Goal: Task Accomplishment & Management: Manage account settings

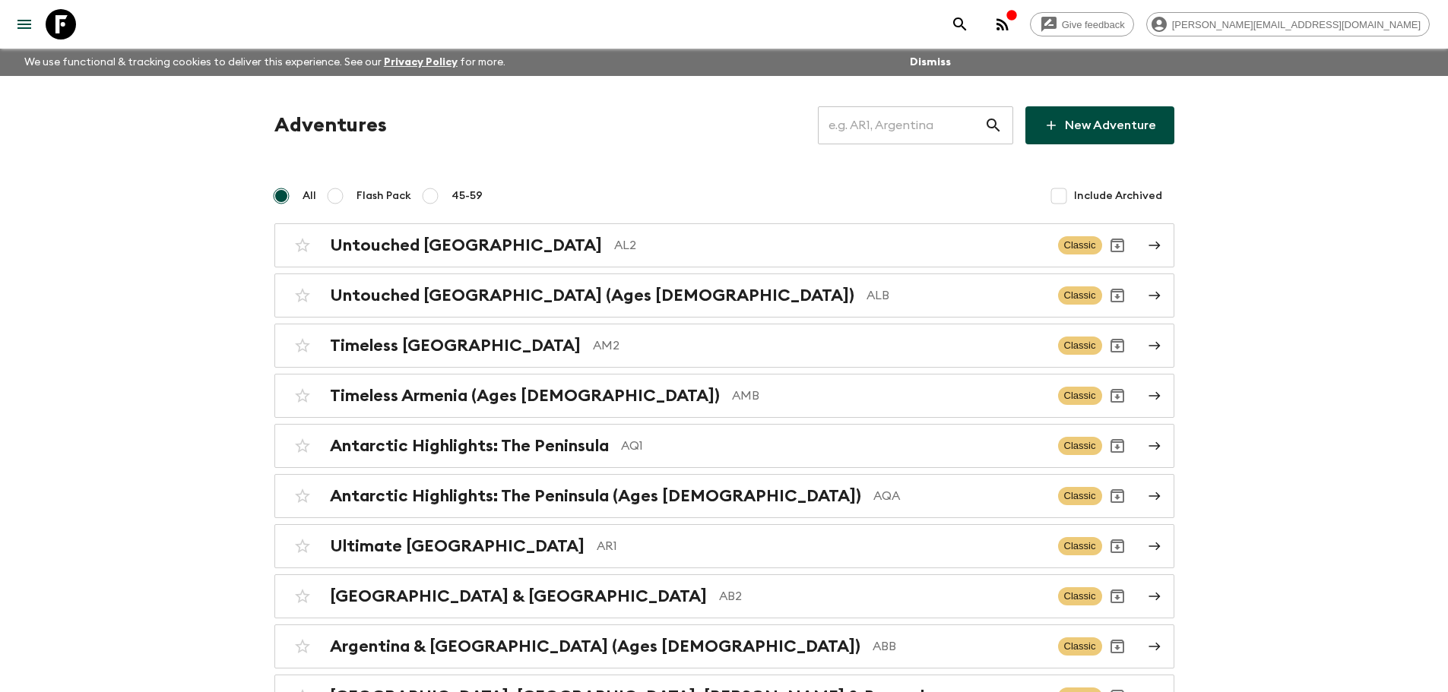
click at [886, 127] on input "text" at bounding box center [901, 125] width 166 height 43
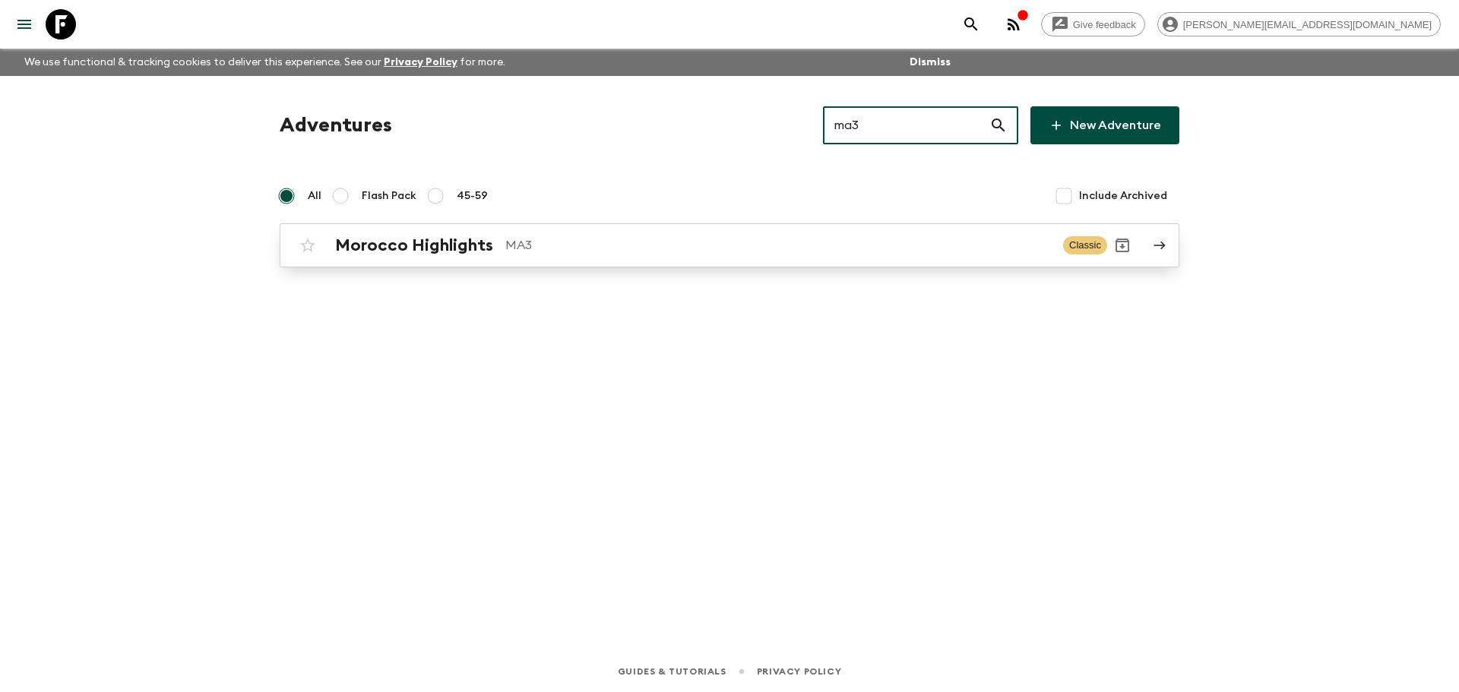
type input "ma3"
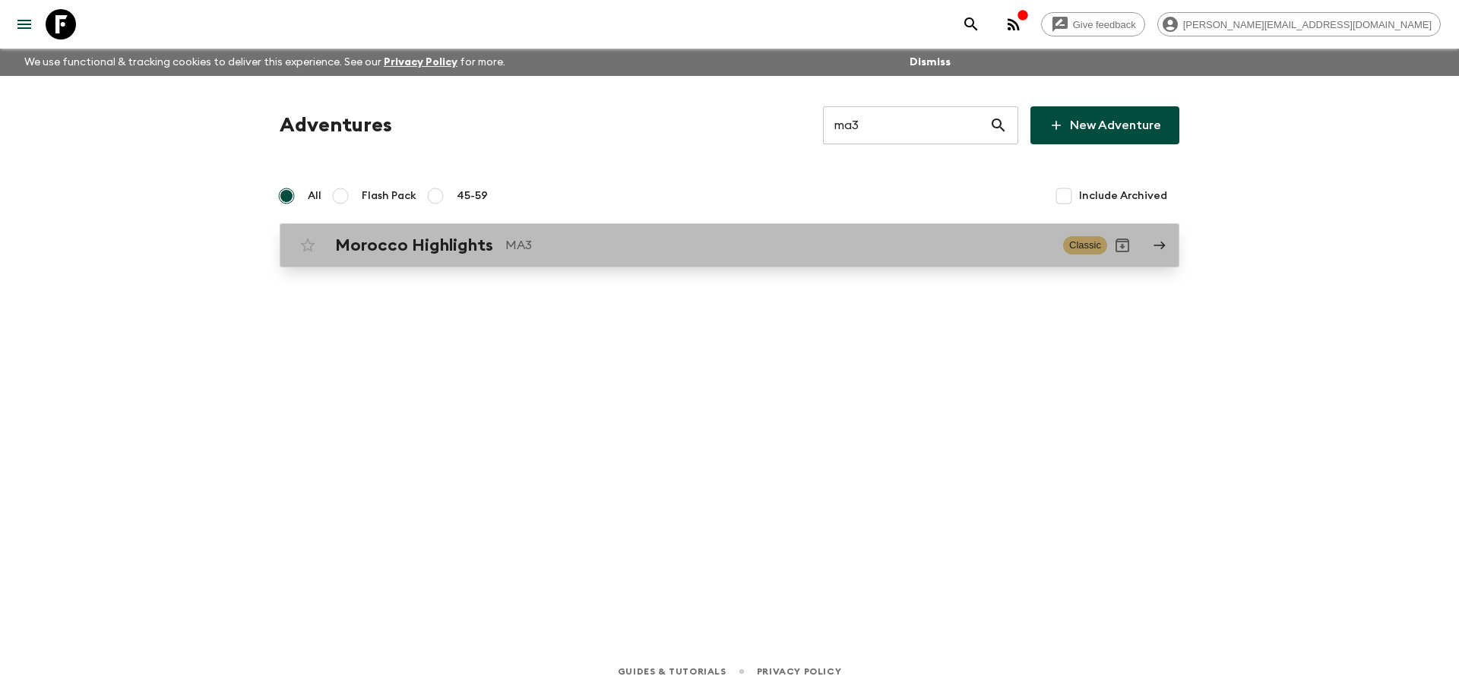
click at [752, 266] on link "Morocco Highlights MA3 Classic" at bounding box center [730, 245] width 900 height 44
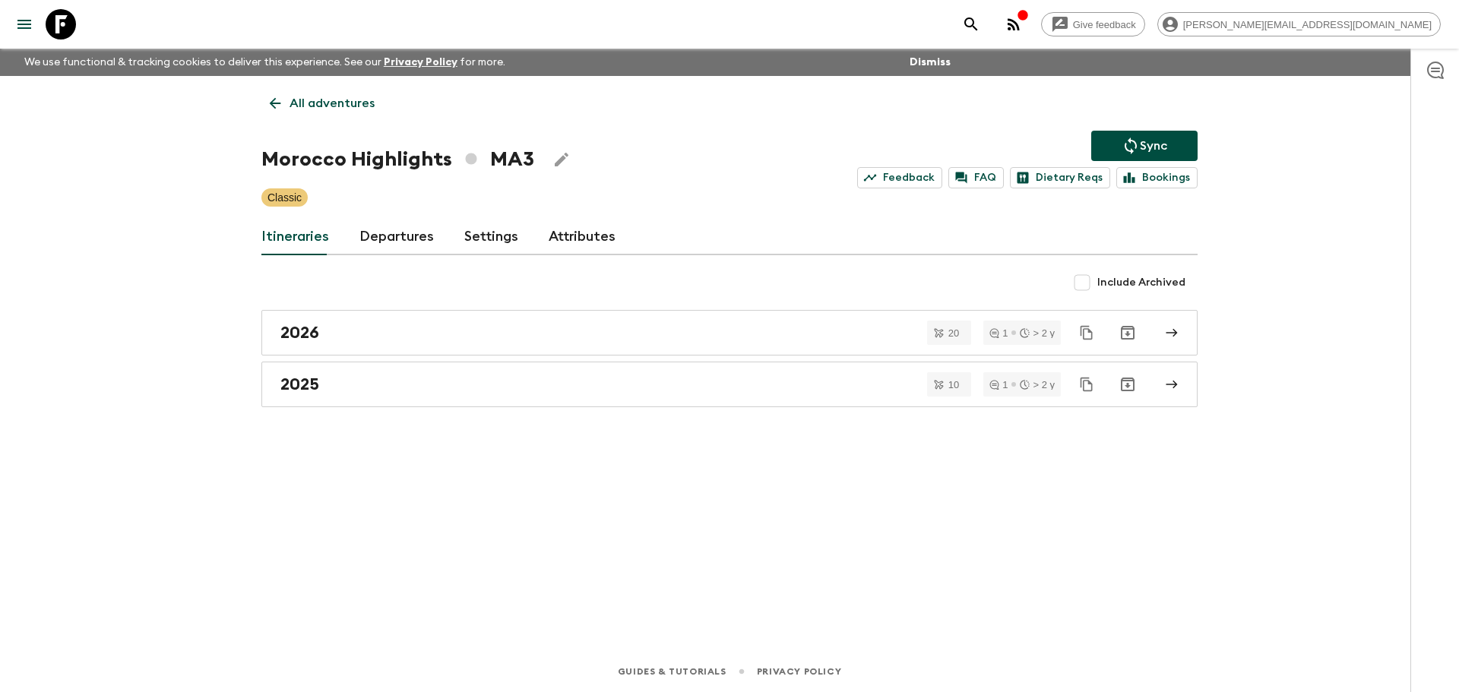
click at [418, 235] on link "Departures" at bounding box center [396, 237] width 74 height 36
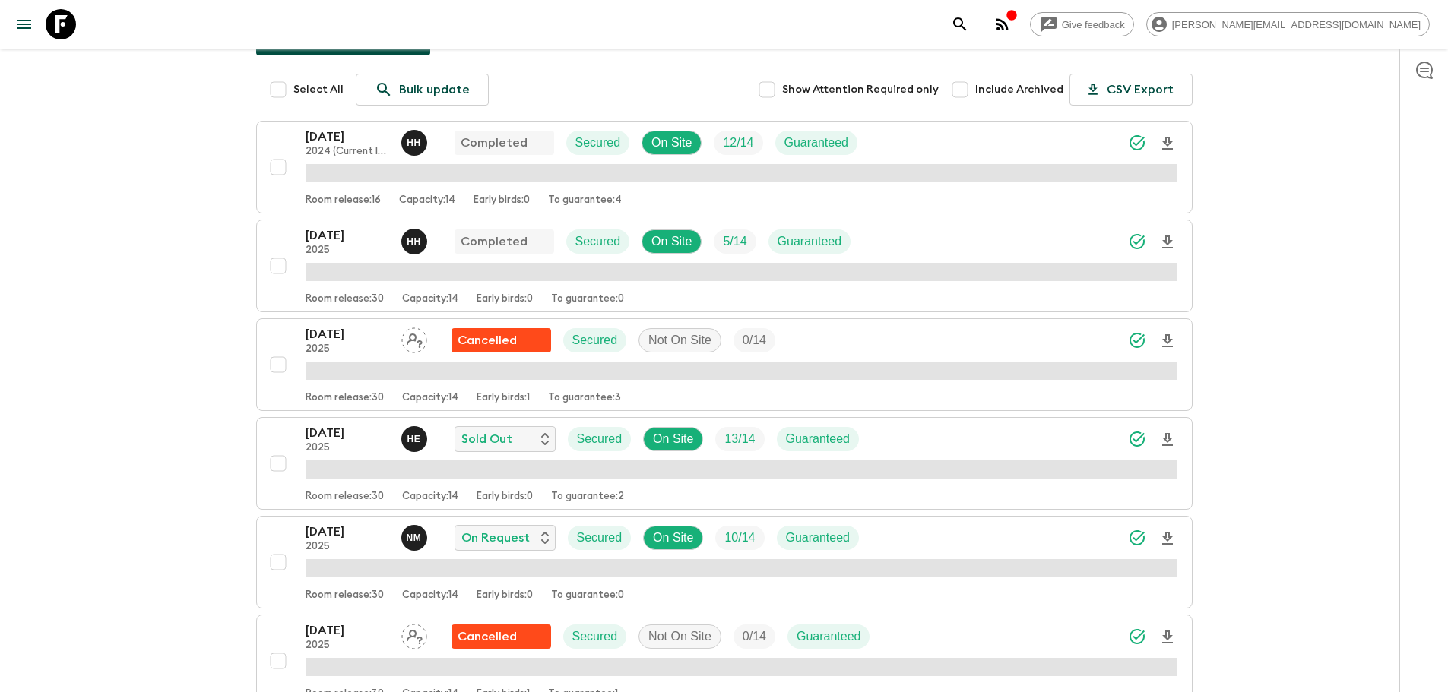
scroll to position [281, 0]
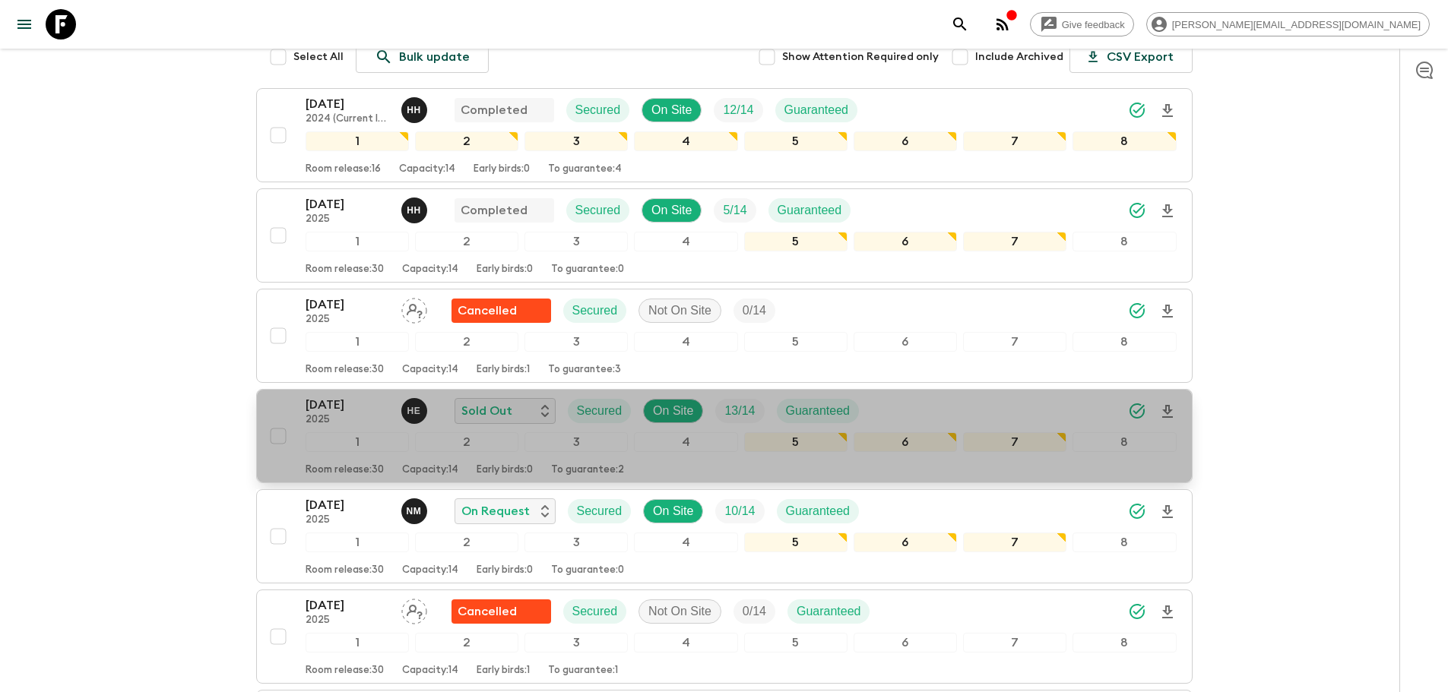
click at [949, 397] on div "[DATE] 2025 H E Sold Out Secured On Site 13 / 14 Guaranteed" at bounding box center [740, 411] width 871 height 30
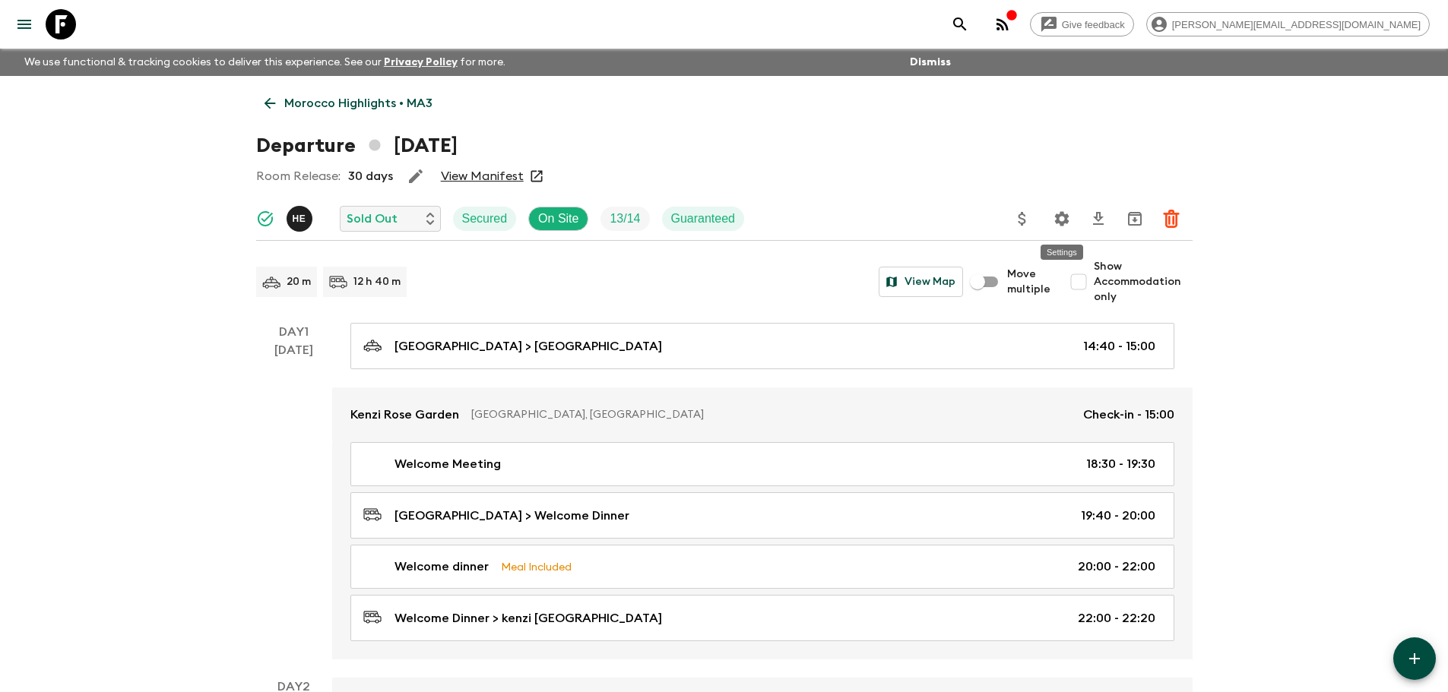
click at [1056, 220] on icon "Settings" at bounding box center [1061, 218] width 14 height 14
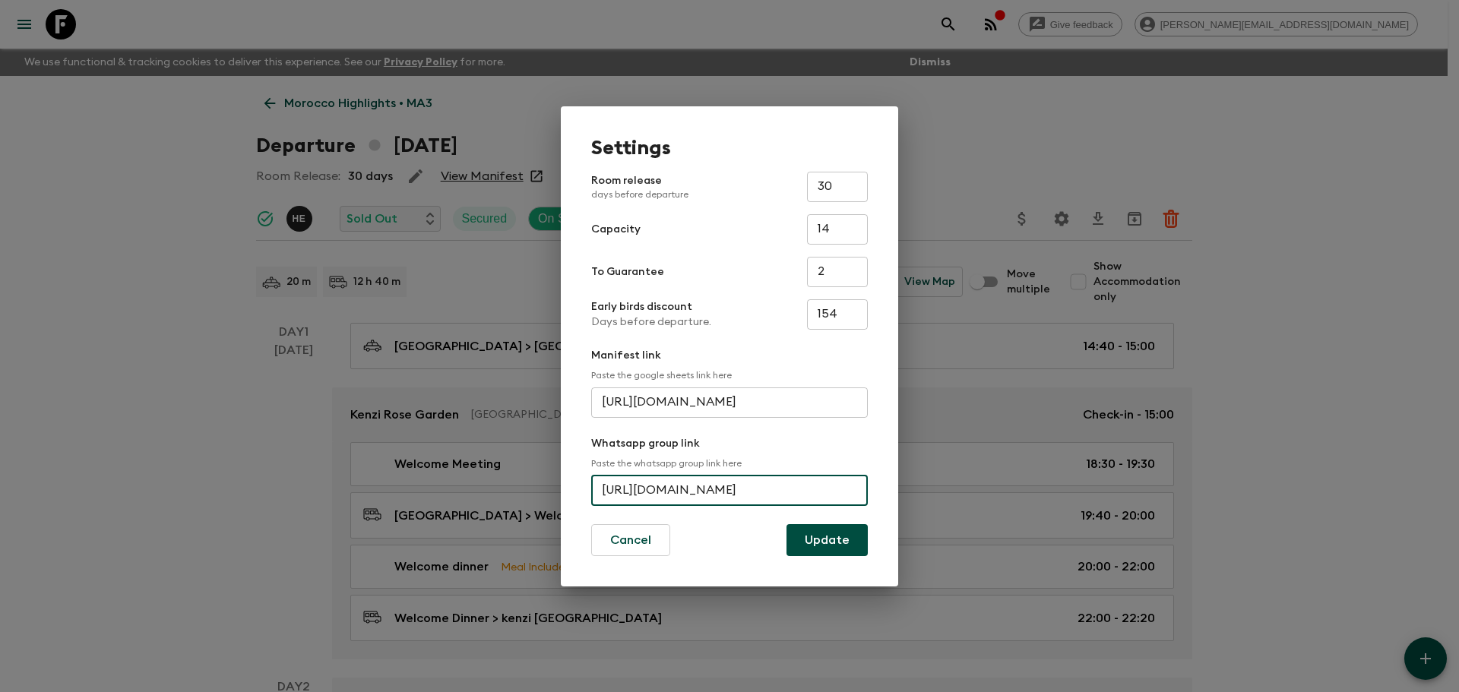
scroll to position [0, 77]
drag, startPoint x: 603, startPoint y: 483, endPoint x: 938, endPoint y: 472, distance: 334.6
click at [938, 472] on div "Settings Room release days before departure 30 ​ Capacity 14 ​ To Guarantee 2 ​…" at bounding box center [729, 346] width 1459 height 692
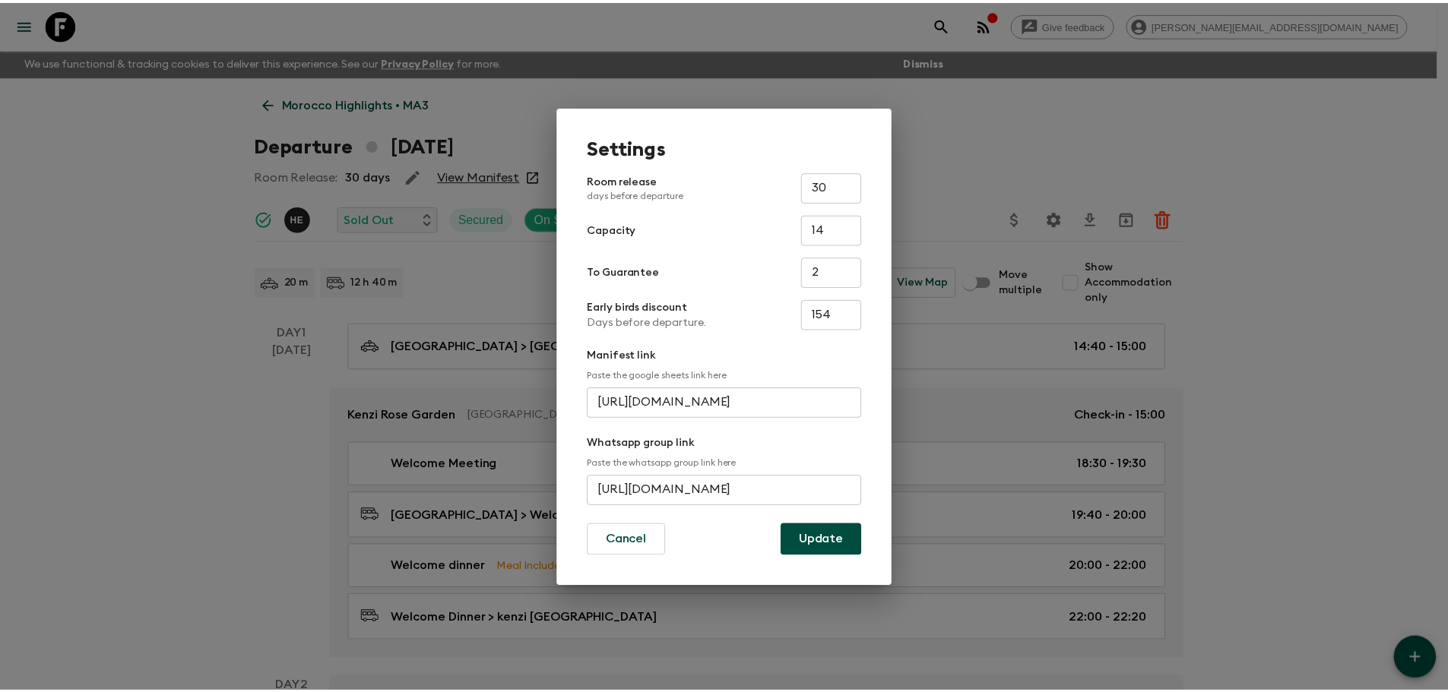
scroll to position [0, 0]
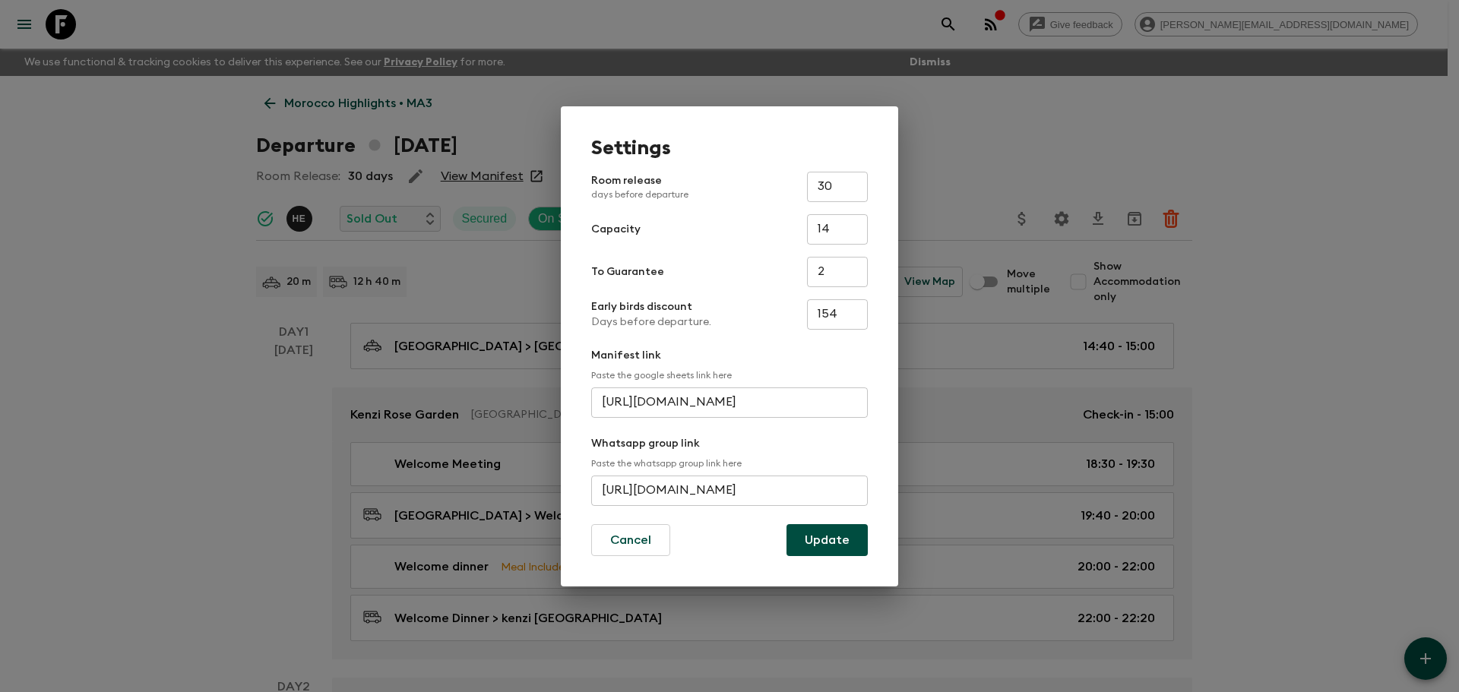
click at [43, 150] on div "Settings Room release days before departure 30 ​ Capacity 14 ​ To Guarantee 2 ​…" at bounding box center [729, 346] width 1459 height 692
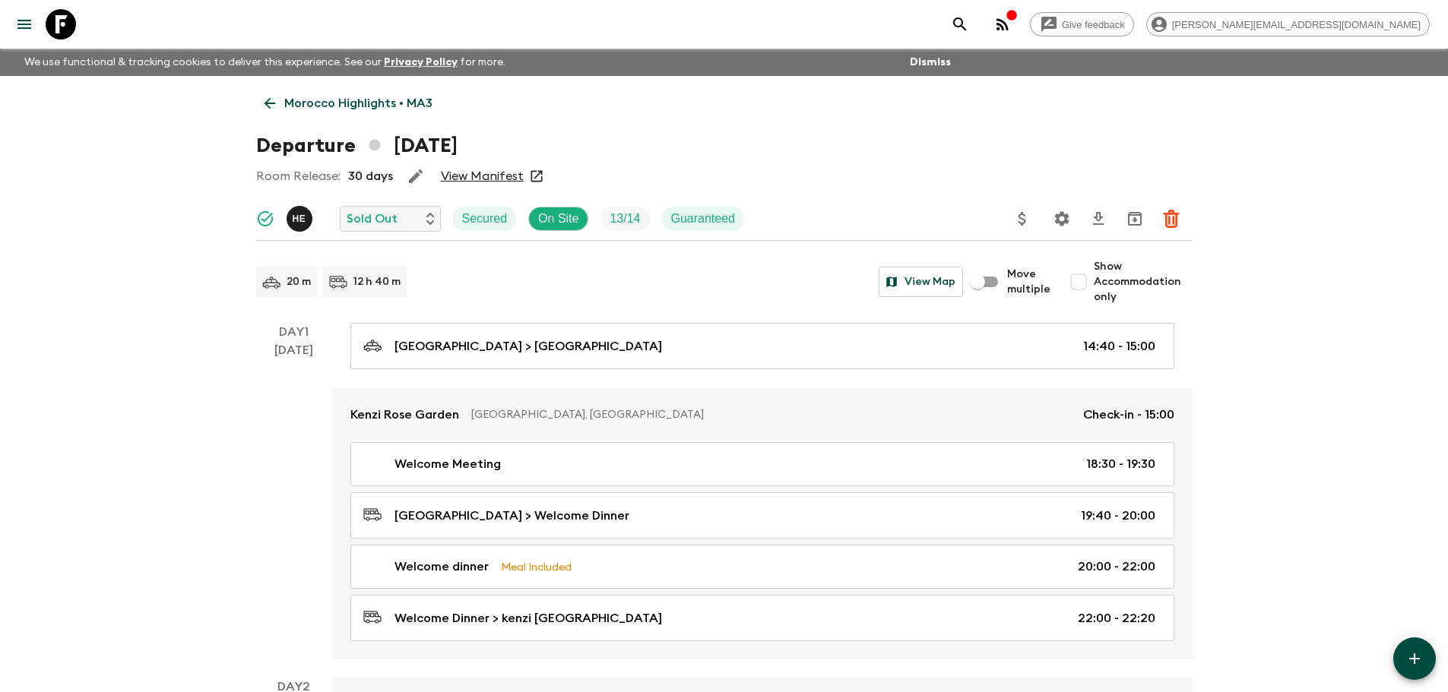
click at [59, 22] on icon at bounding box center [61, 24] width 30 height 30
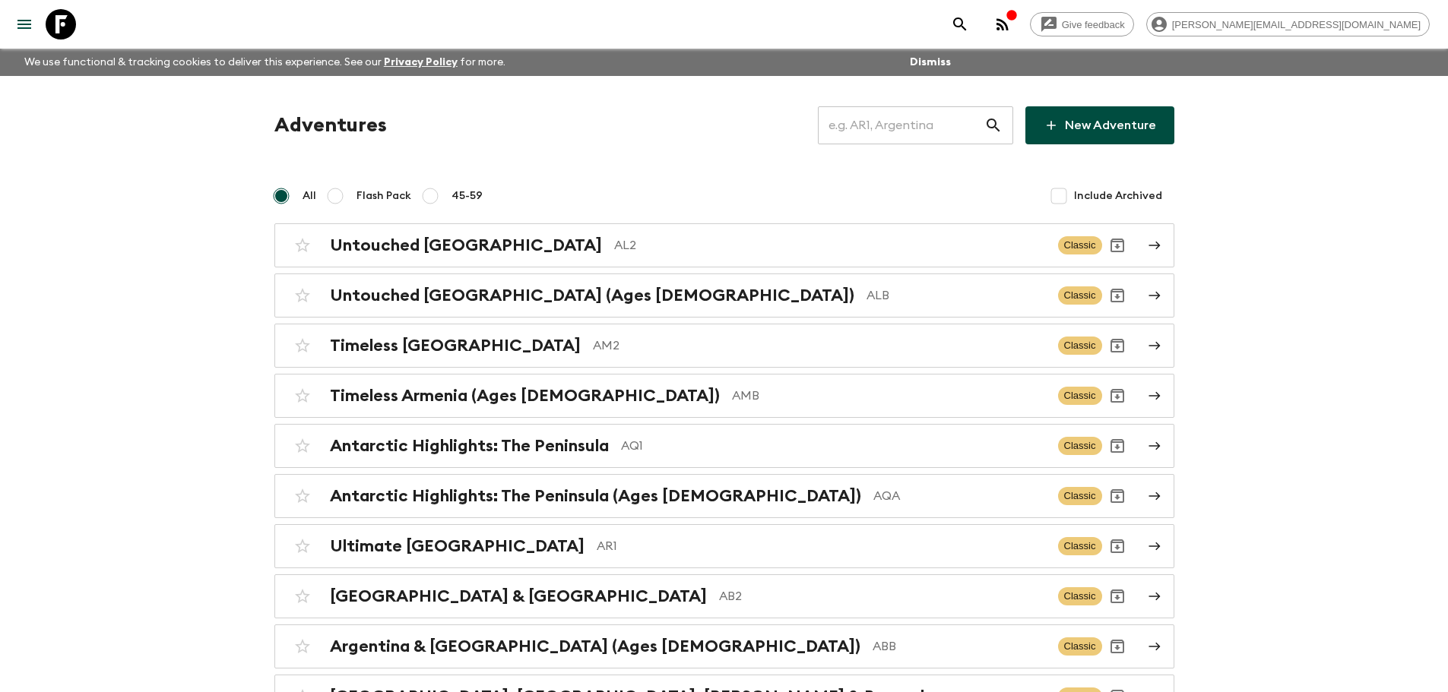
click at [910, 133] on input "text" at bounding box center [901, 125] width 166 height 43
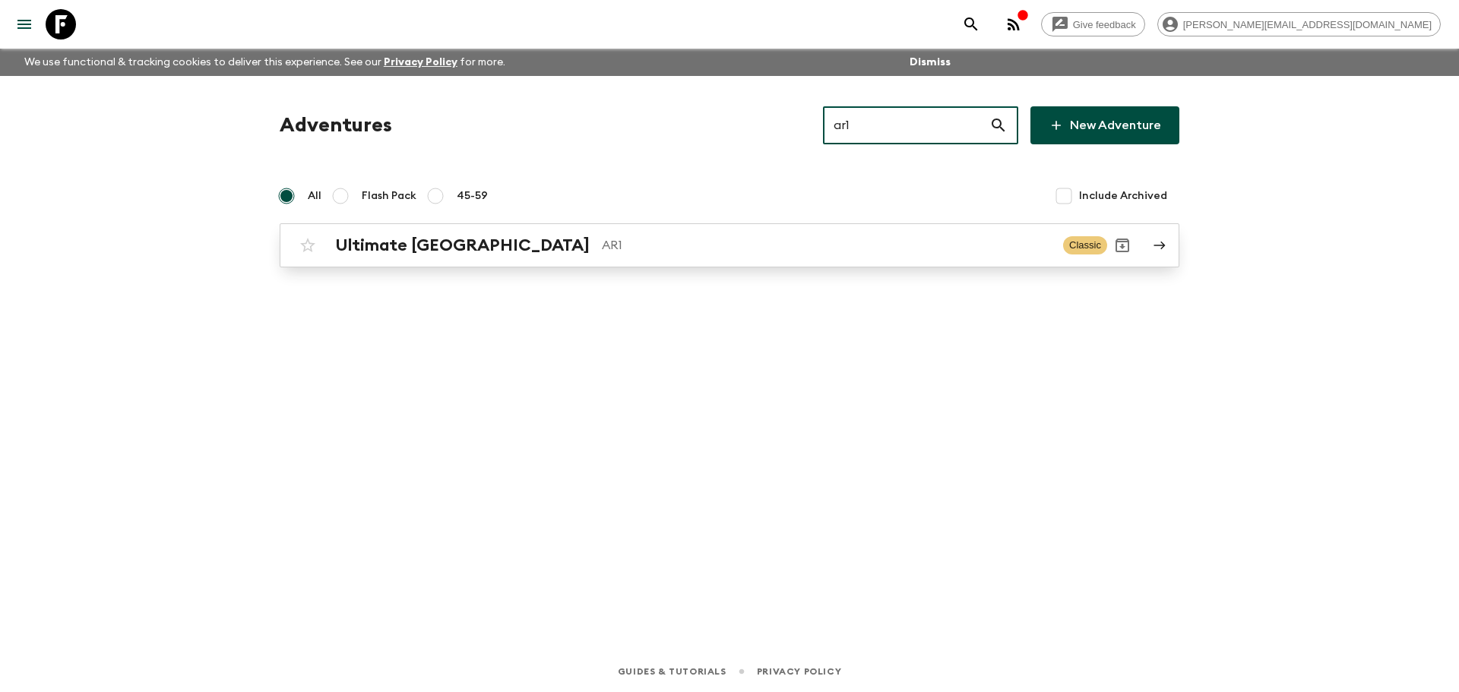
type input "ar1"
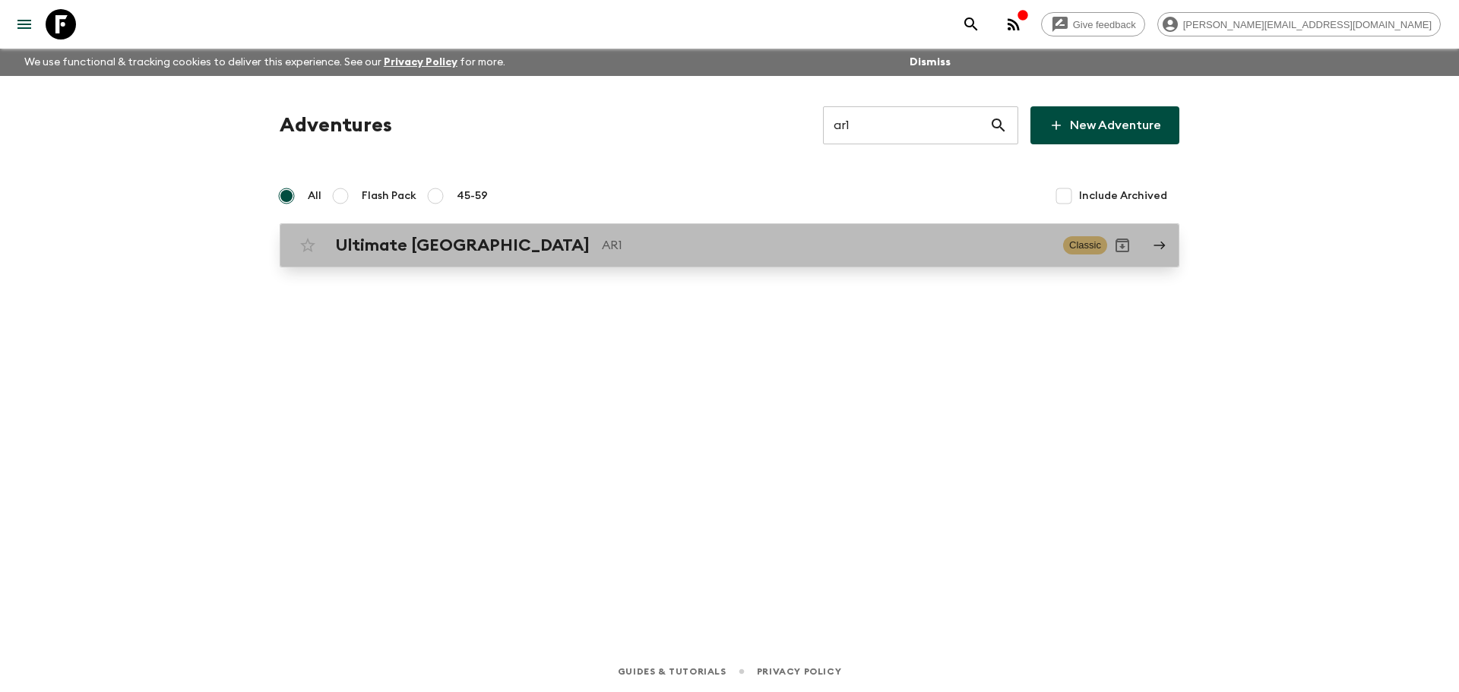
click at [733, 260] on div "Ultimate Argentina AR1 Classic" at bounding box center [700, 245] width 815 height 30
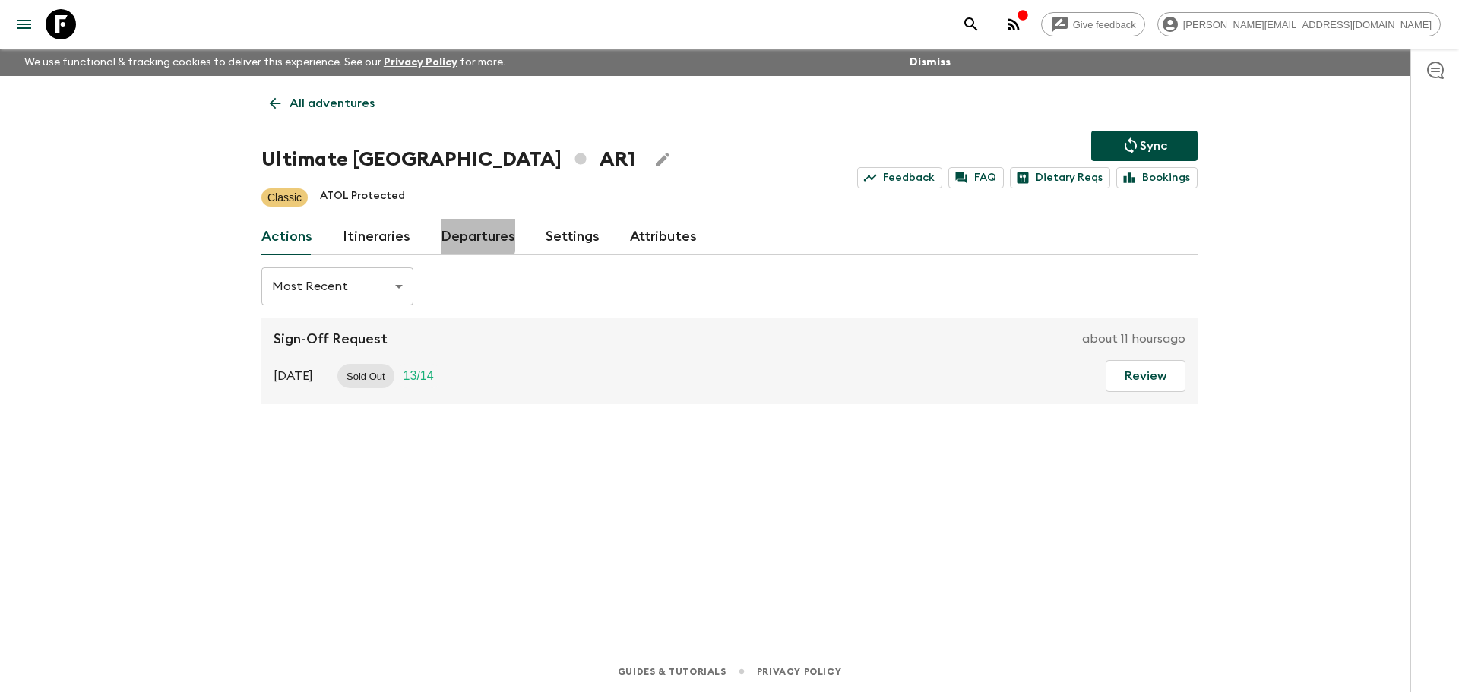
click at [444, 231] on link "Departures" at bounding box center [478, 237] width 74 height 36
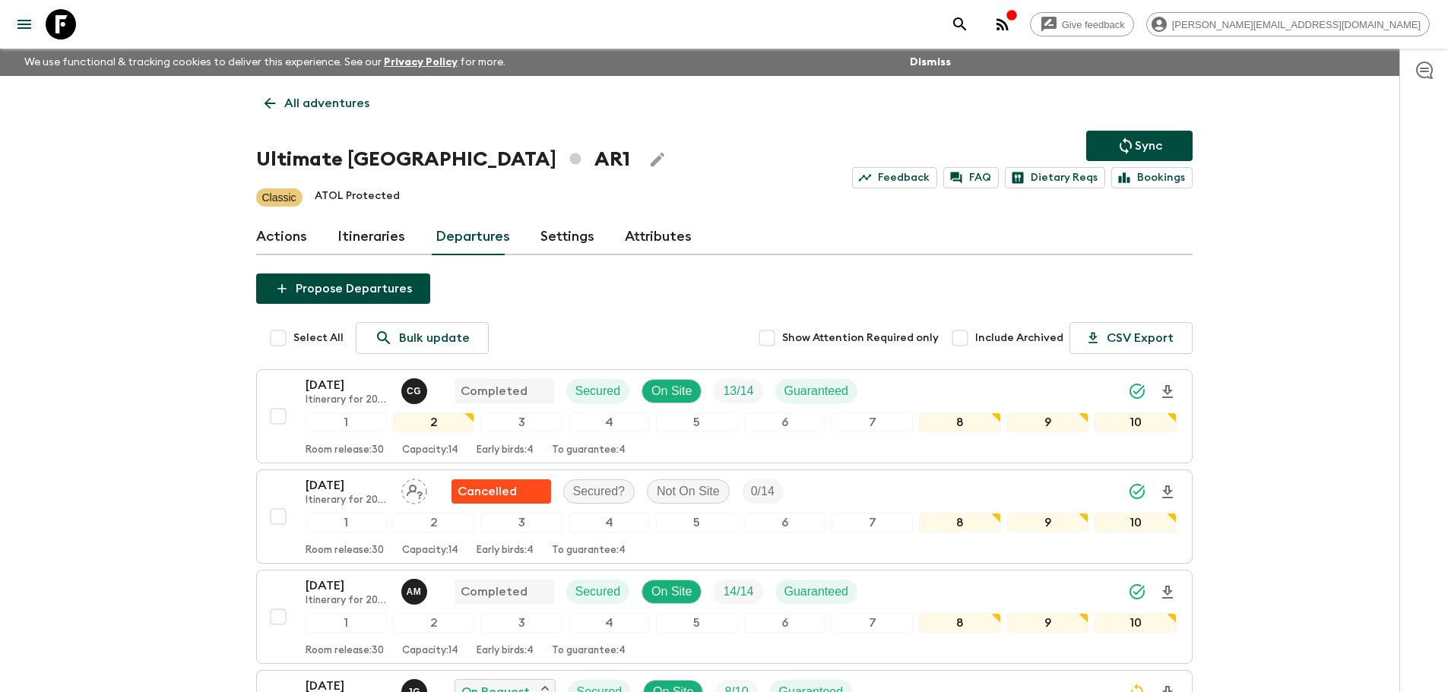
click at [1134, 134] on button "Sync" at bounding box center [1139, 146] width 106 height 30
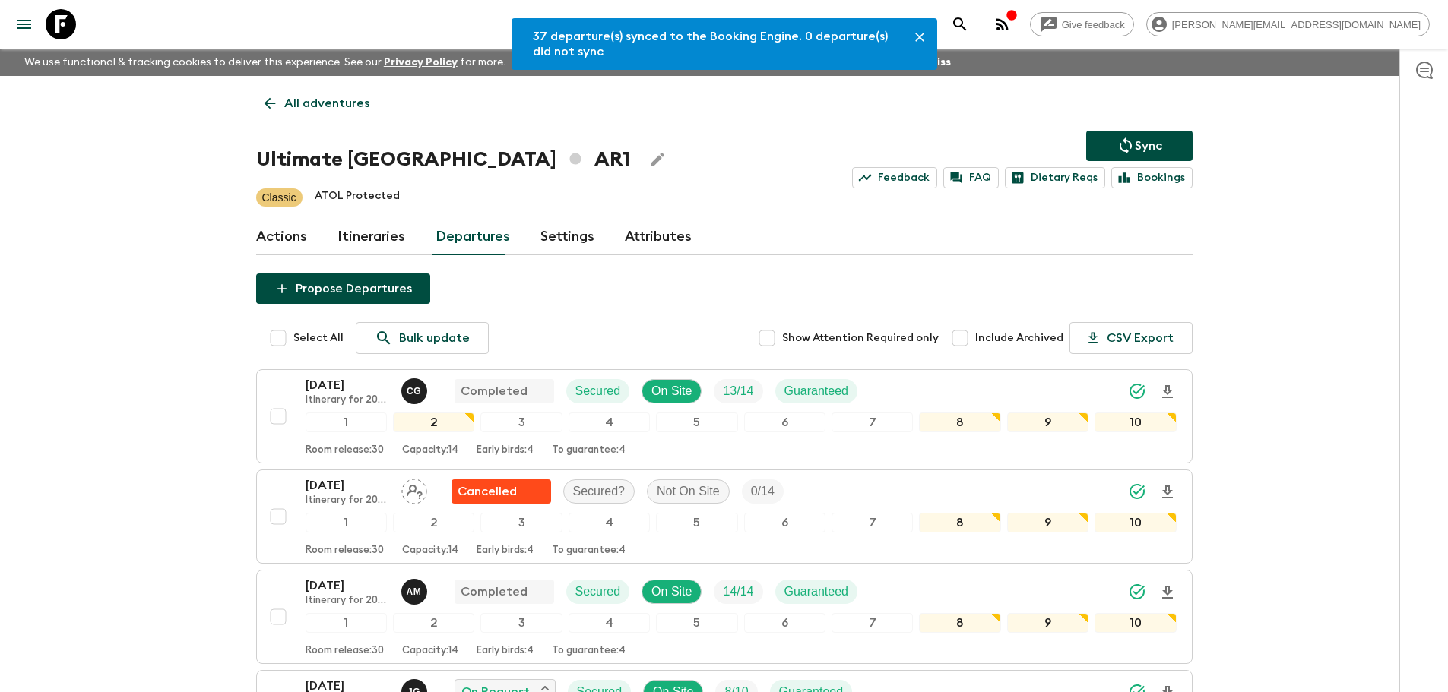
drag, startPoint x: 67, startPoint y: 34, endPoint x: 777, endPoint y: 128, distance: 715.9
click at [67, 34] on icon at bounding box center [61, 24] width 30 height 30
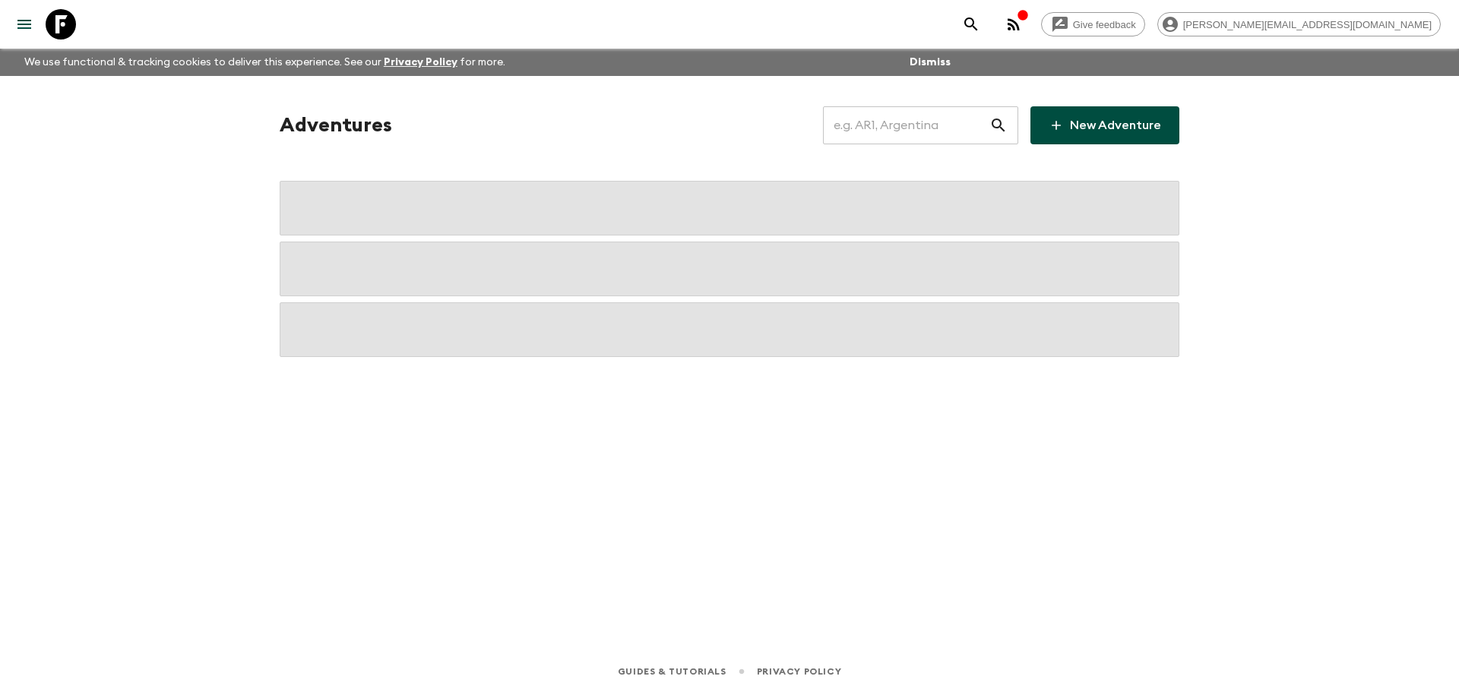
click at [936, 125] on input "text" at bounding box center [906, 125] width 166 height 43
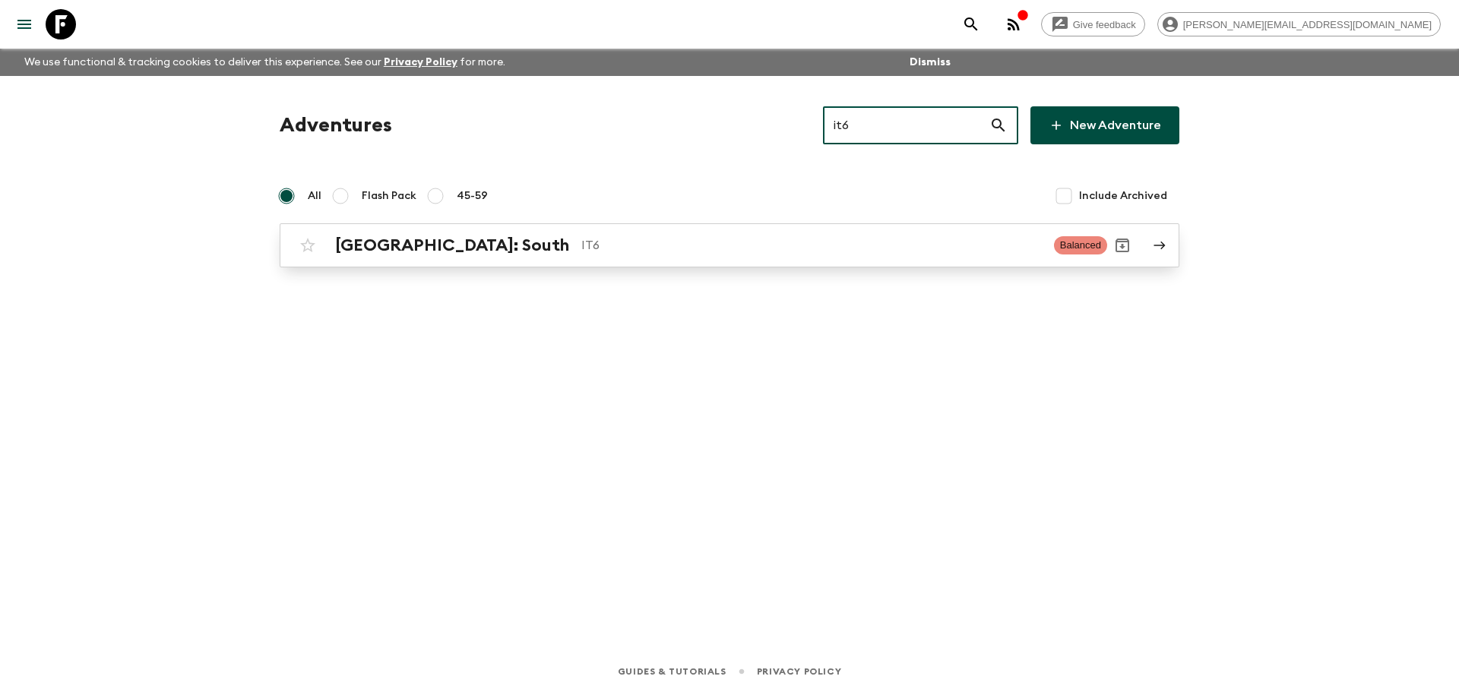
type input "it6"
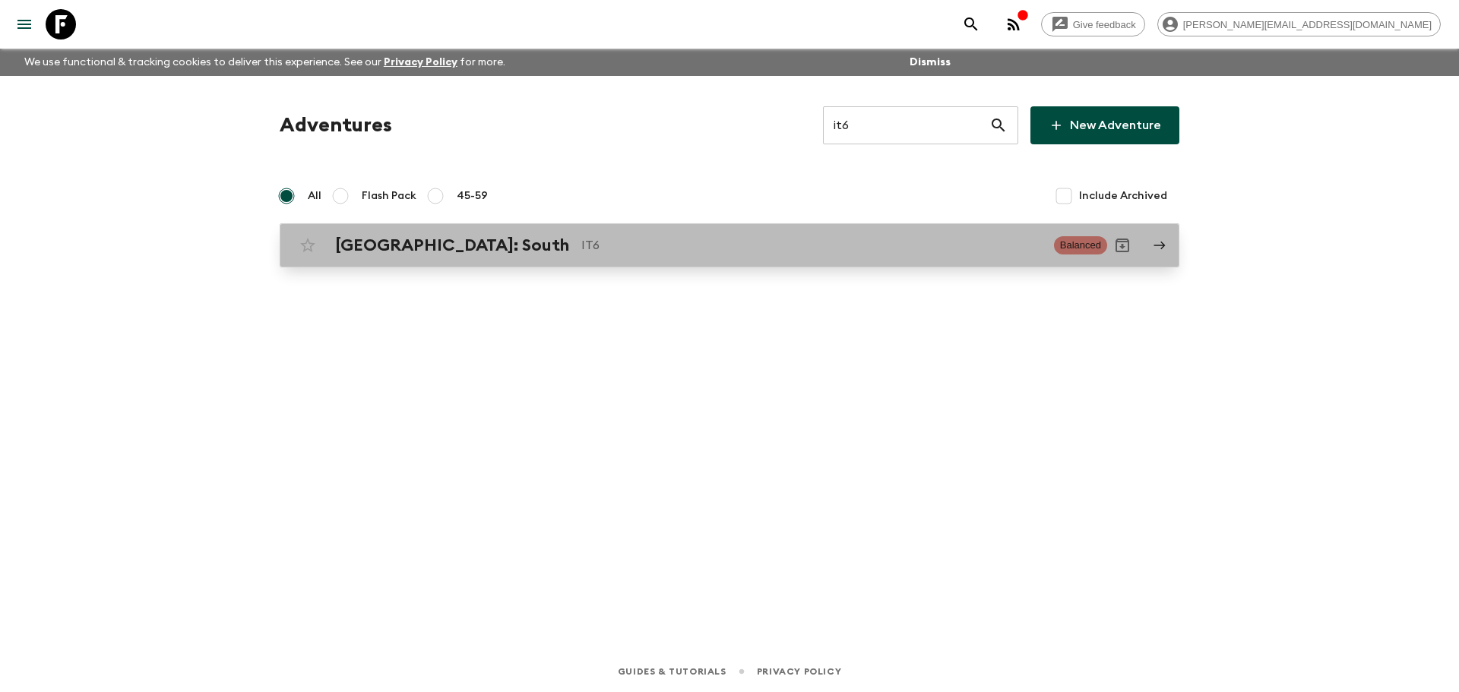
click at [807, 254] on p "IT6" at bounding box center [811, 245] width 461 height 18
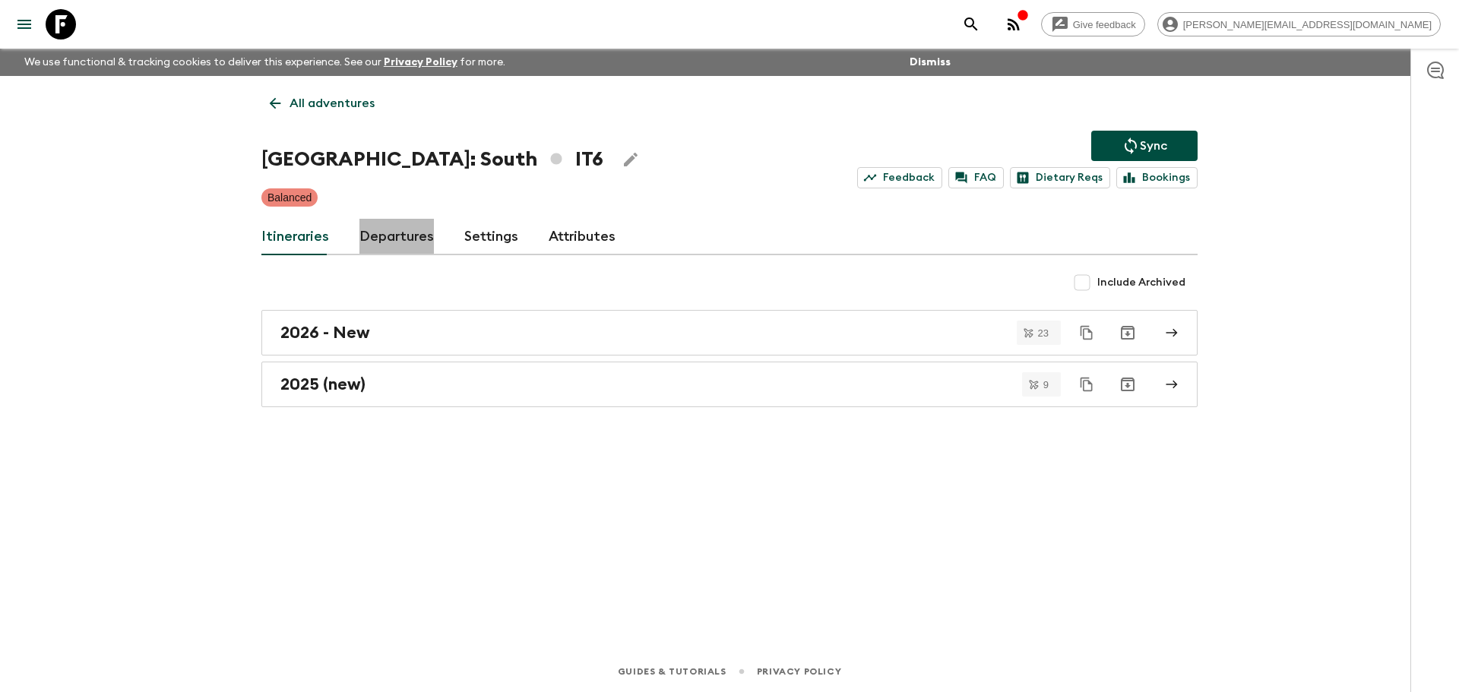
click at [372, 241] on link "Departures" at bounding box center [396, 237] width 74 height 36
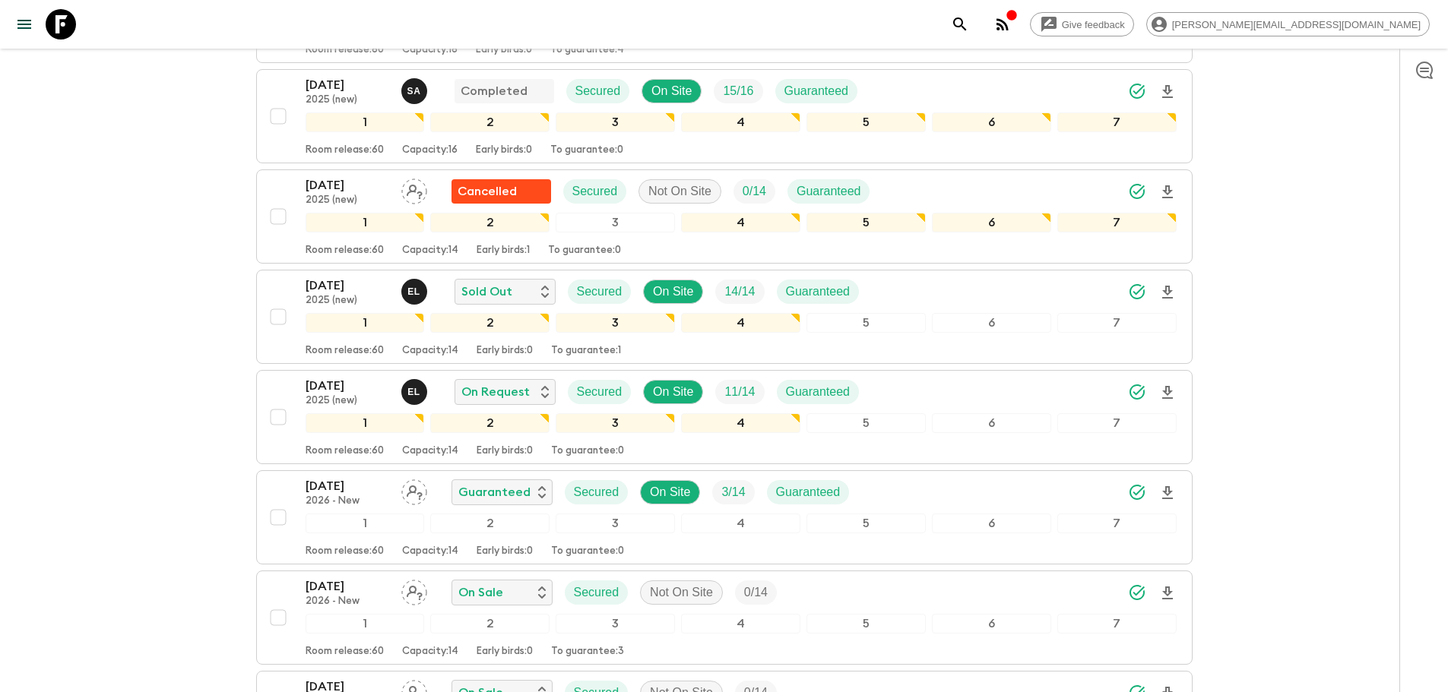
scroll to position [818, 0]
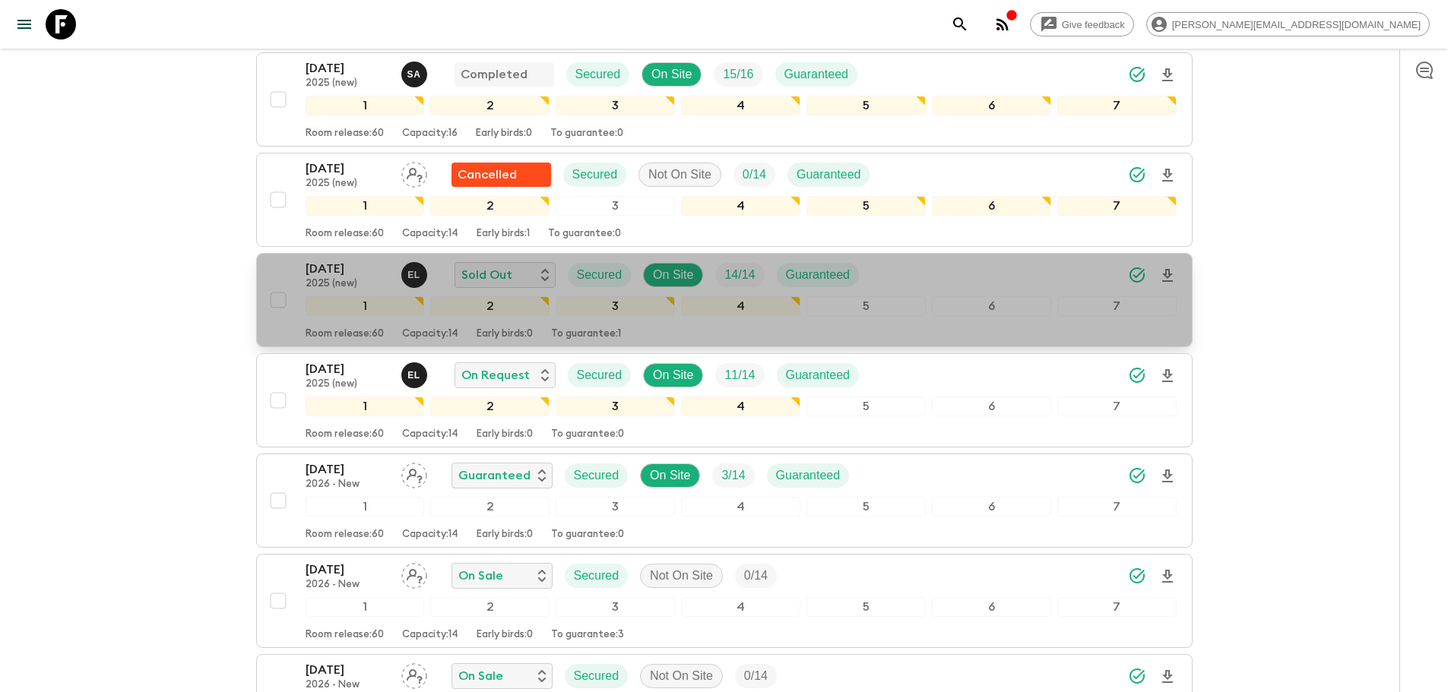
click at [1071, 277] on div "[DATE] 2025 (new) E L Sold Out Secured On Site 14 / 14 Guaranteed" at bounding box center [740, 275] width 871 height 30
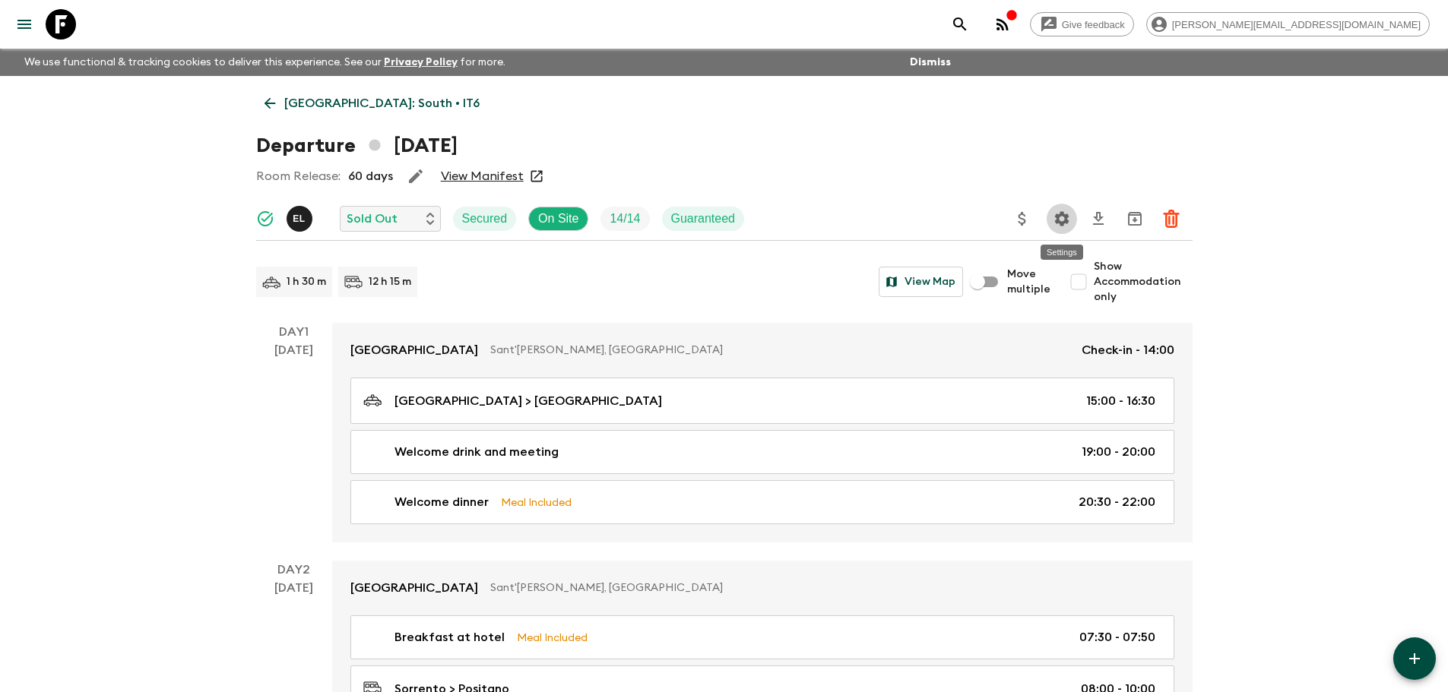
click at [1065, 214] on icon "Settings" at bounding box center [1061, 219] width 18 height 18
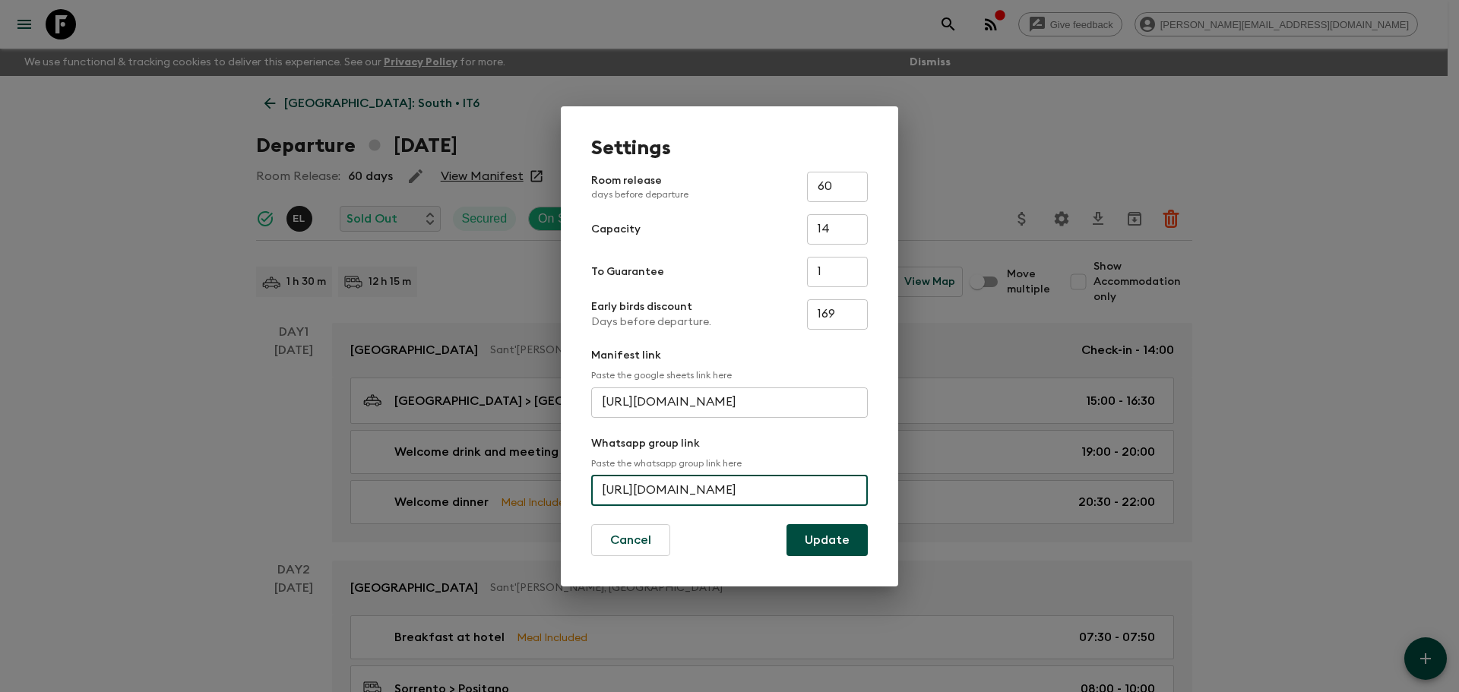
scroll to position [0, 57]
drag, startPoint x: 600, startPoint y: 492, endPoint x: 945, endPoint y: 489, distance: 345.0
click at [945, 489] on div "Settings Room release days before departure 60 ​ Capacity 14 ​ To Guarantee 1 ​…" at bounding box center [729, 346] width 1459 height 692
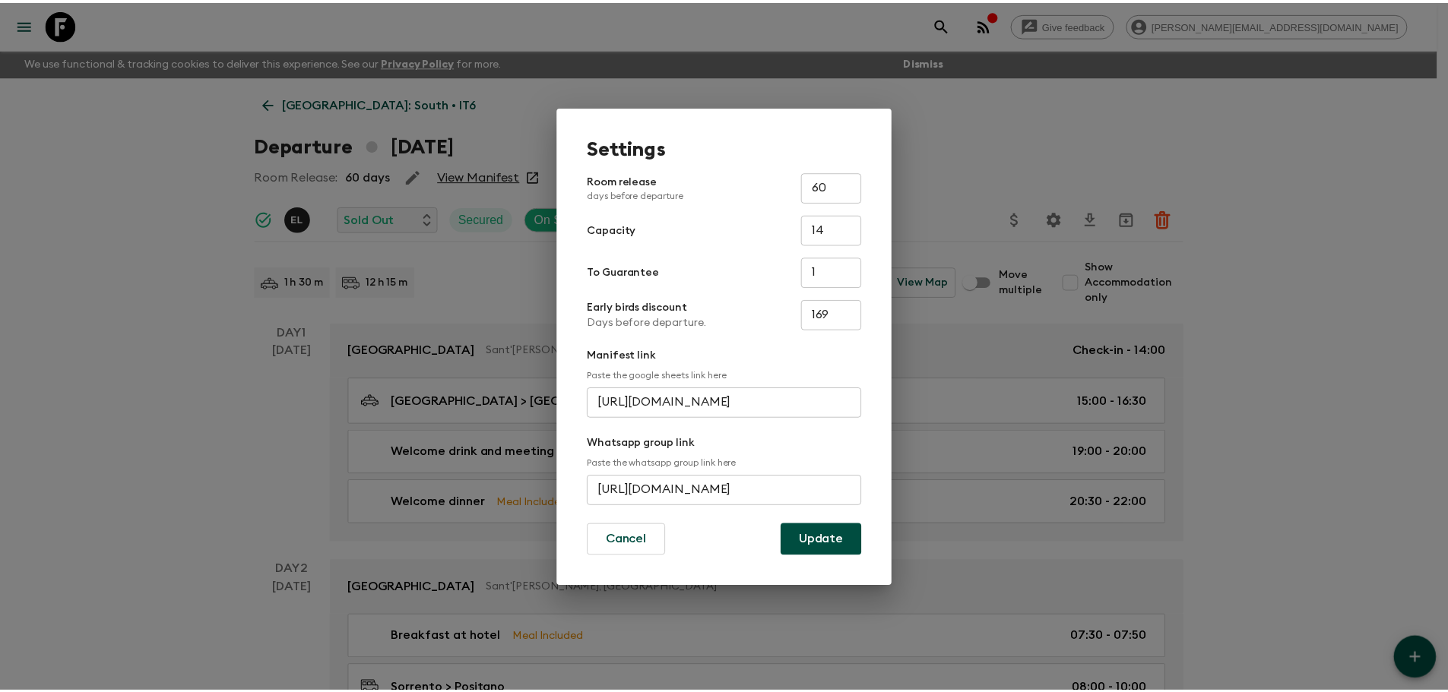
scroll to position [0, 0]
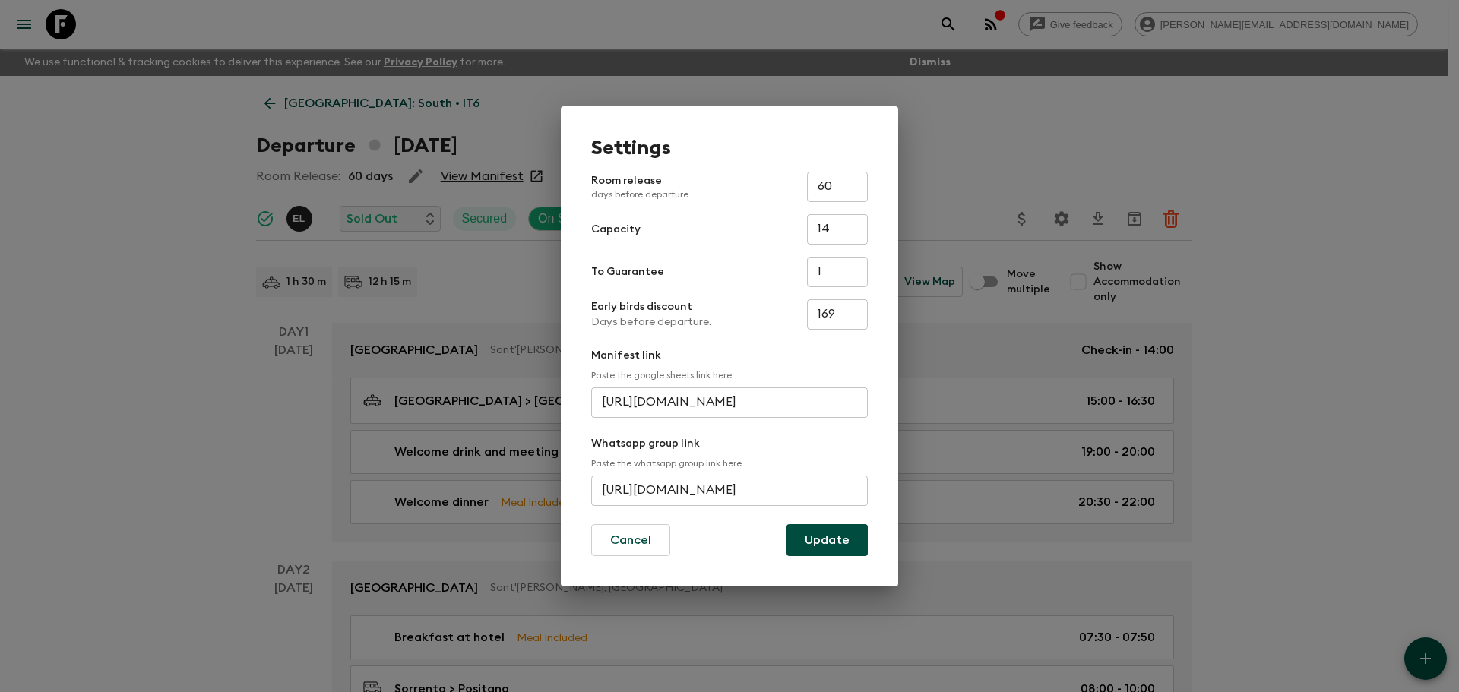
click at [167, 183] on div "Settings Room release days before departure 60 ​ Capacity 14 ​ To Guarantee 1 ​…" at bounding box center [729, 346] width 1459 height 692
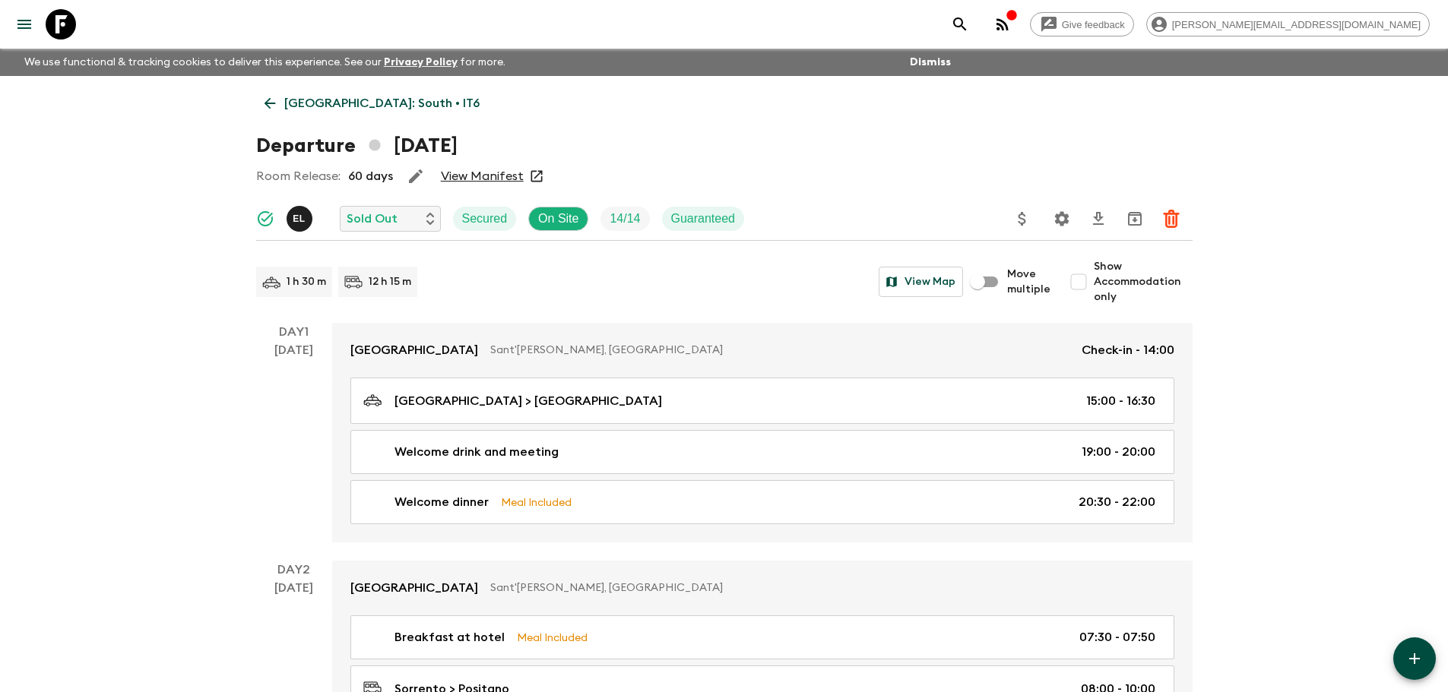
click at [66, 28] on icon at bounding box center [61, 24] width 30 height 30
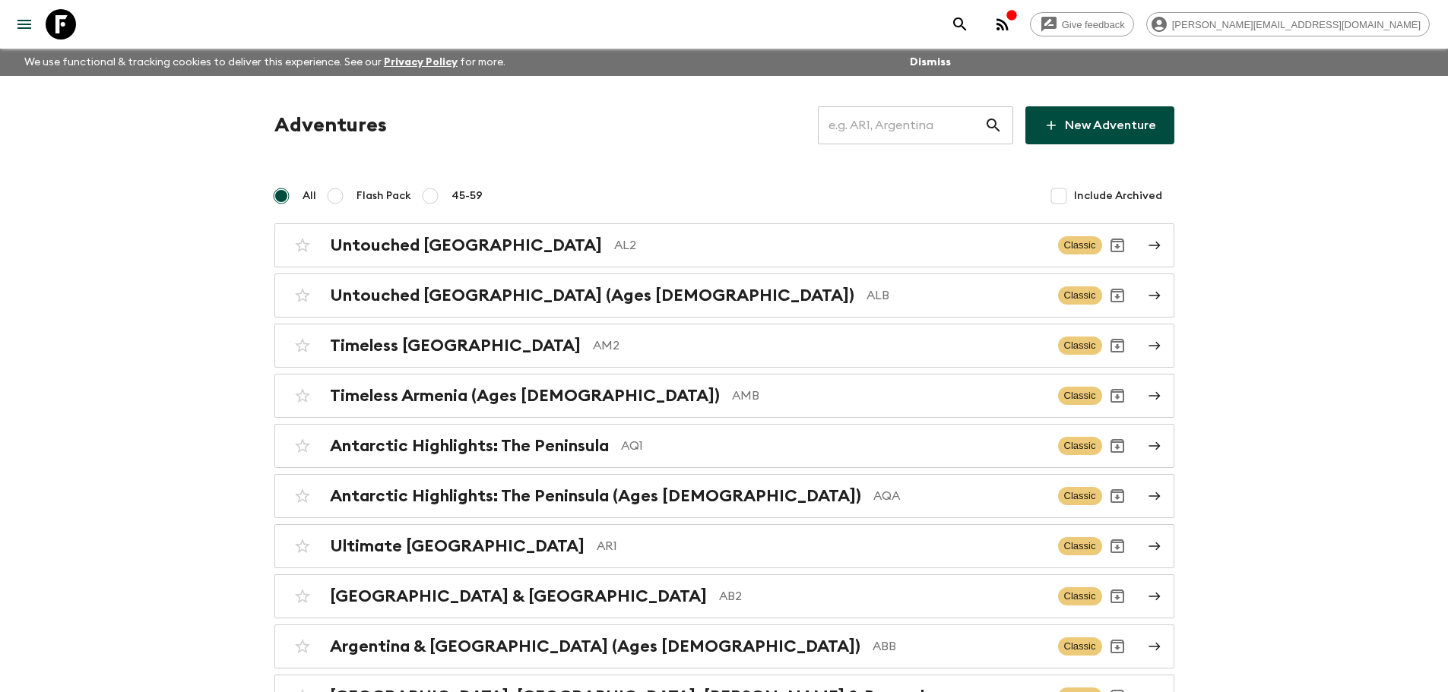
click at [925, 131] on input "text" at bounding box center [901, 125] width 166 height 43
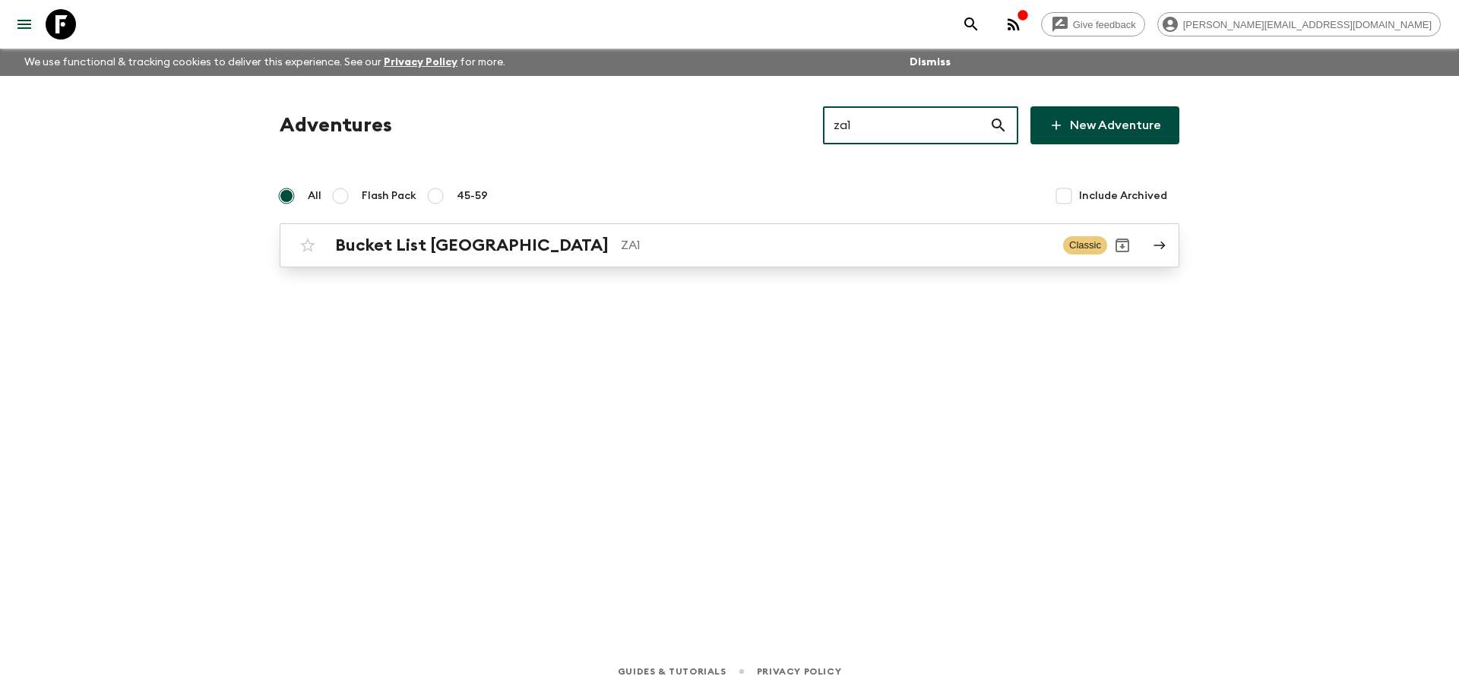
type input "za1"
click at [804, 255] on div "Bucket List [GEOGRAPHIC_DATA] ZA1 Classic" at bounding box center [700, 245] width 815 height 30
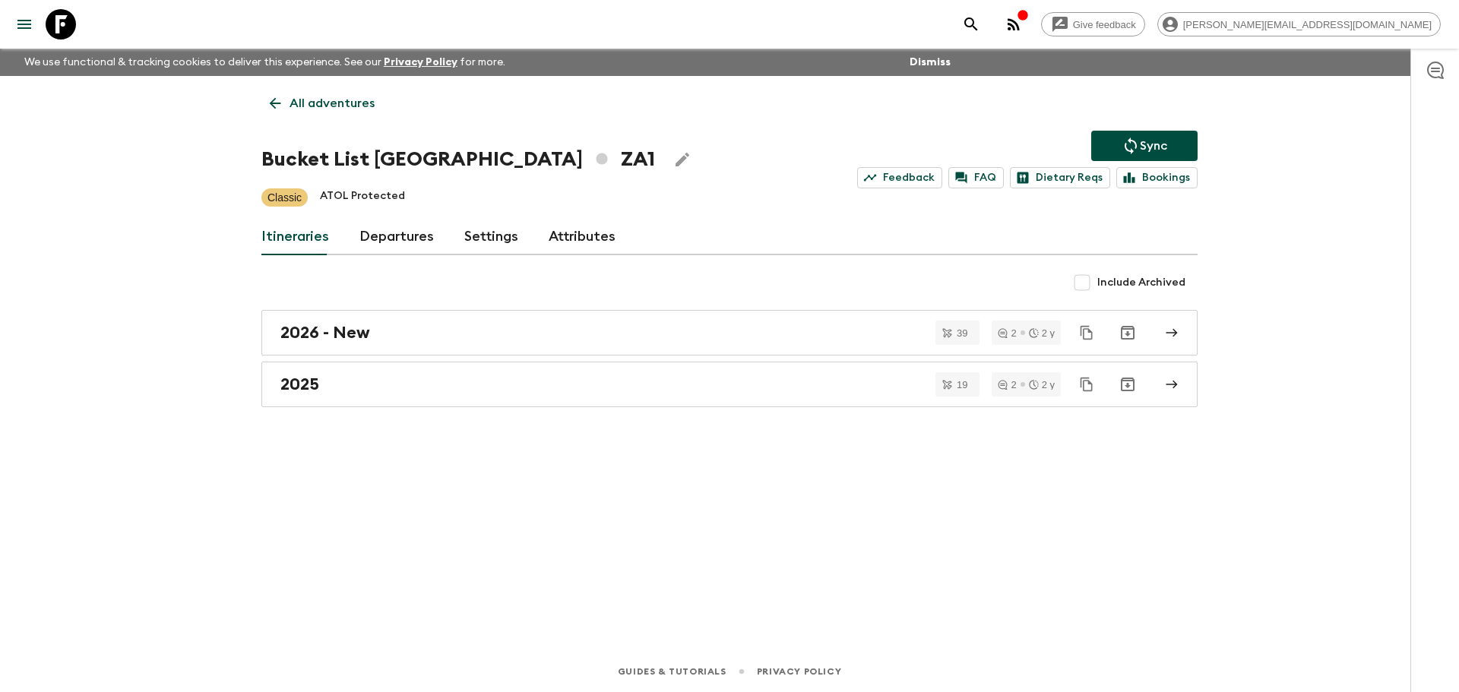
click at [385, 231] on link "Departures" at bounding box center [396, 237] width 74 height 36
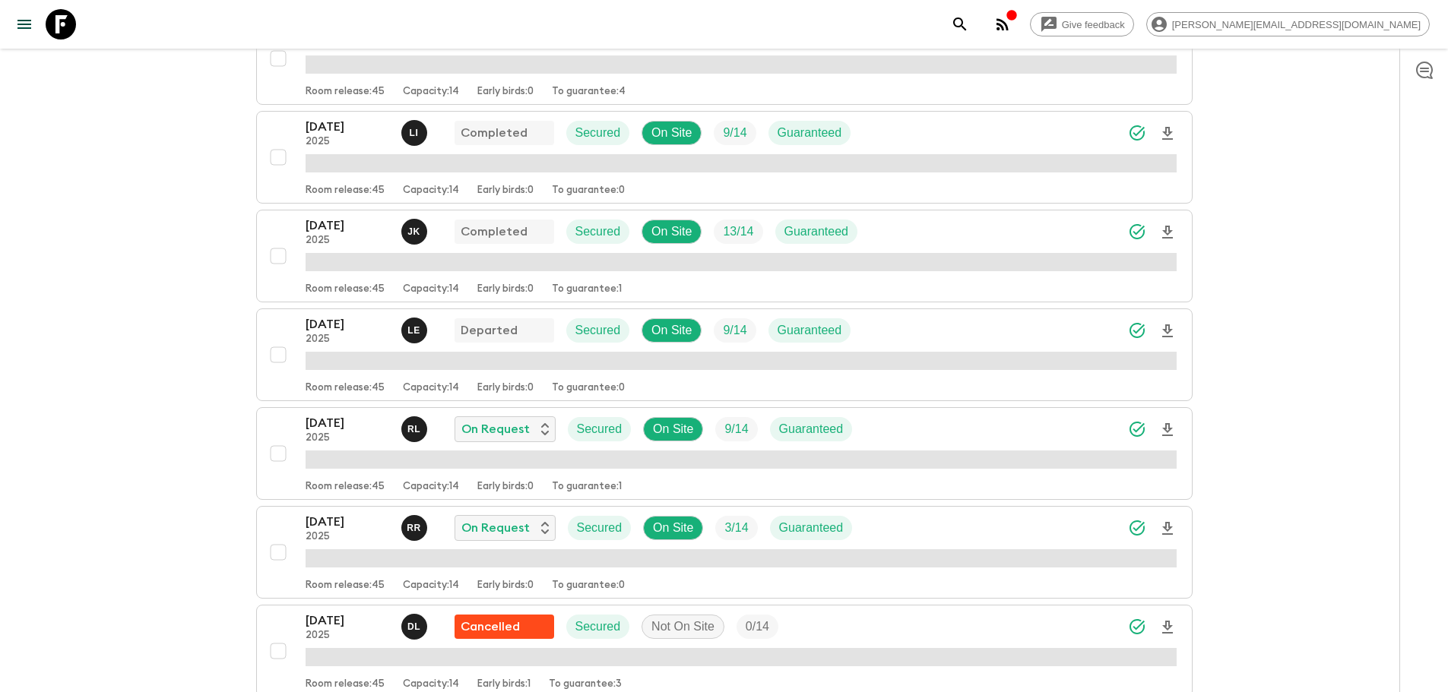
scroll to position [598, 0]
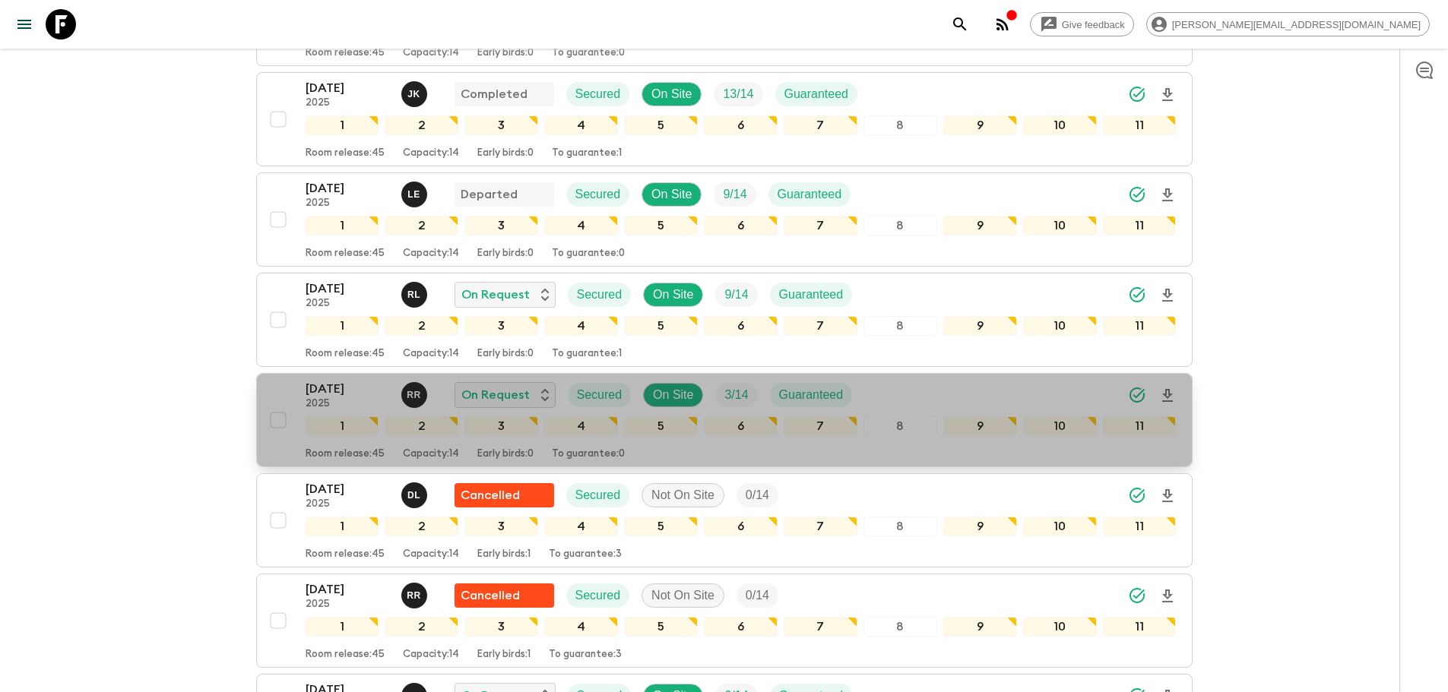
click at [891, 388] on div "[DATE] 2025 R R On Request Secured On Site 3 / 14 Guaranteed" at bounding box center [740, 395] width 871 height 30
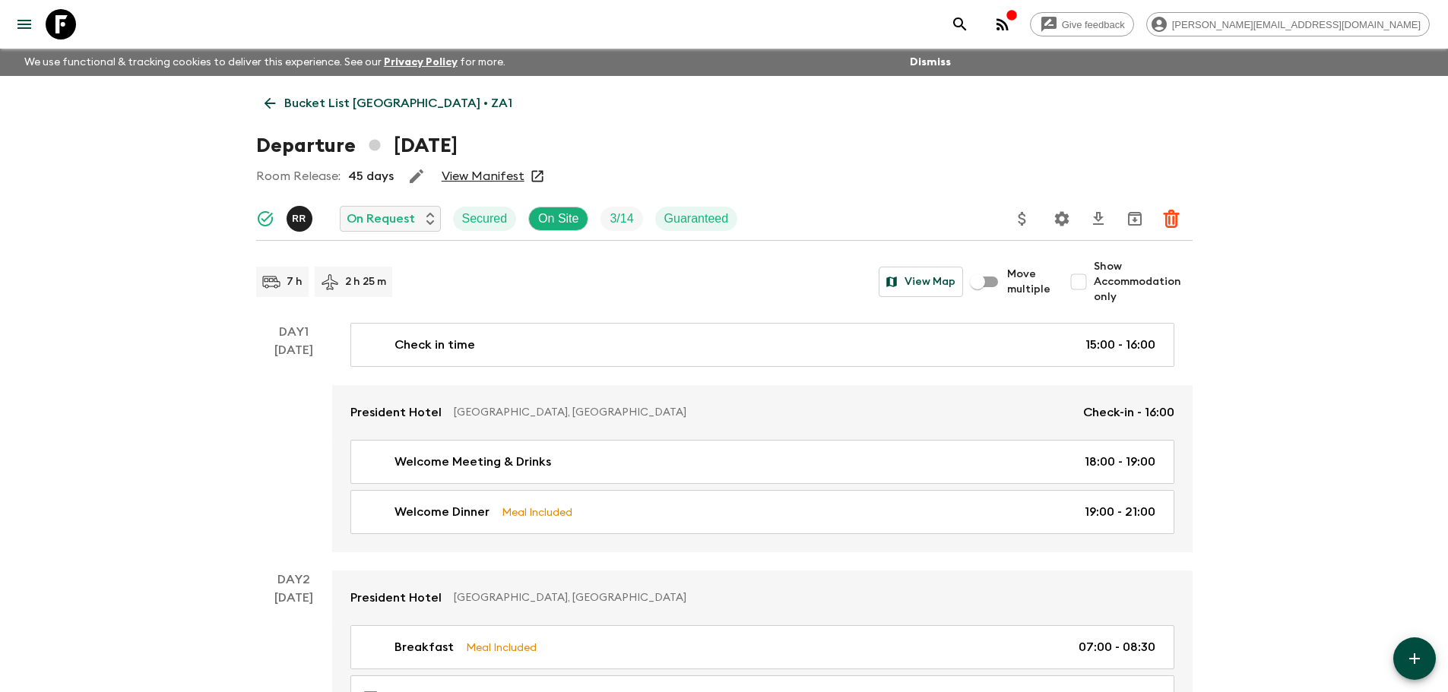
click at [1065, 219] on icon "Settings" at bounding box center [1061, 218] width 14 height 14
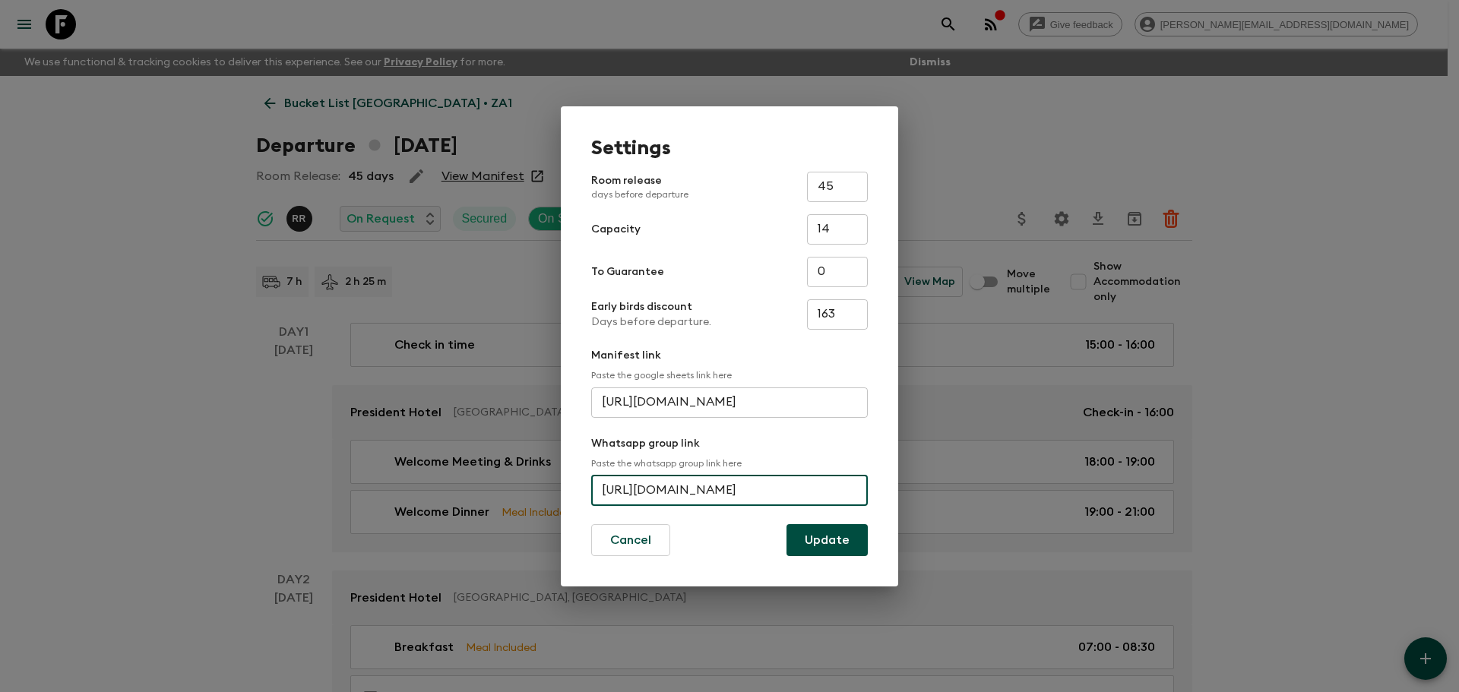
scroll to position [0, 55]
drag, startPoint x: 598, startPoint y: 490, endPoint x: 872, endPoint y: 478, distance: 274.6
click at [872, 478] on div "Settings Room release days before departure 45 ​ Capacity 14 ​ To Guarantee 0 ​…" at bounding box center [729, 346] width 337 height 480
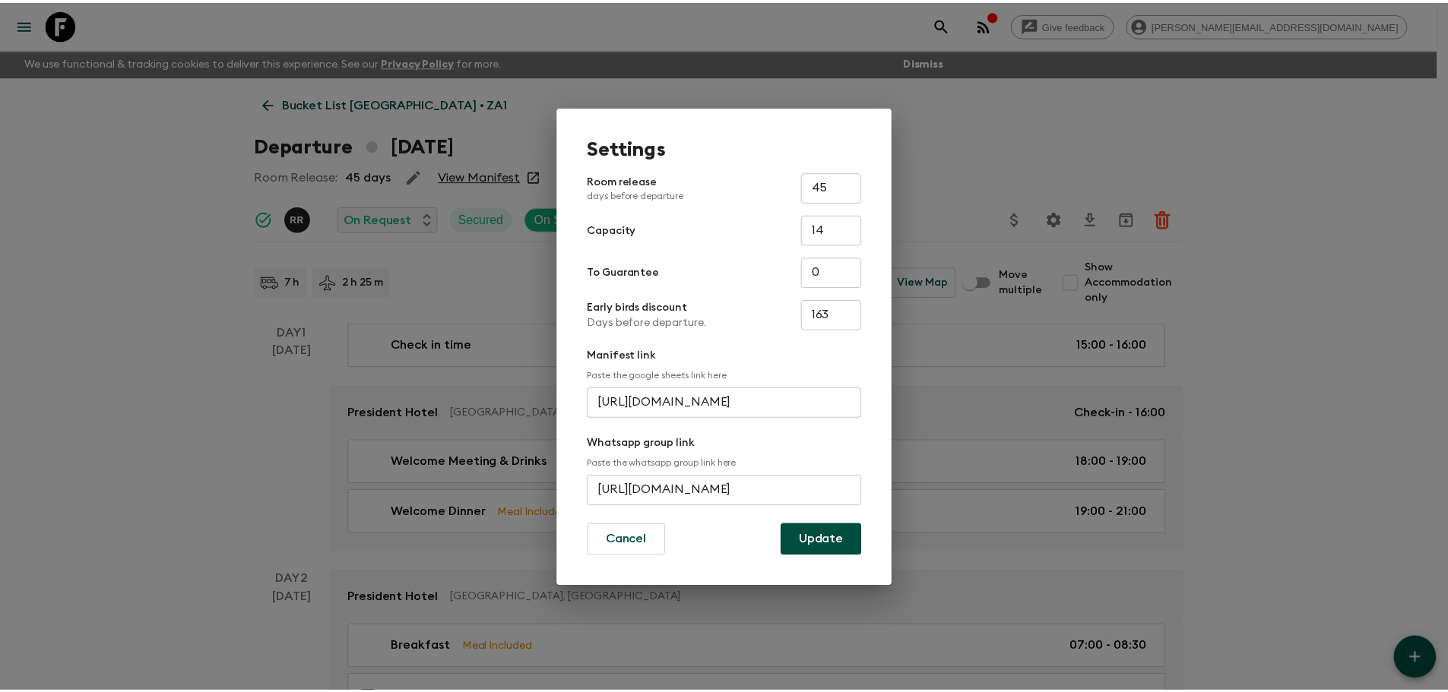
scroll to position [0, 0]
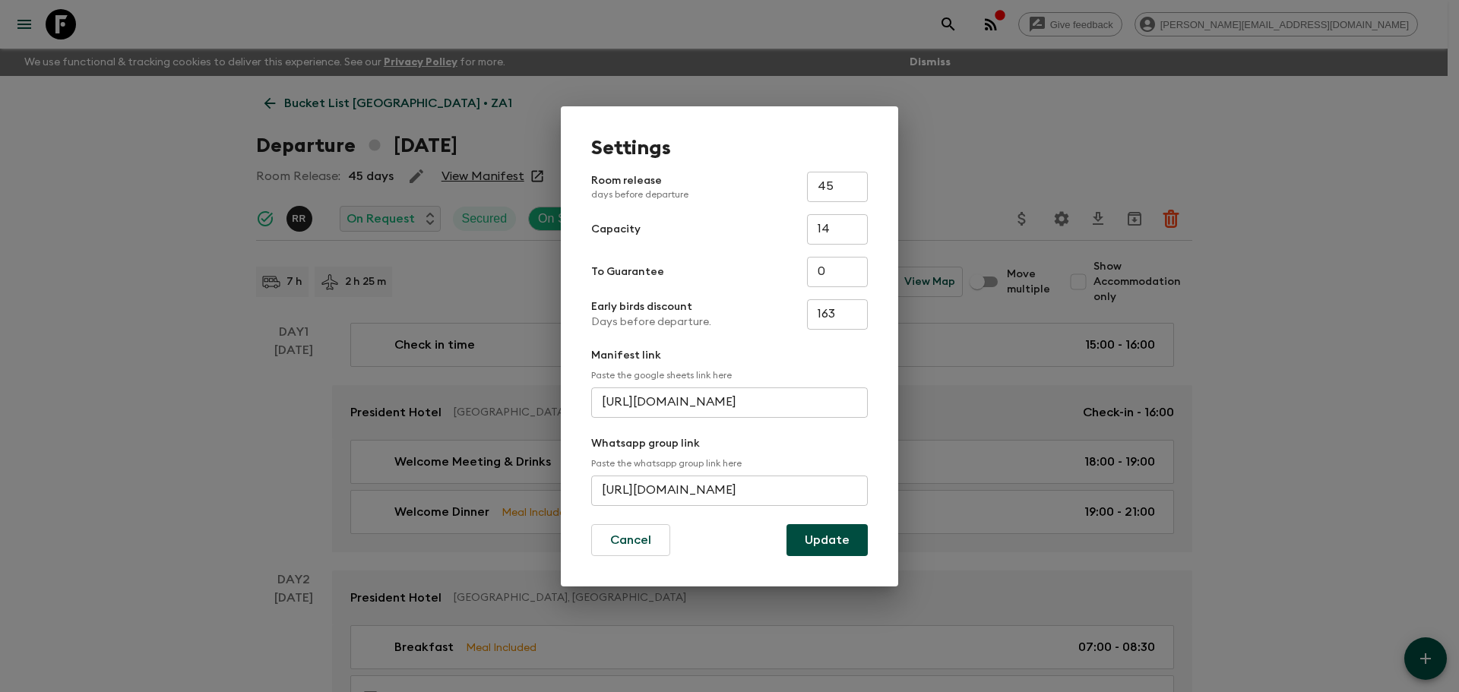
click at [869, 429] on div "Settings Room release days before departure 45 ​ Capacity 14 ​ To Guarantee 0 ​…" at bounding box center [729, 346] width 337 height 480
click at [148, 73] on div "Settings Room release days before departure 45 ​ Capacity 14 ​ To Guarantee 0 ​…" at bounding box center [729, 346] width 1459 height 692
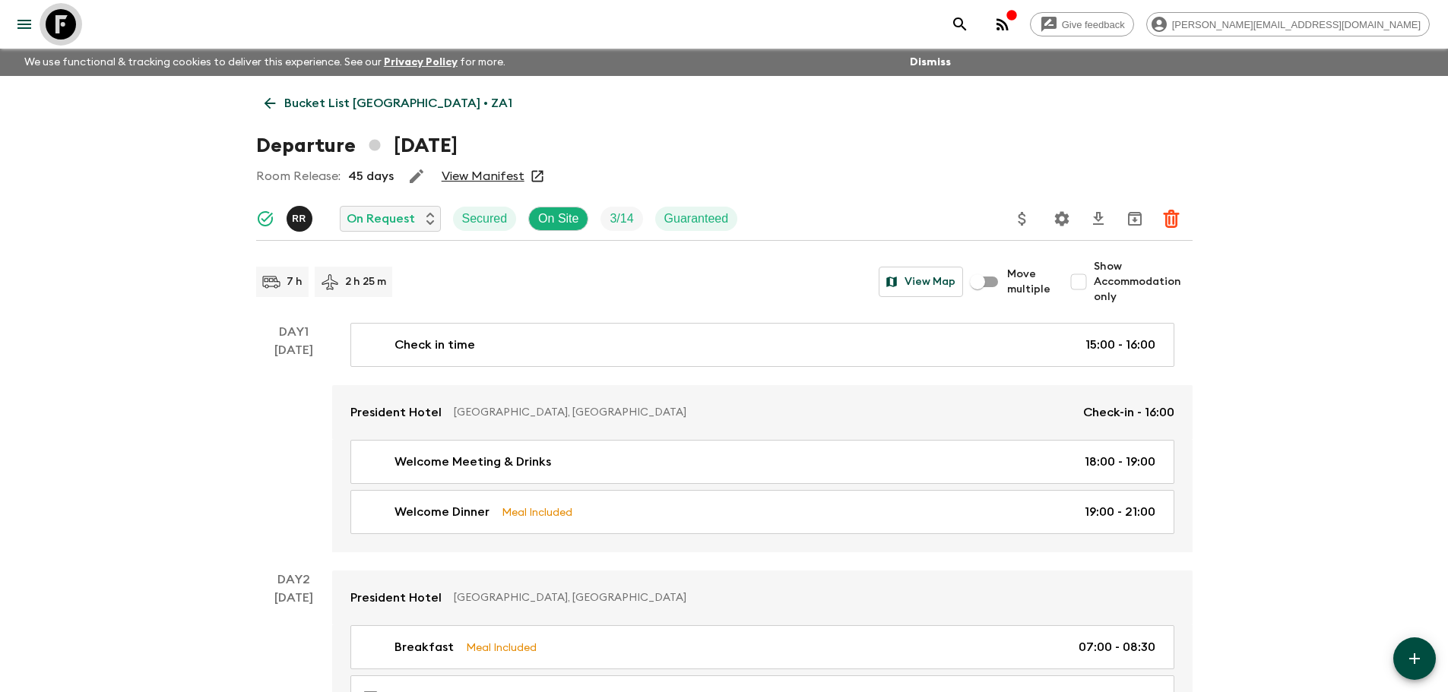
click at [65, 26] on icon at bounding box center [61, 24] width 30 height 30
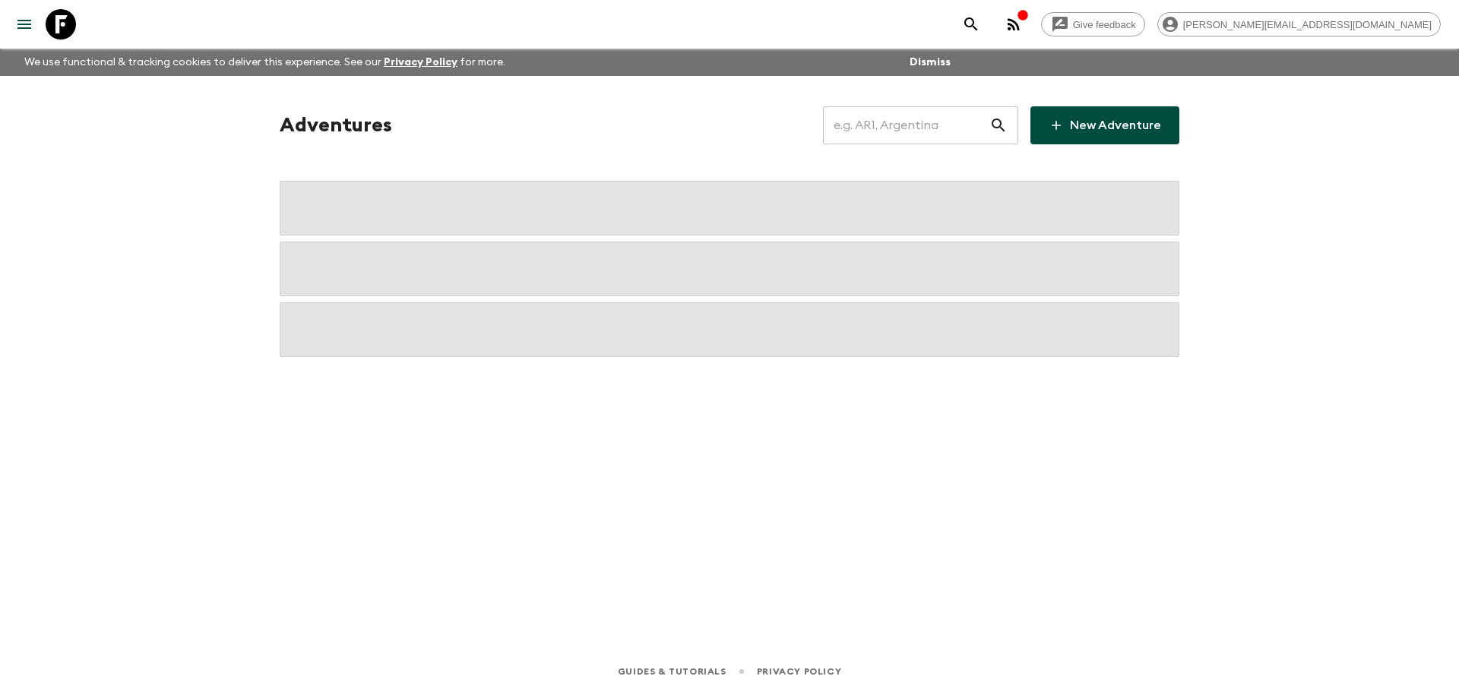
click at [955, 131] on input "text" at bounding box center [906, 125] width 166 height 43
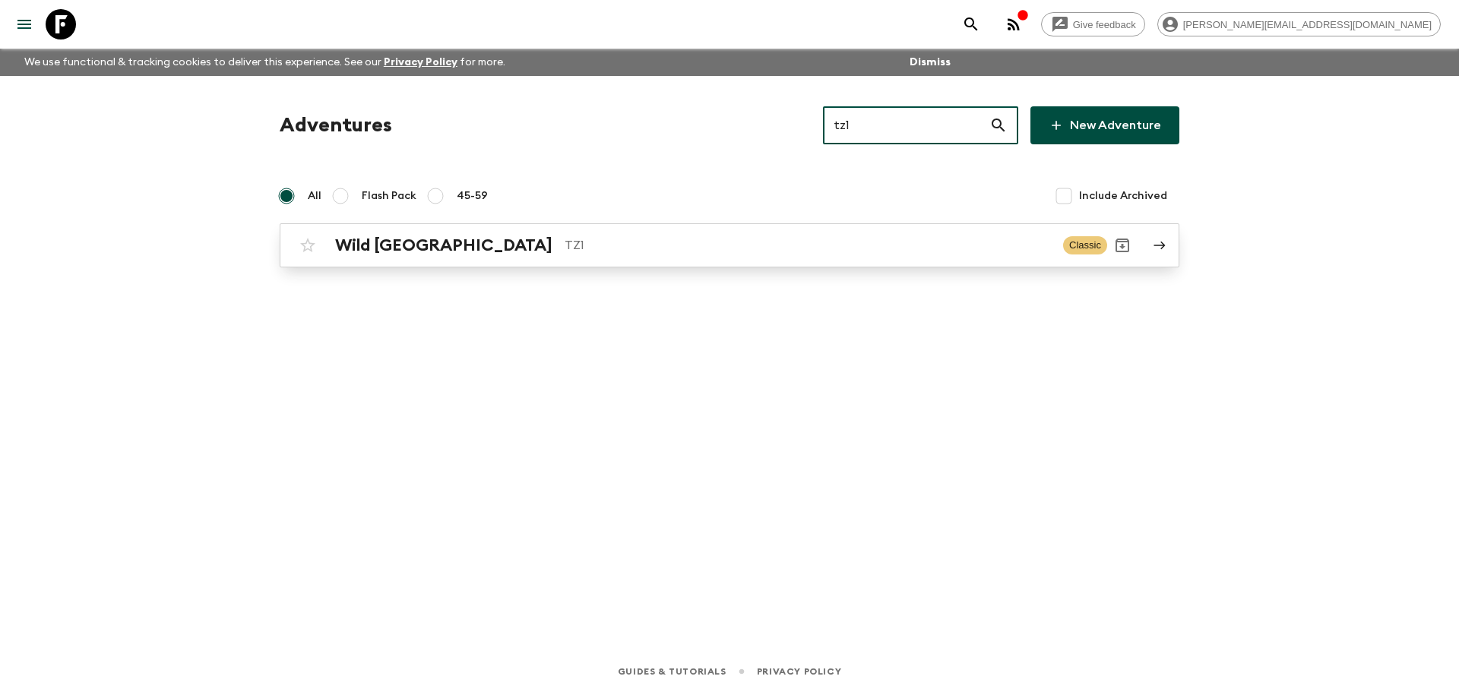
type input "tz1"
click at [671, 236] on p "TZ1" at bounding box center [808, 245] width 486 height 18
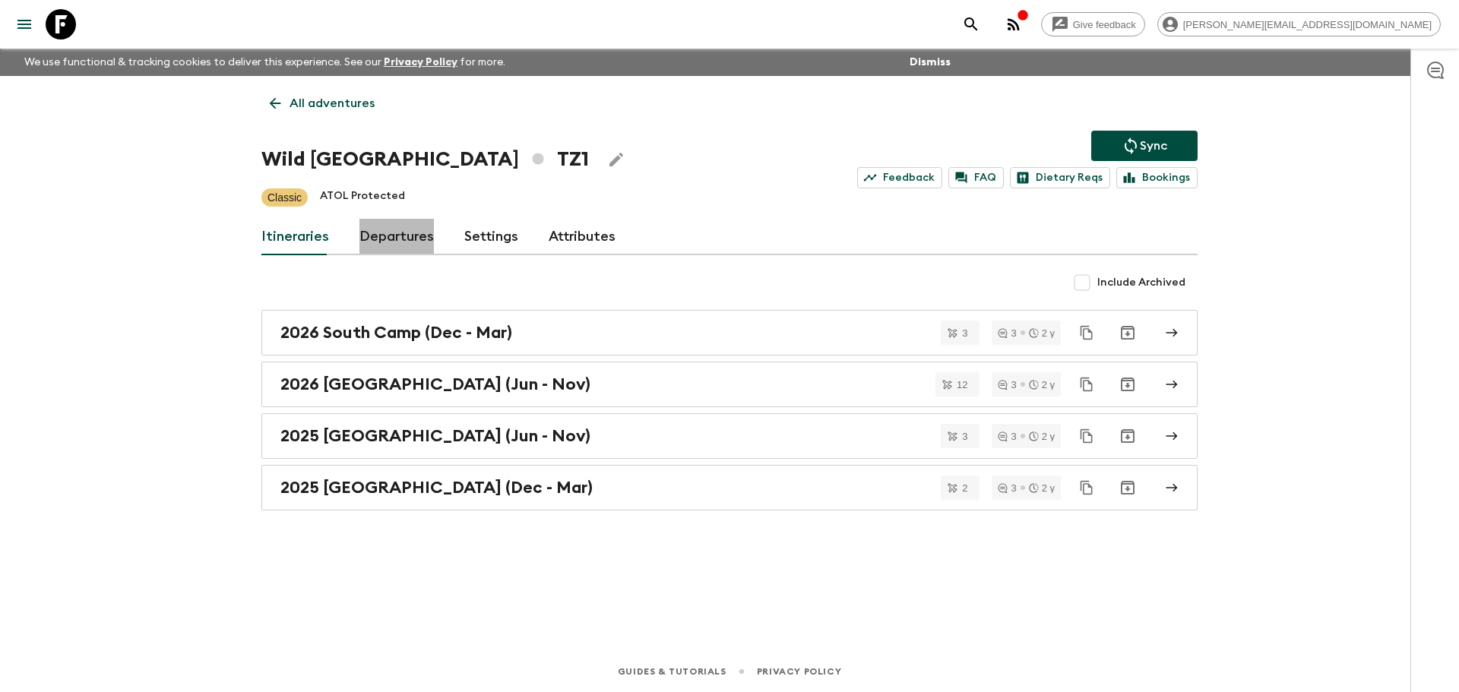
click at [385, 239] on link "Departures" at bounding box center [396, 237] width 74 height 36
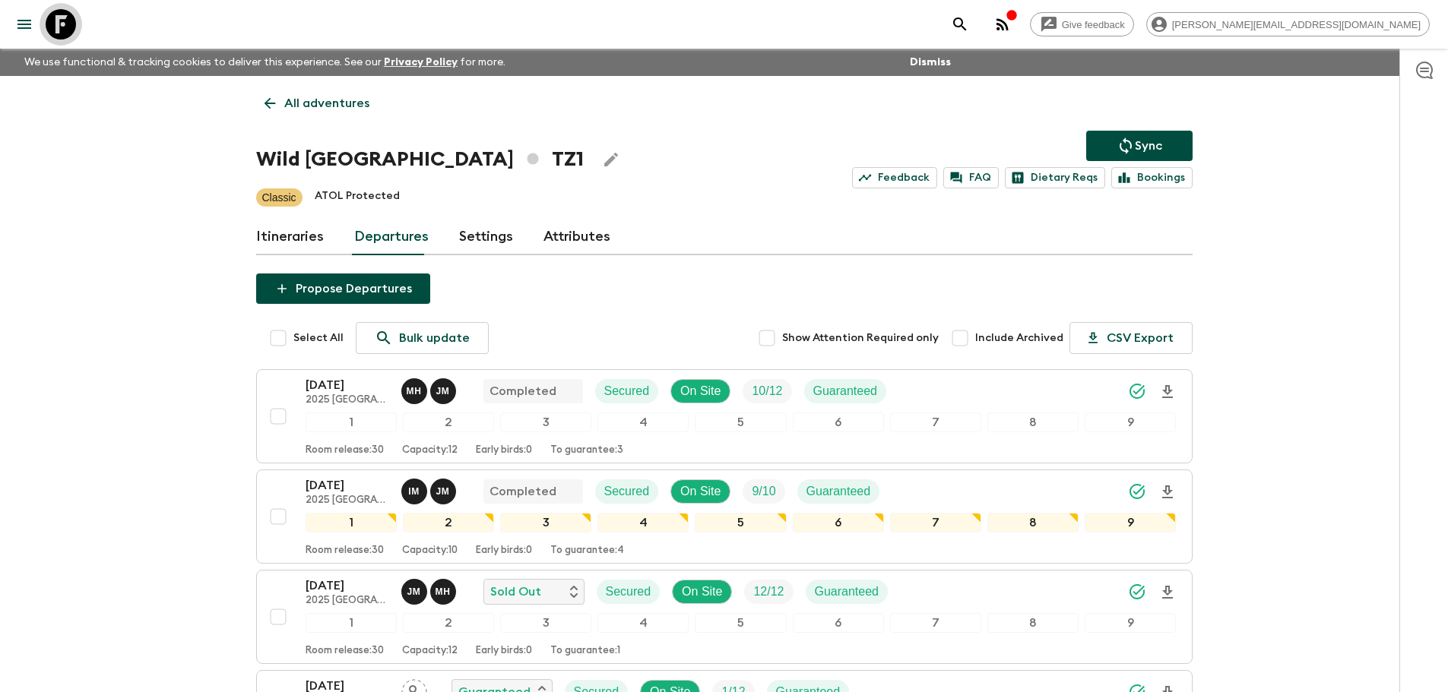
click at [56, 11] on icon at bounding box center [61, 24] width 30 height 30
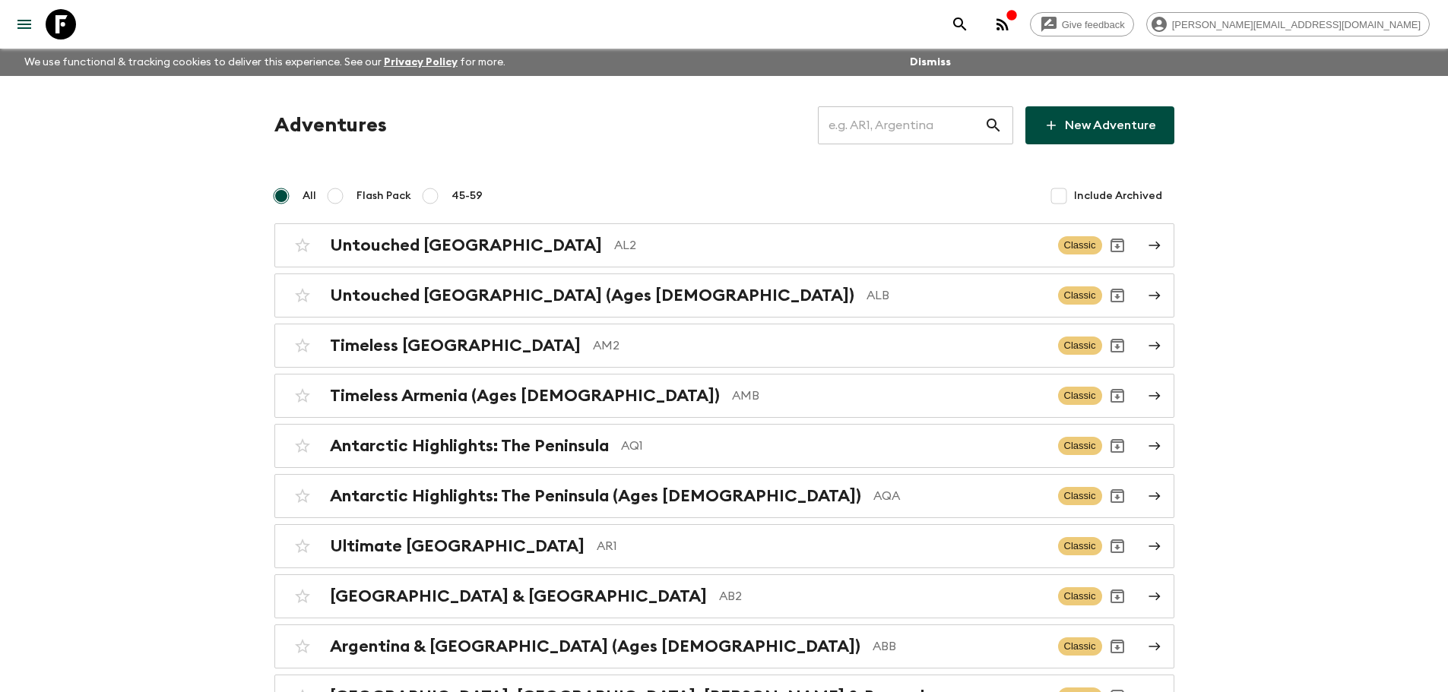
click at [1011, 23] on icon "button" at bounding box center [1002, 24] width 18 height 18
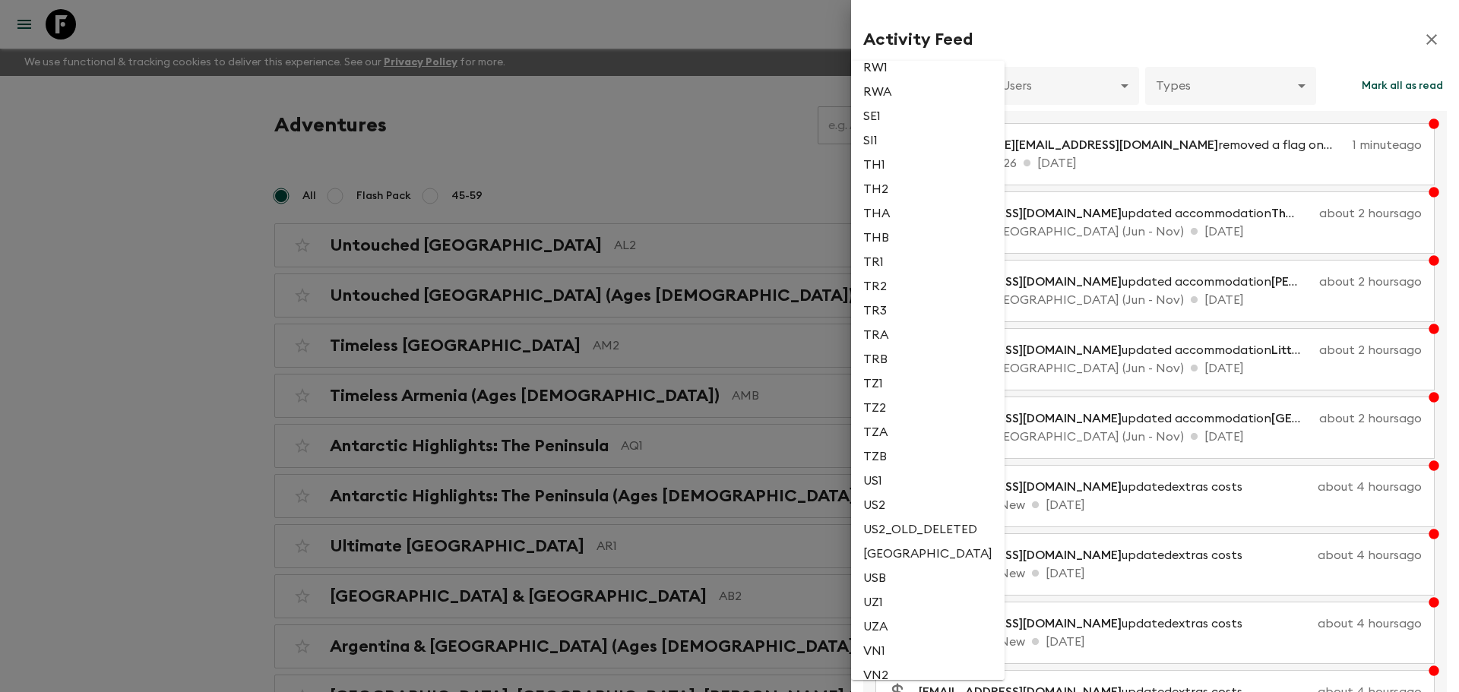
scroll to position [3420, 0]
click at [876, 332] on li "TZ1" at bounding box center [928, 330] width 154 height 24
type input "8903390d-688c-4468-9791-6854f0fcb785"
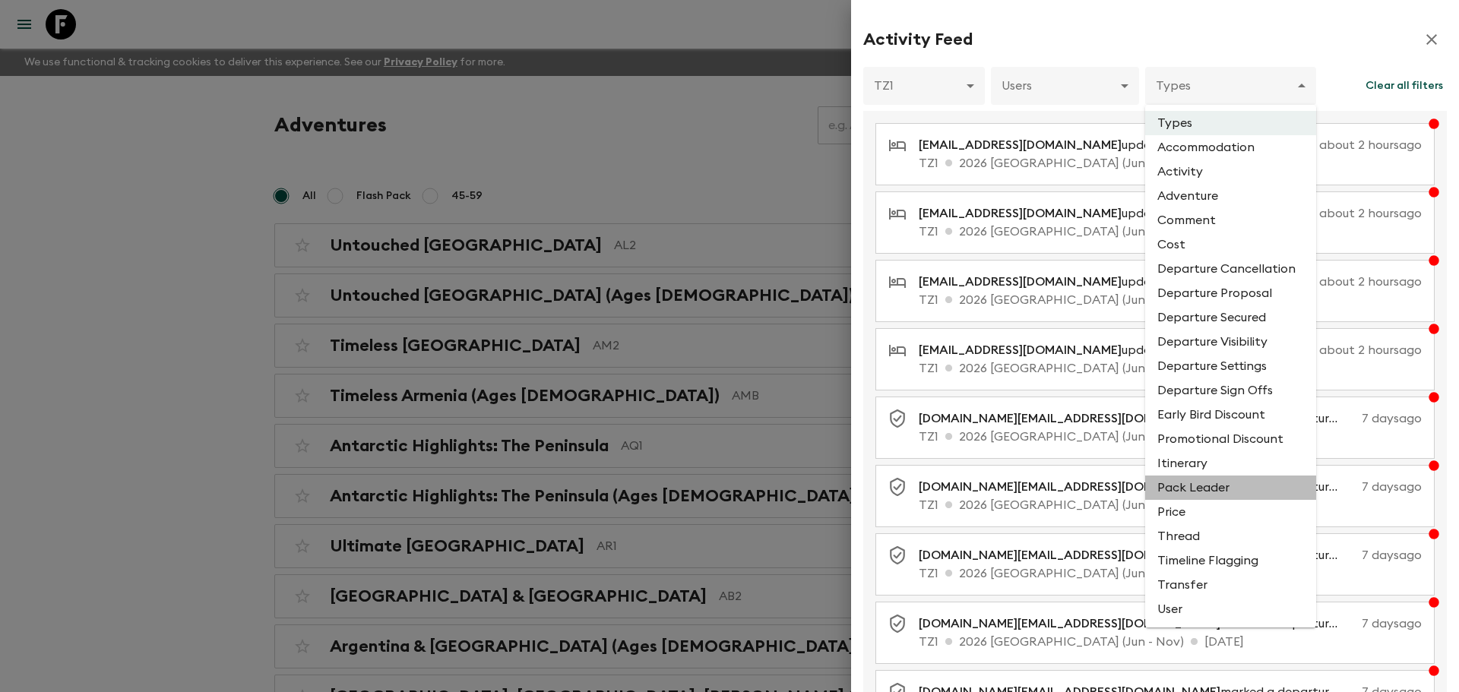
click at [1202, 491] on li "Pack Leader" at bounding box center [1230, 488] width 171 height 24
type input "PACK_LEADER"
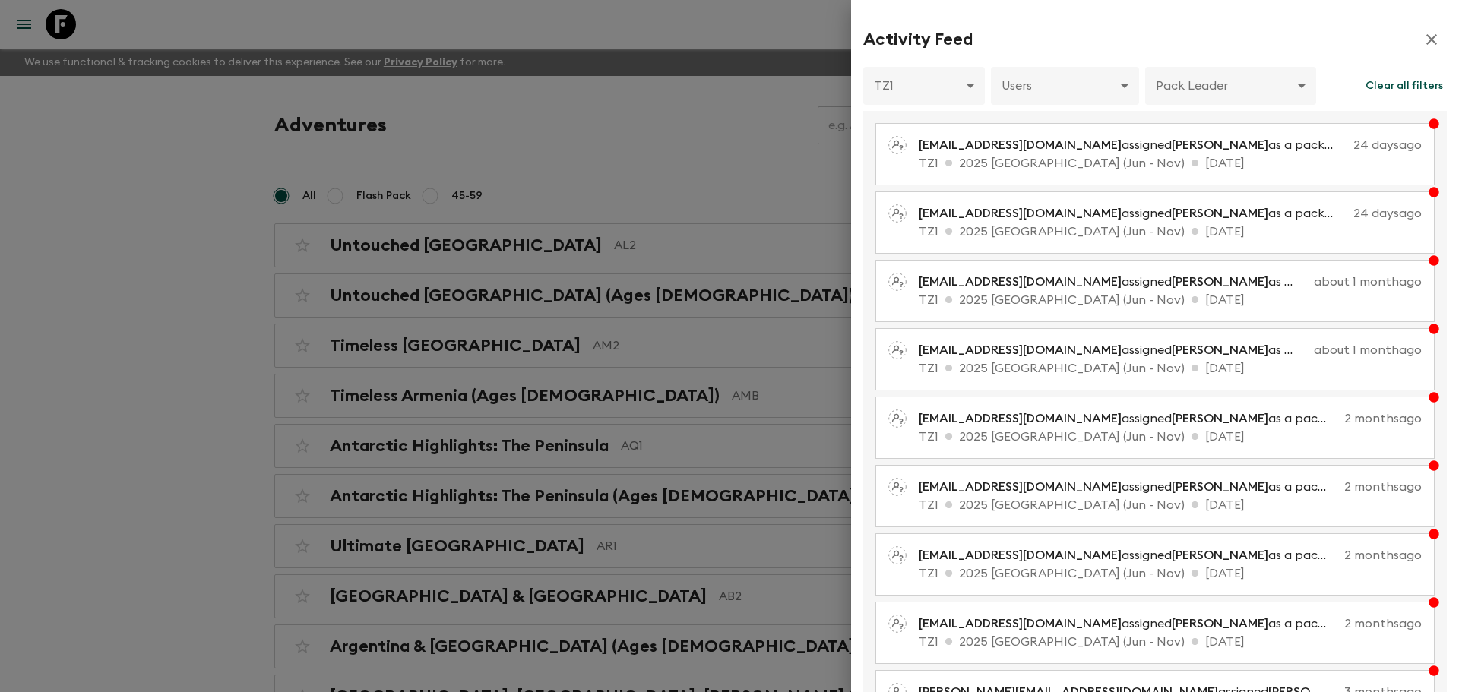
click at [652, 93] on div at bounding box center [729, 346] width 1459 height 692
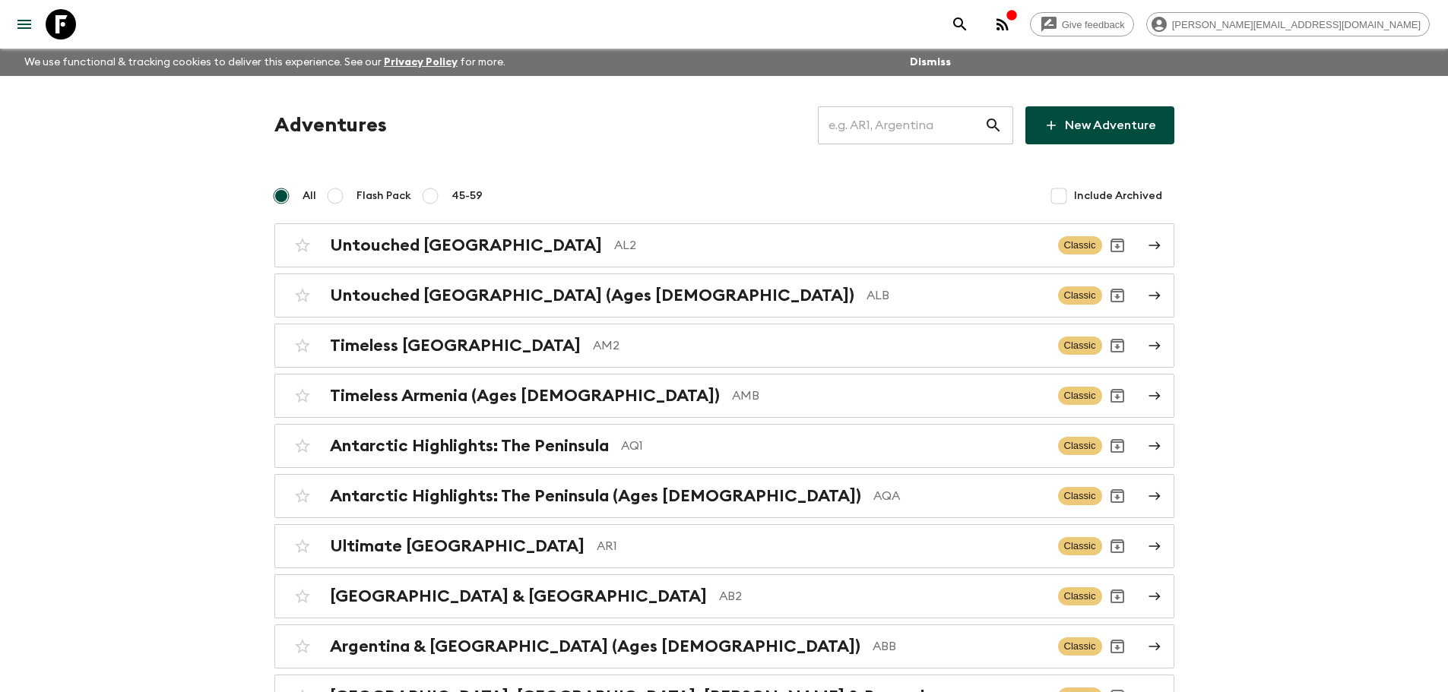
click at [933, 118] on input "text" at bounding box center [901, 125] width 166 height 43
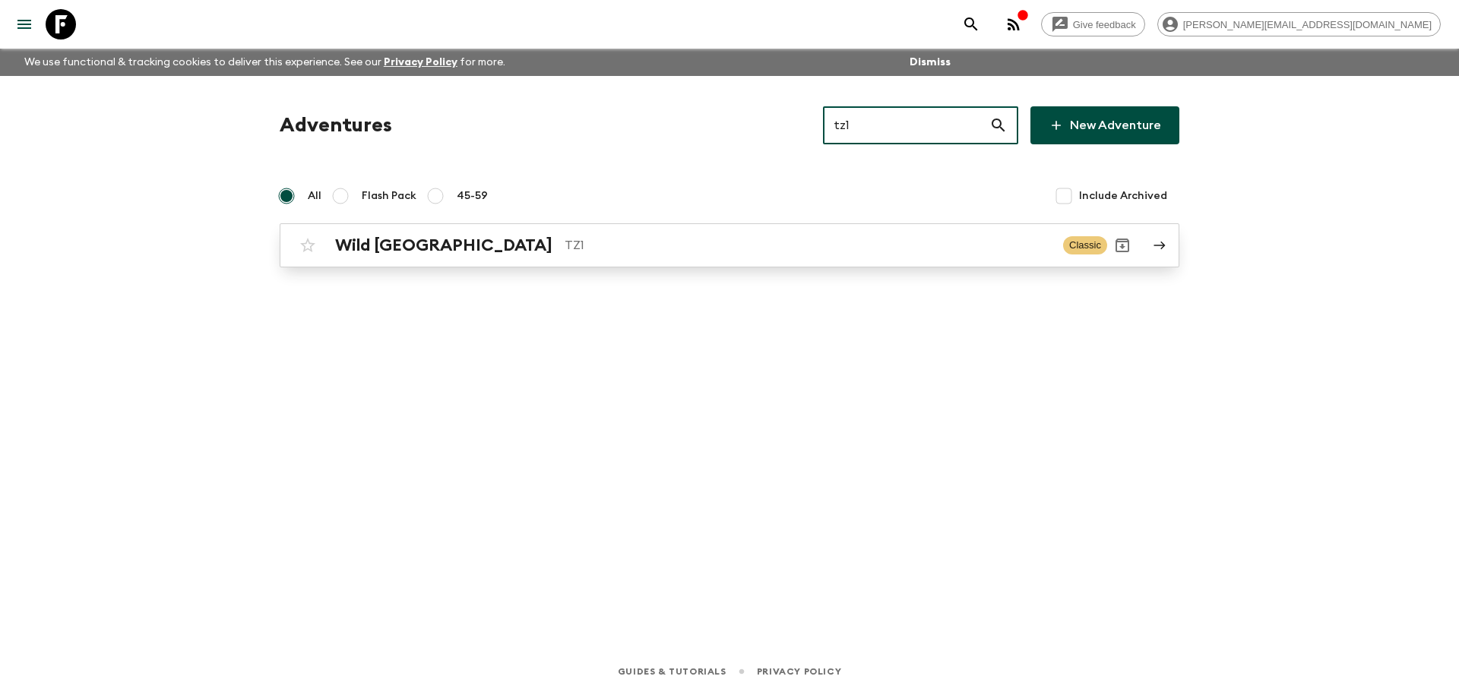
type input "tz1"
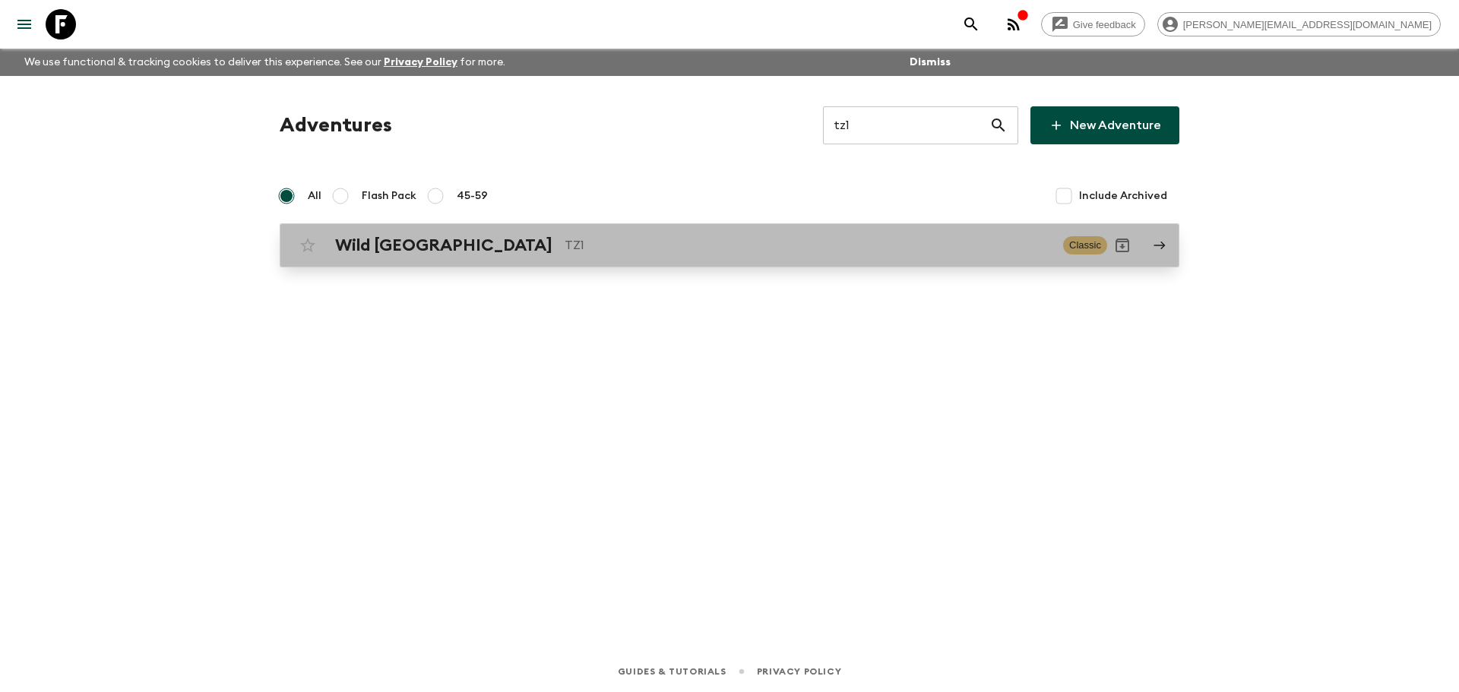
click at [798, 232] on div "Wild Tanzania TZ1 Classic" at bounding box center [700, 245] width 815 height 30
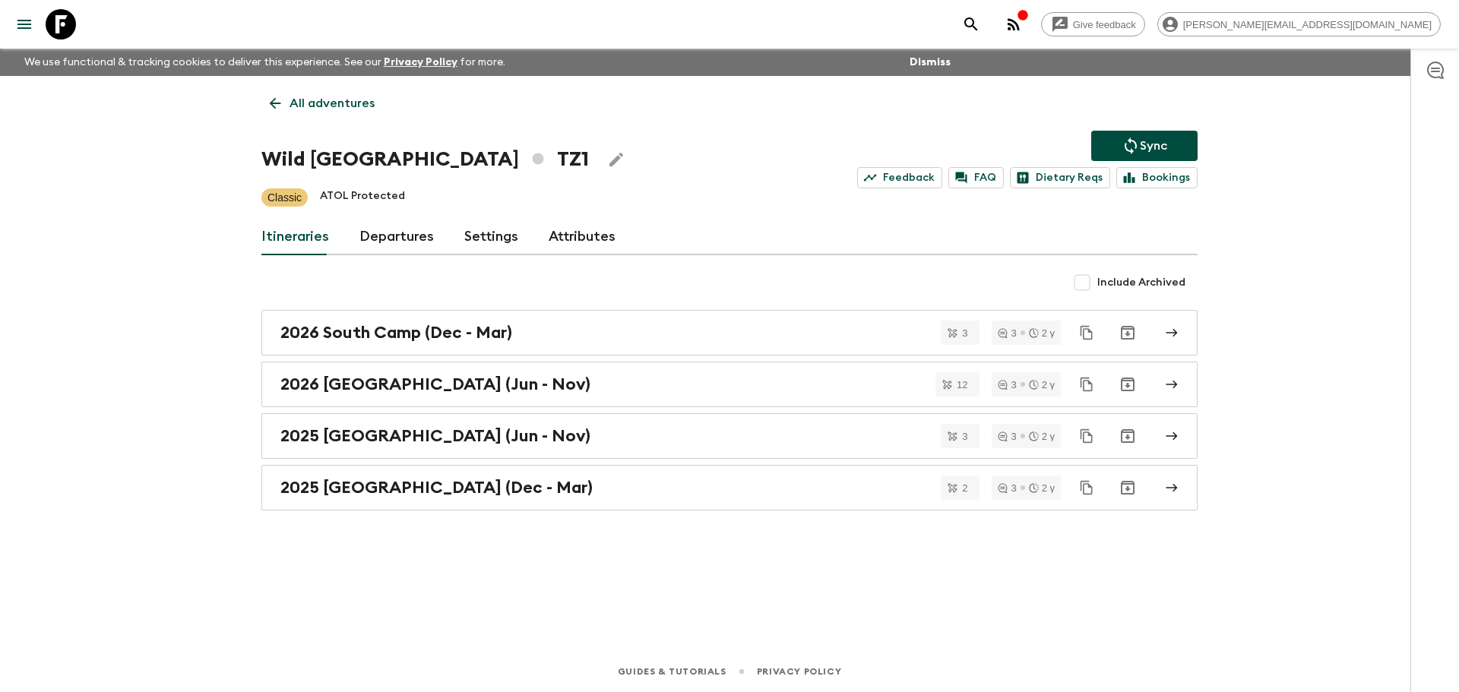
click at [401, 233] on link "Departures" at bounding box center [396, 237] width 74 height 36
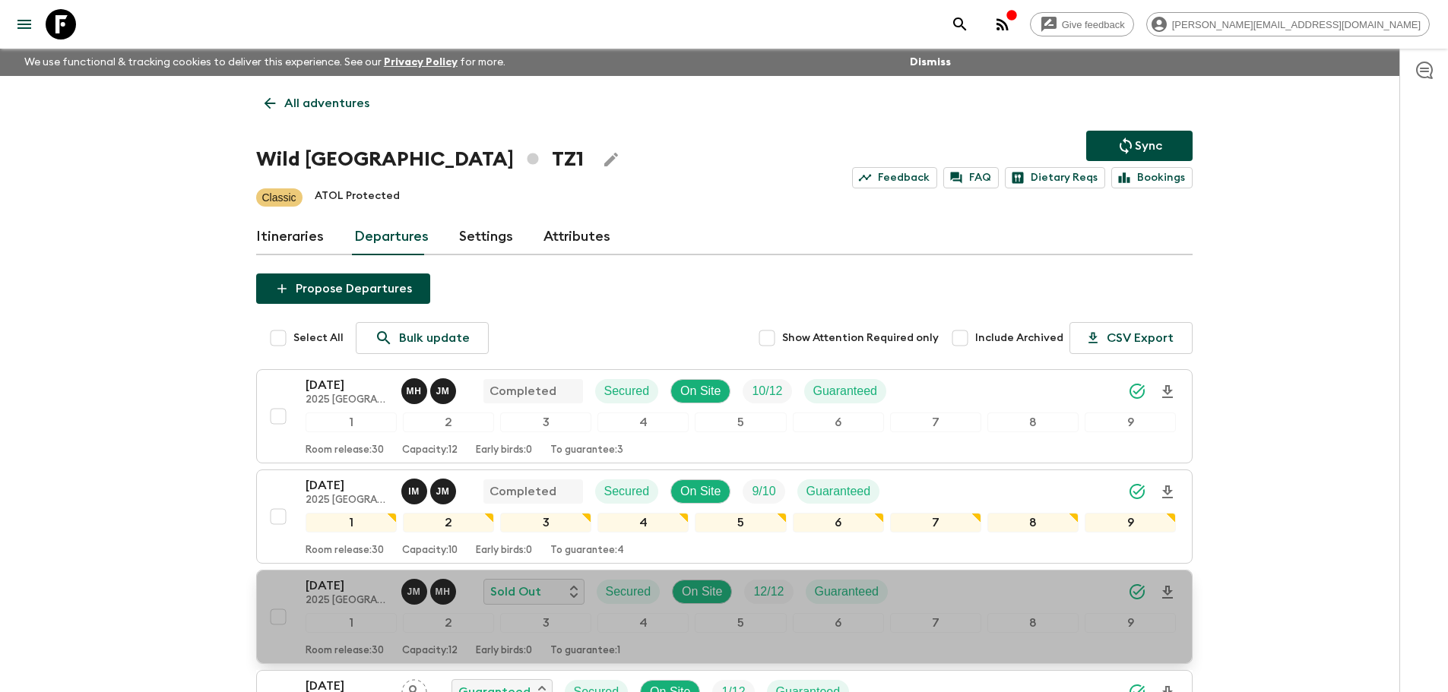
click at [919, 586] on div "[DATE] 2025 [GEOGRAPHIC_DATA] (Jun - Nov) J M M H Sold Out Secured On Site 12 /…" at bounding box center [740, 592] width 871 height 30
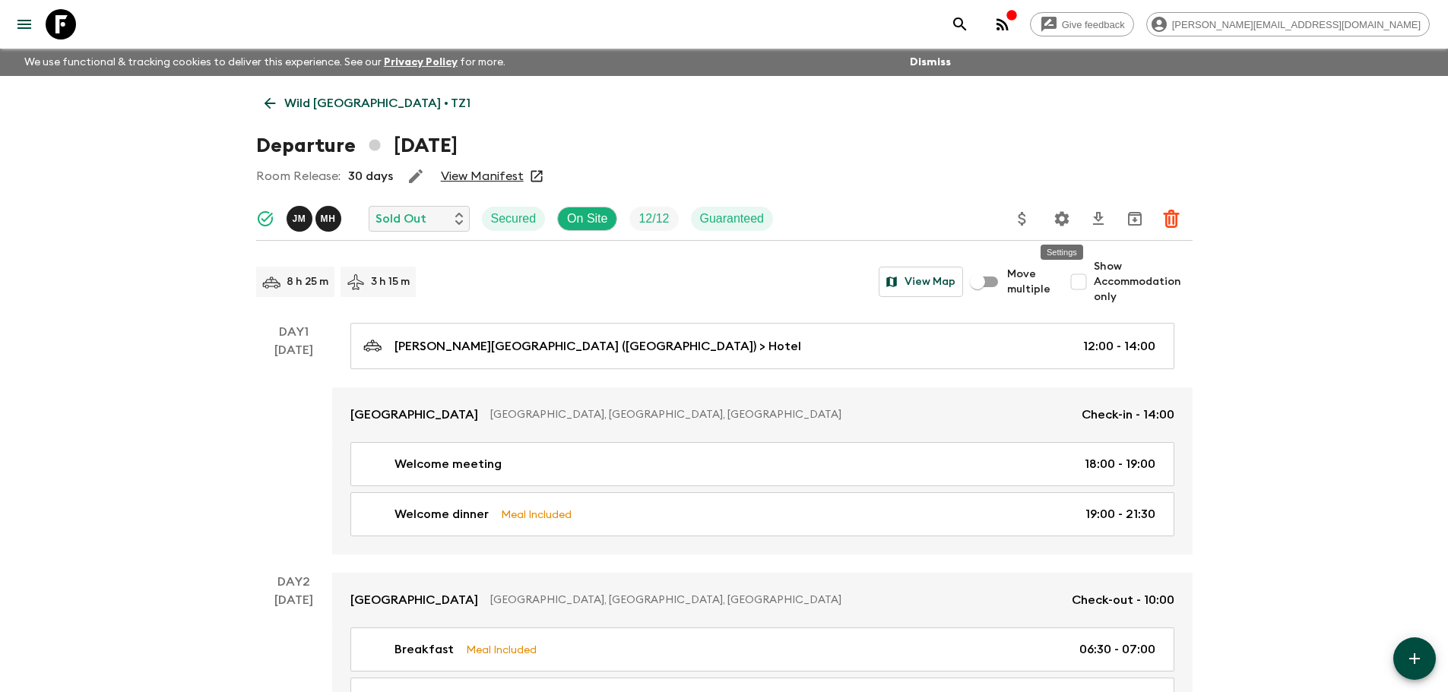
click at [1059, 219] on icon "Settings" at bounding box center [1061, 219] width 18 height 18
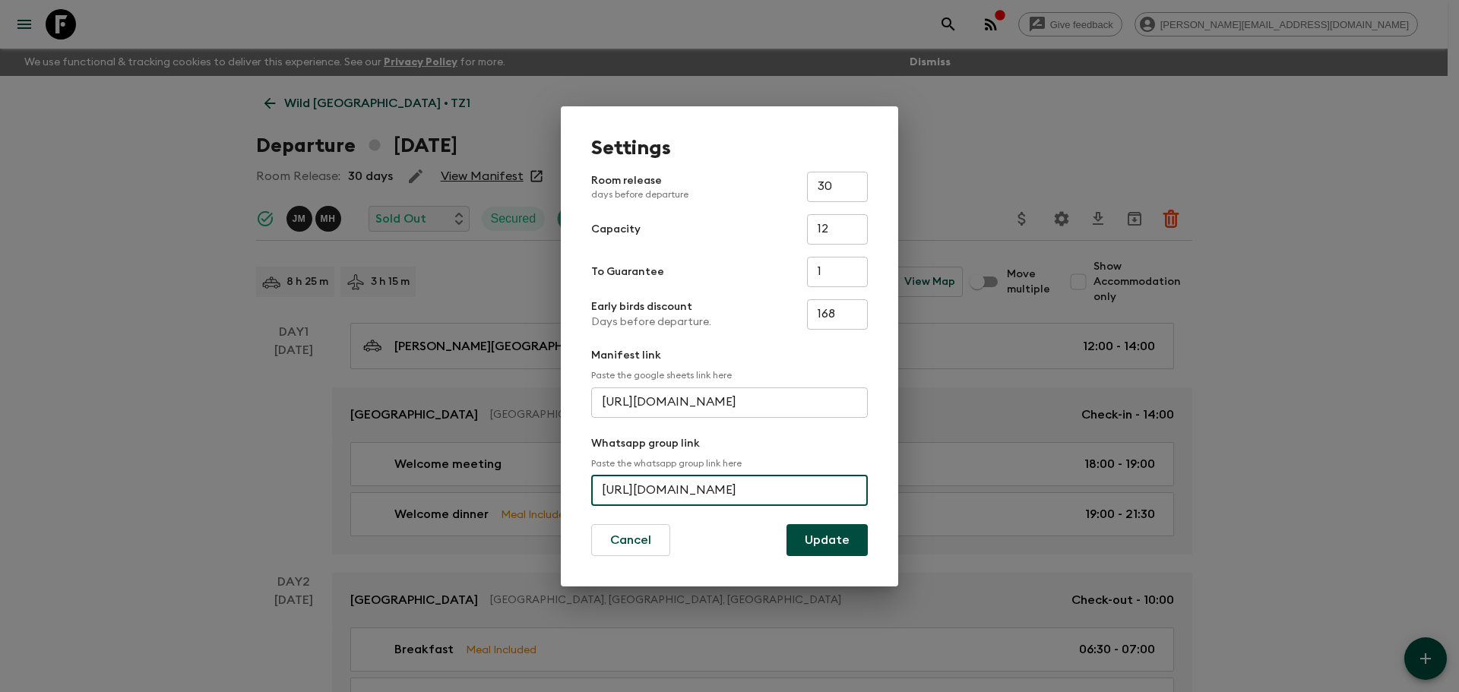
scroll to position [0, 68]
drag, startPoint x: 599, startPoint y: 491, endPoint x: 900, endPoint y: 486, distance: 301.0
click at [900, 486] on div "Settings Room release days before departure 30 ​ Capacity 12 ​ To Guarantee 1 ​…" at bounding box center [729, 346] width 1459 height 692
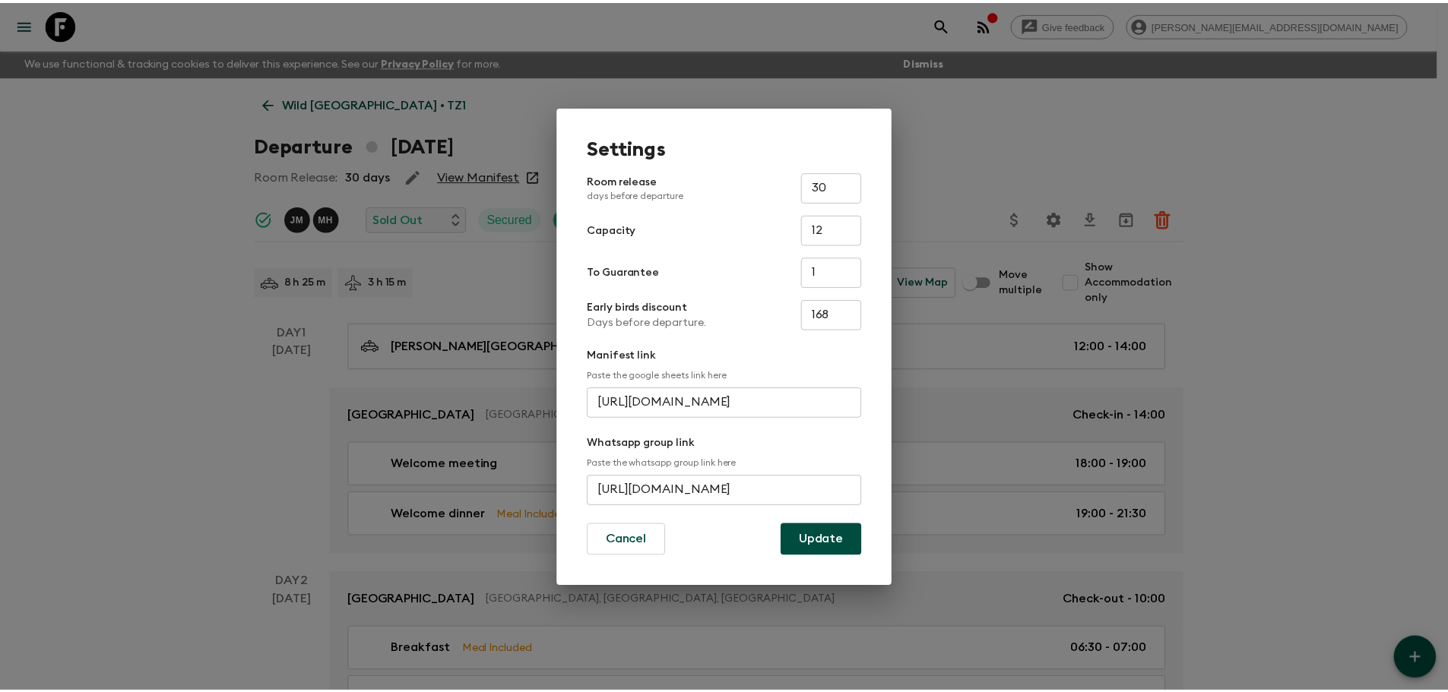
scroll to position [0, 0]
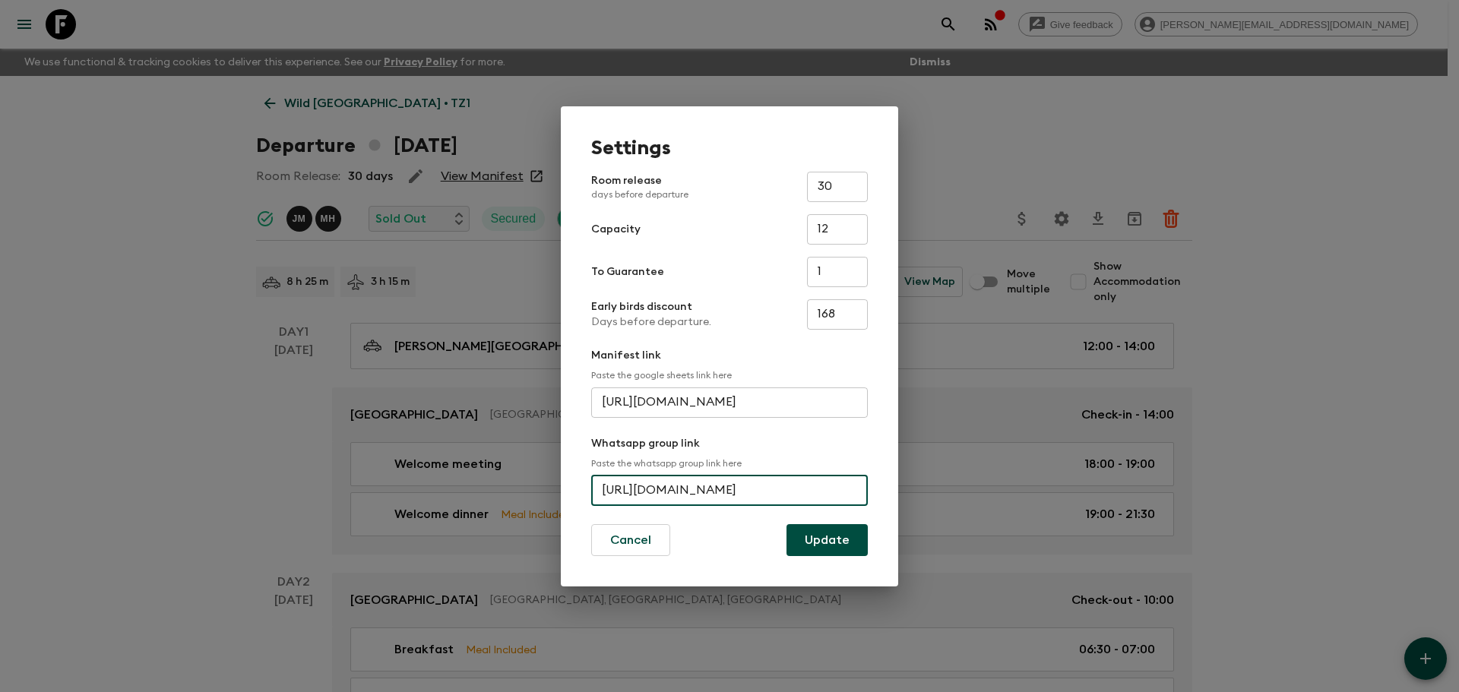
click at [73, 100] on div "Settings Room release days before departure 30 ​ Capacity 12 ​ To Guarantee 1 ​…" at bounding box center [729, 346] width 1459 height 692
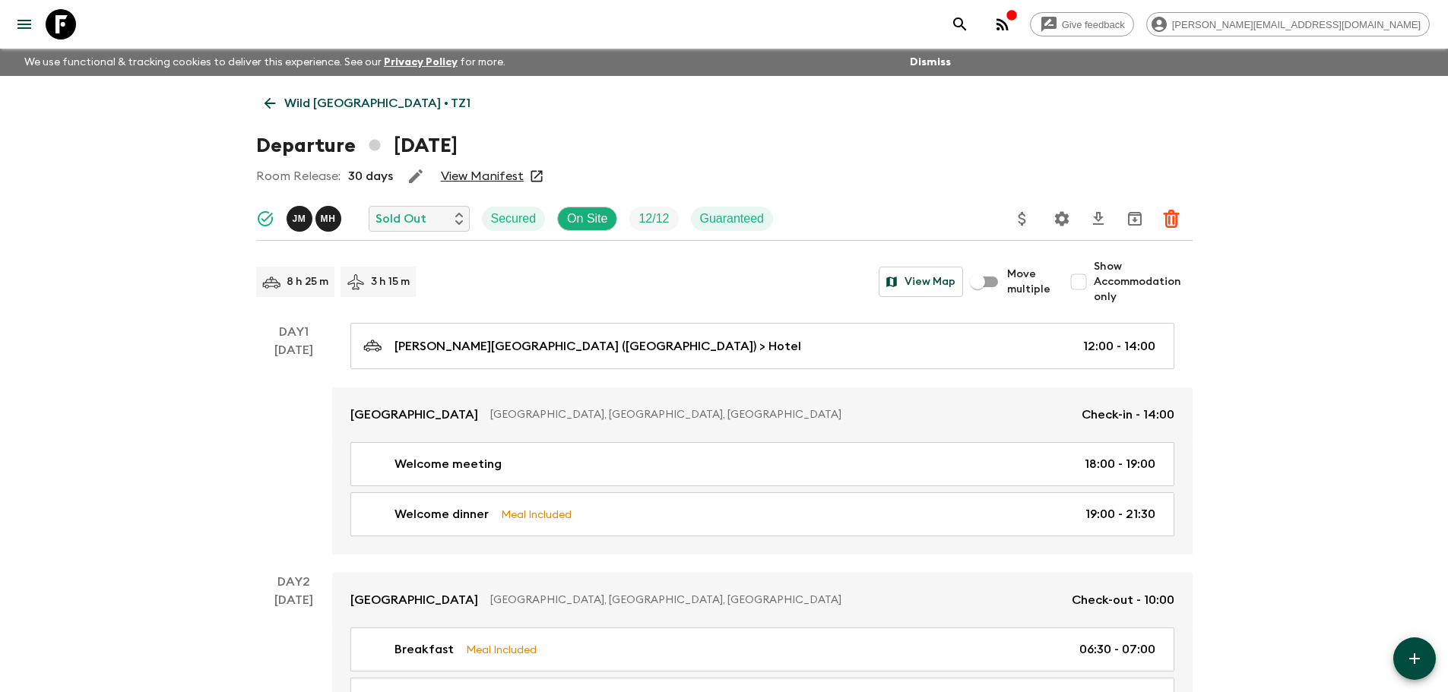
click at [60, 8] on link at bounding box center [61, 24] width 43 height 43
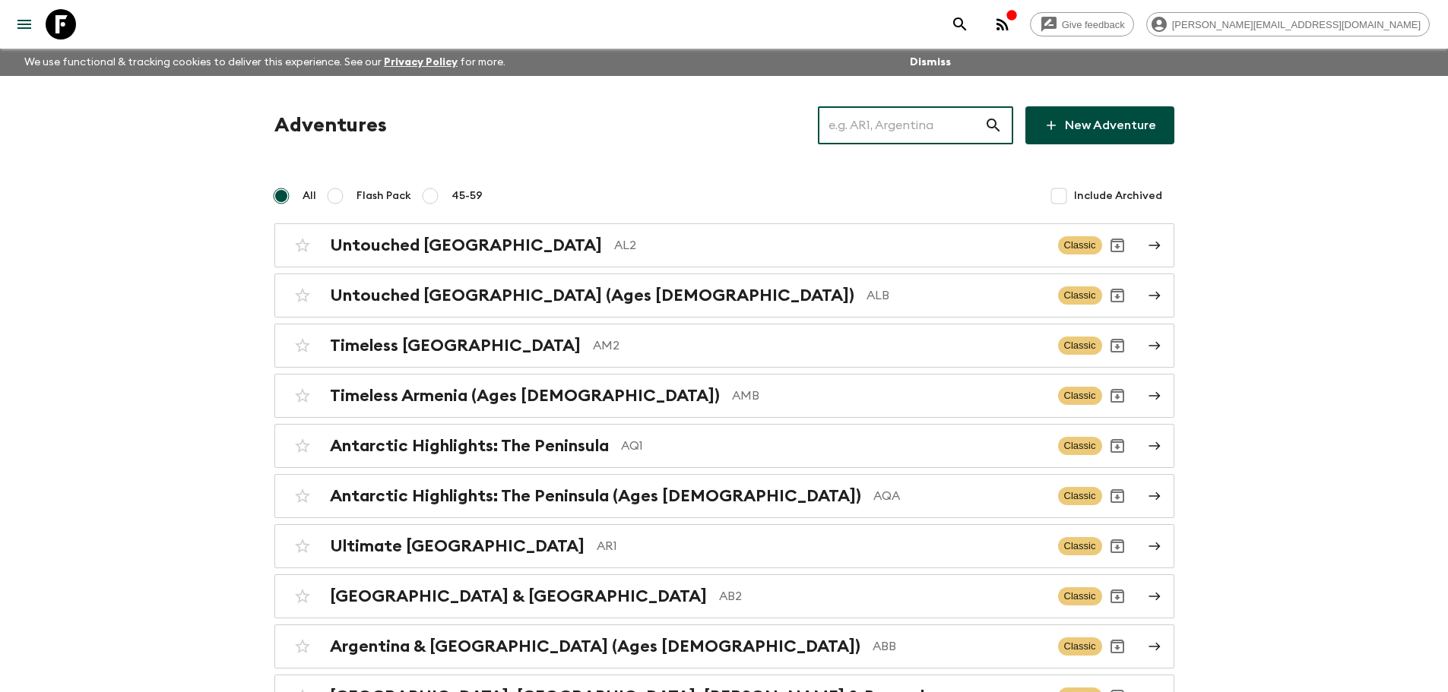
click at [949, 140] on input "text" at bounding box center [901, 125] width 166 height 43
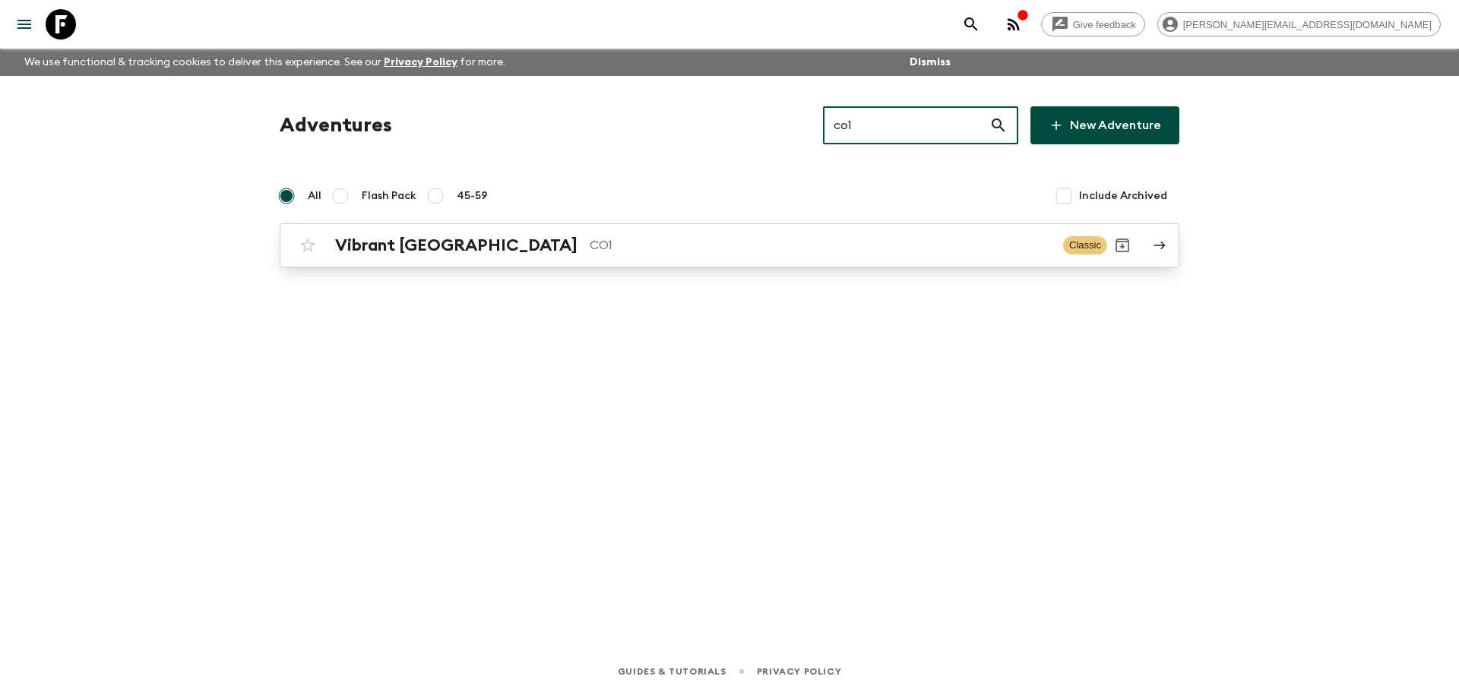
type input "co1"
click at [904, 237] on p "CO1" at bounding box center [820, 245] width 461 height 18
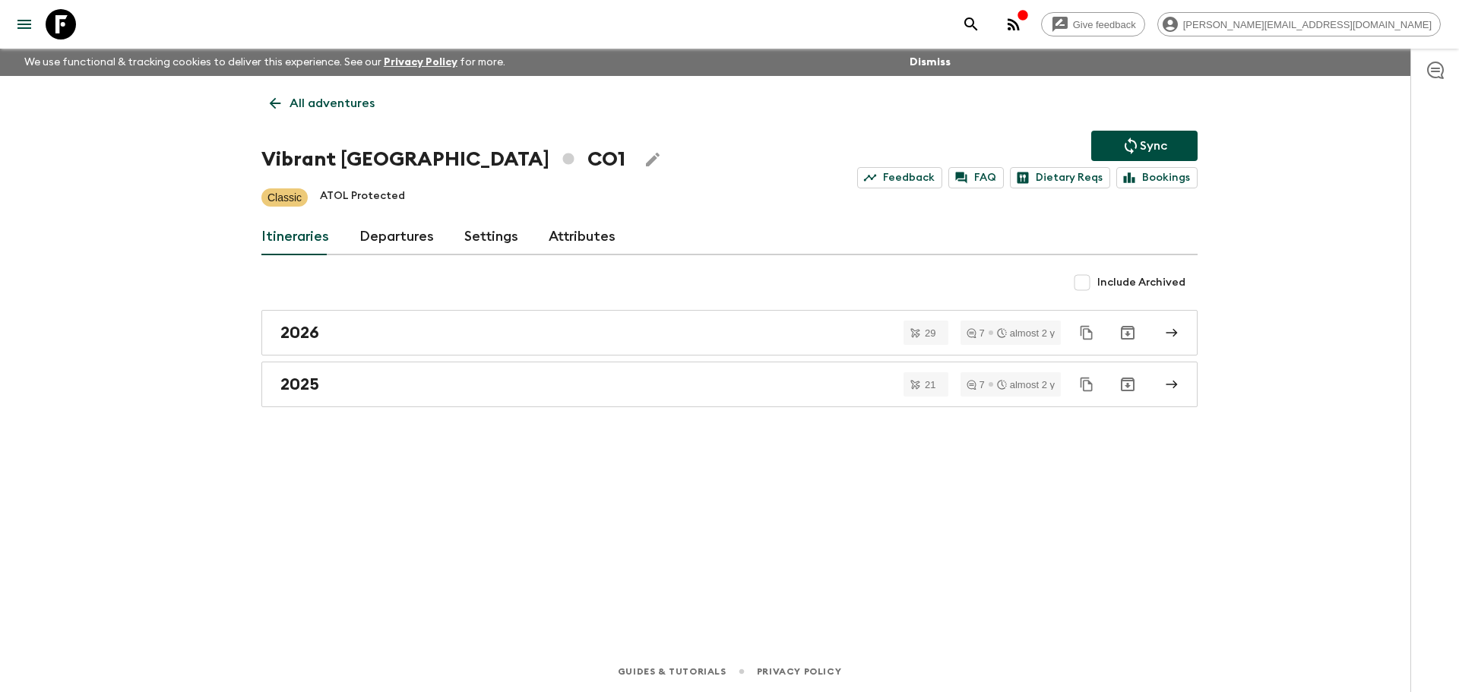
click at [377, 226] on link "Departures" at bounding box center [396, 237] width 74 height 36
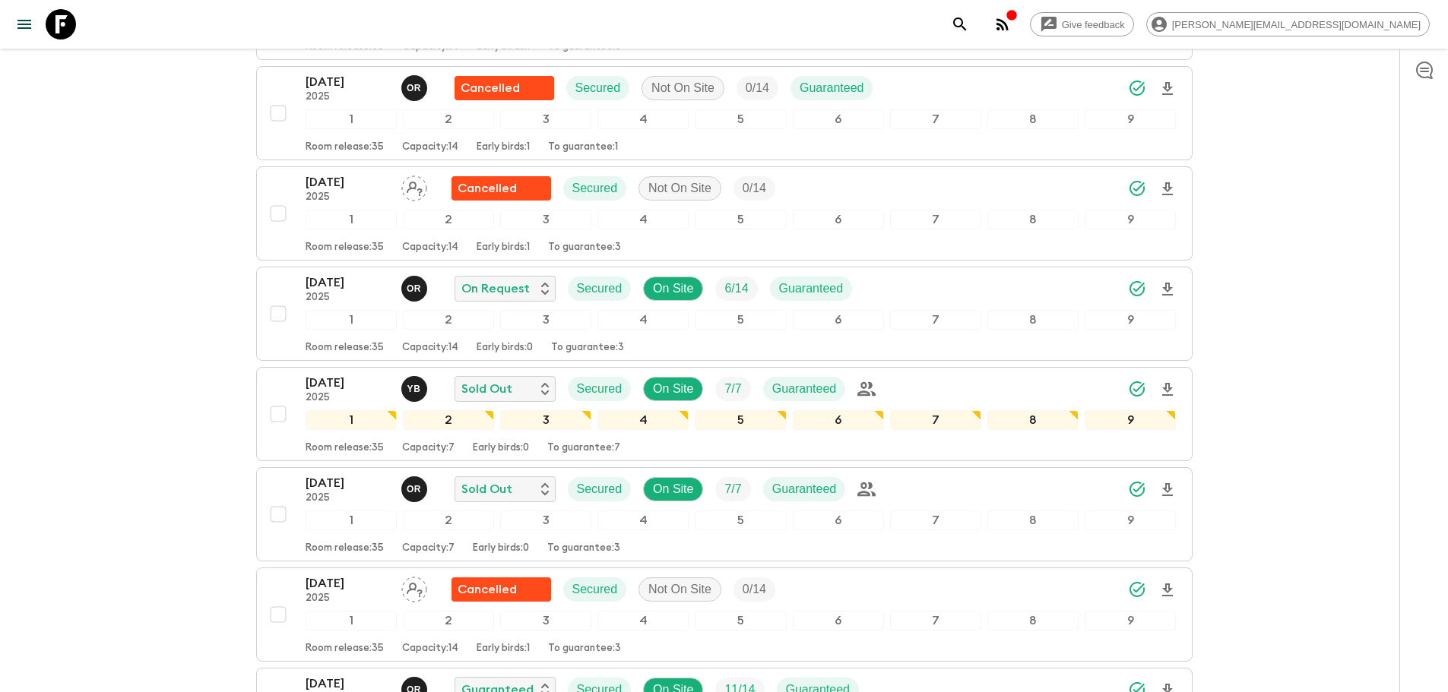
scroll to position [1043, 0]
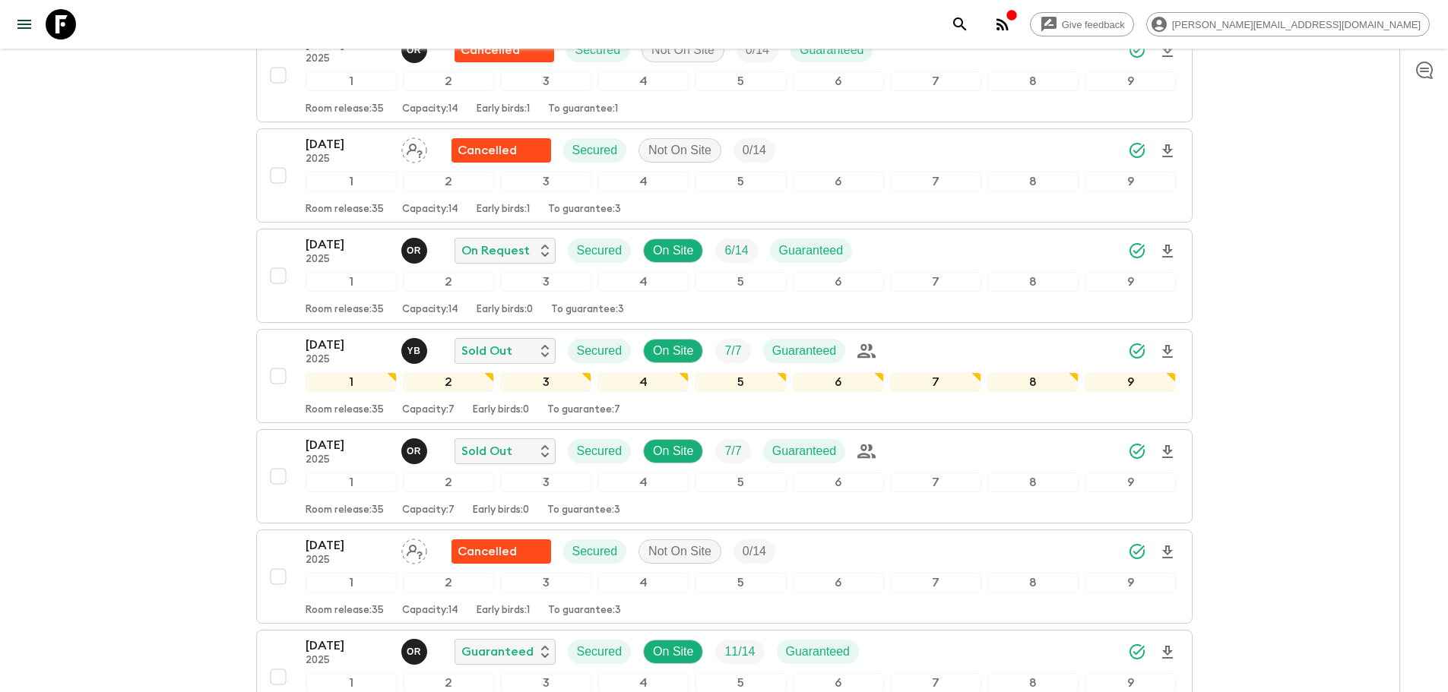
drag, startPoint x: 64, startPoint y: 27, endPoint x: 961, endPoint y: 43, distance: 896.8
click at [64, 27] on icon at bounding box center [61, 24] width 30 height 30
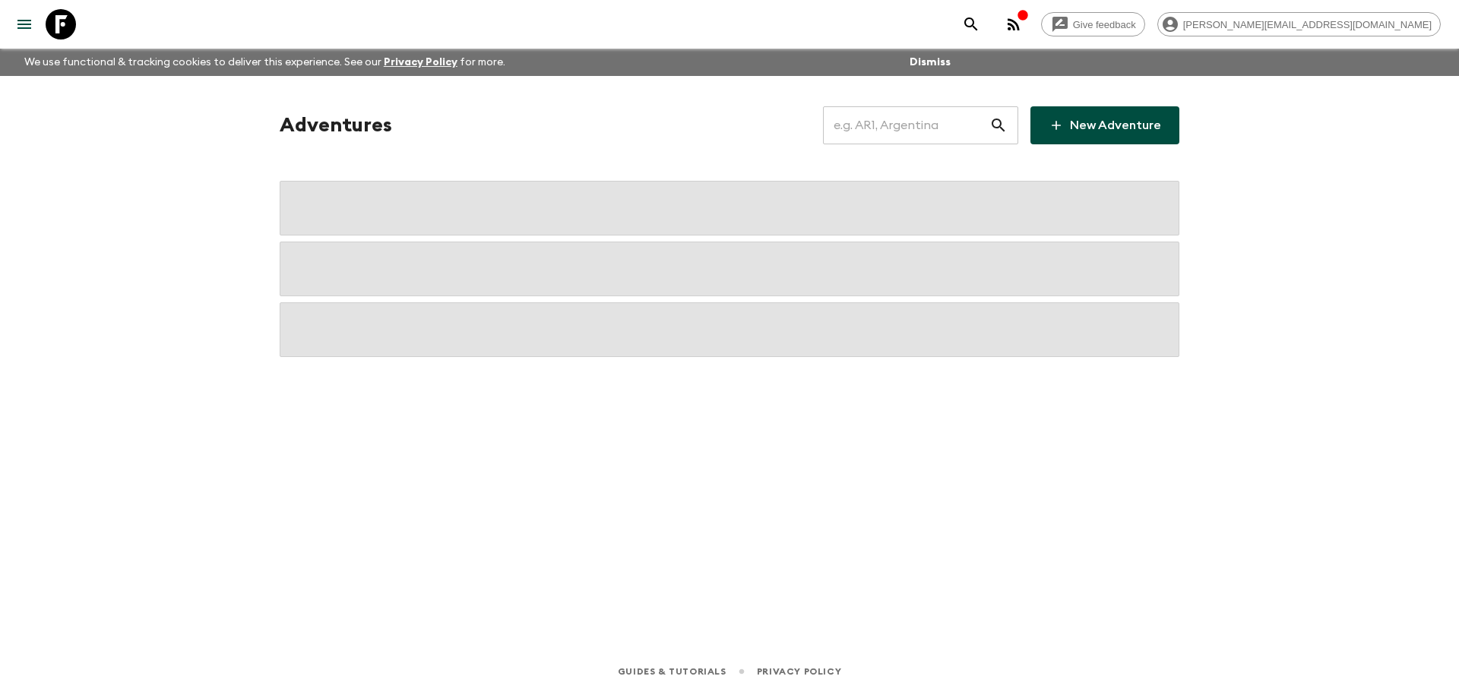
click at [935, 124] on input "text" at bounding box center [906, 125] width 166 height 43
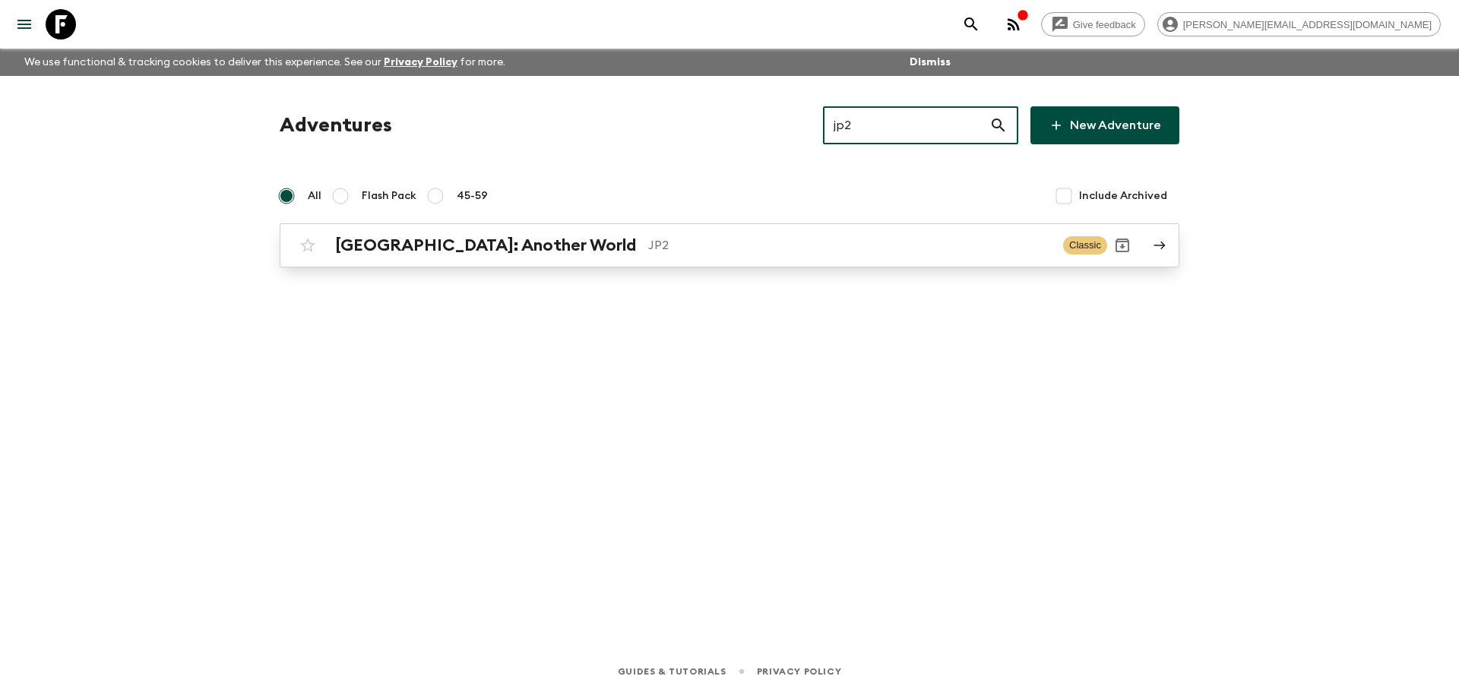
type input "jp2"
click at [724, 241] on p "JP2" at bounding box center [849, 245] width 403 height 18
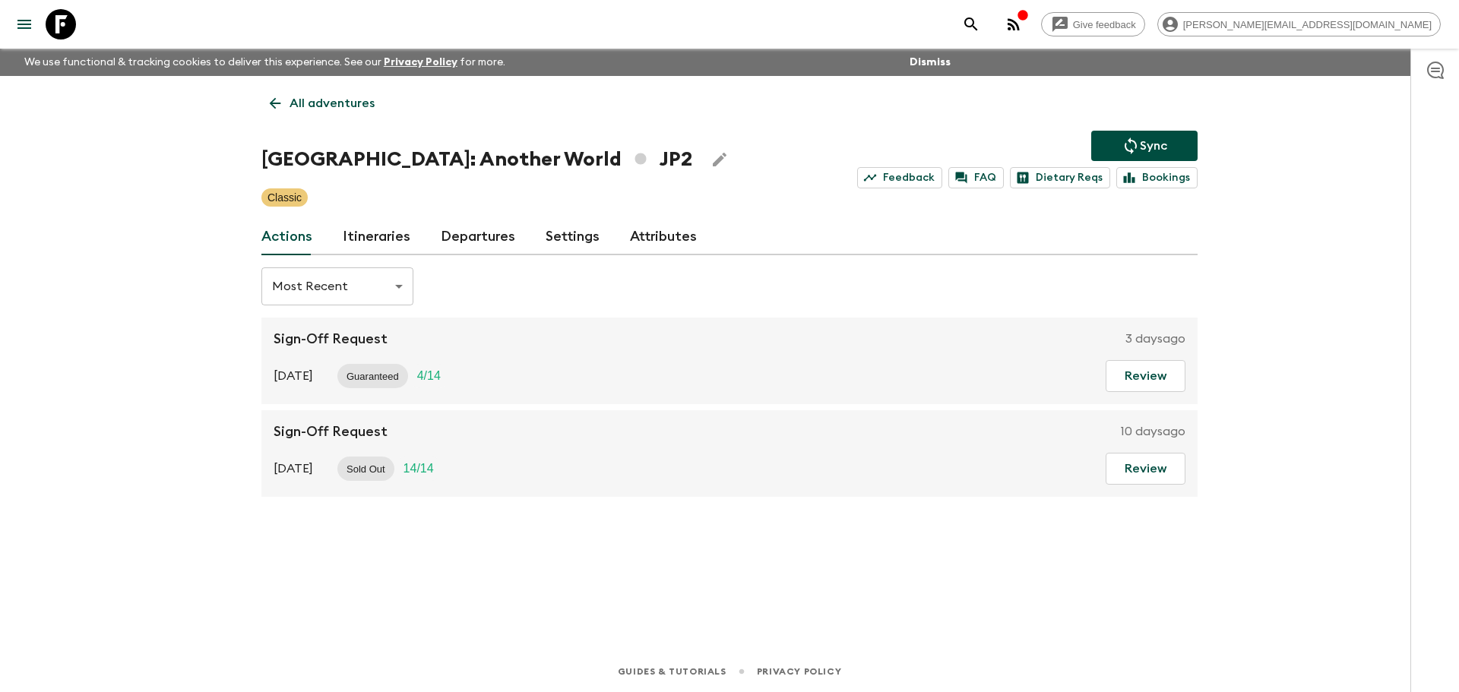
click at [461, 237] on link "Departures" at bounding box center [478, 237] width 74 height 36
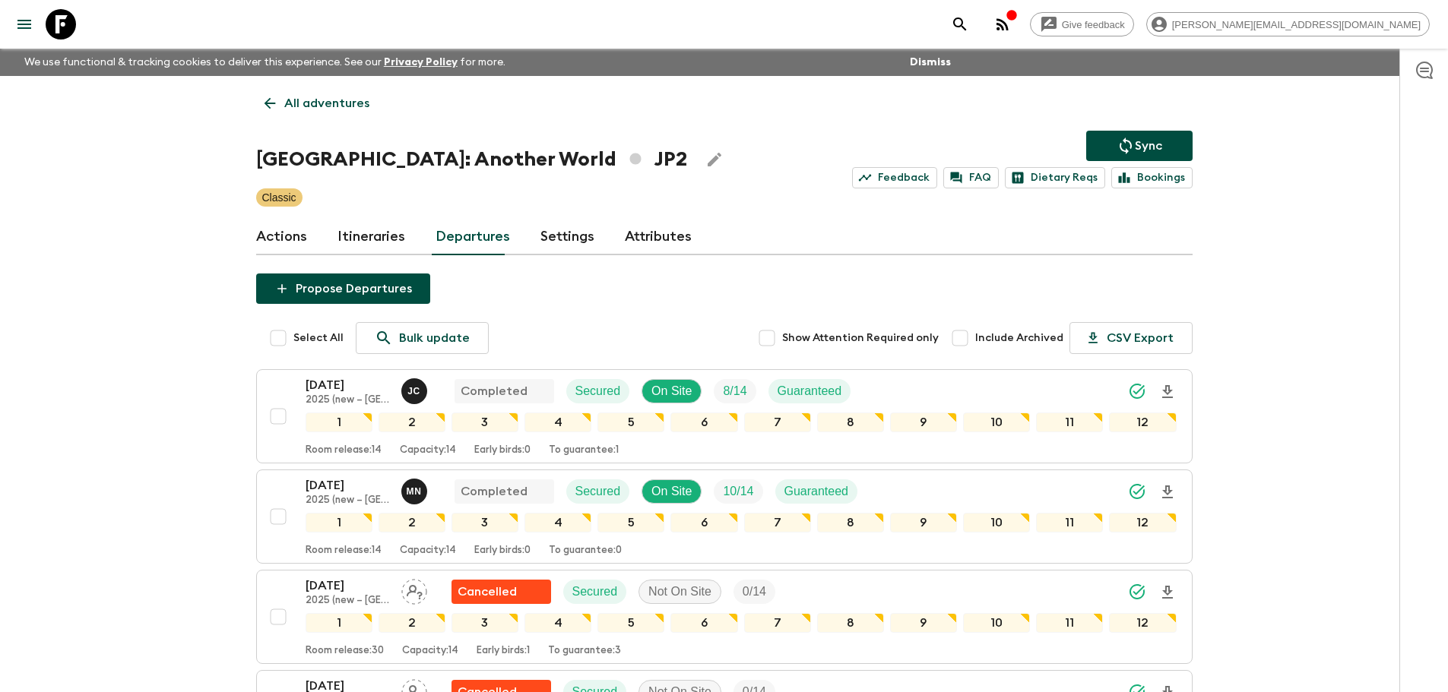
scroll to position [1065, 0]
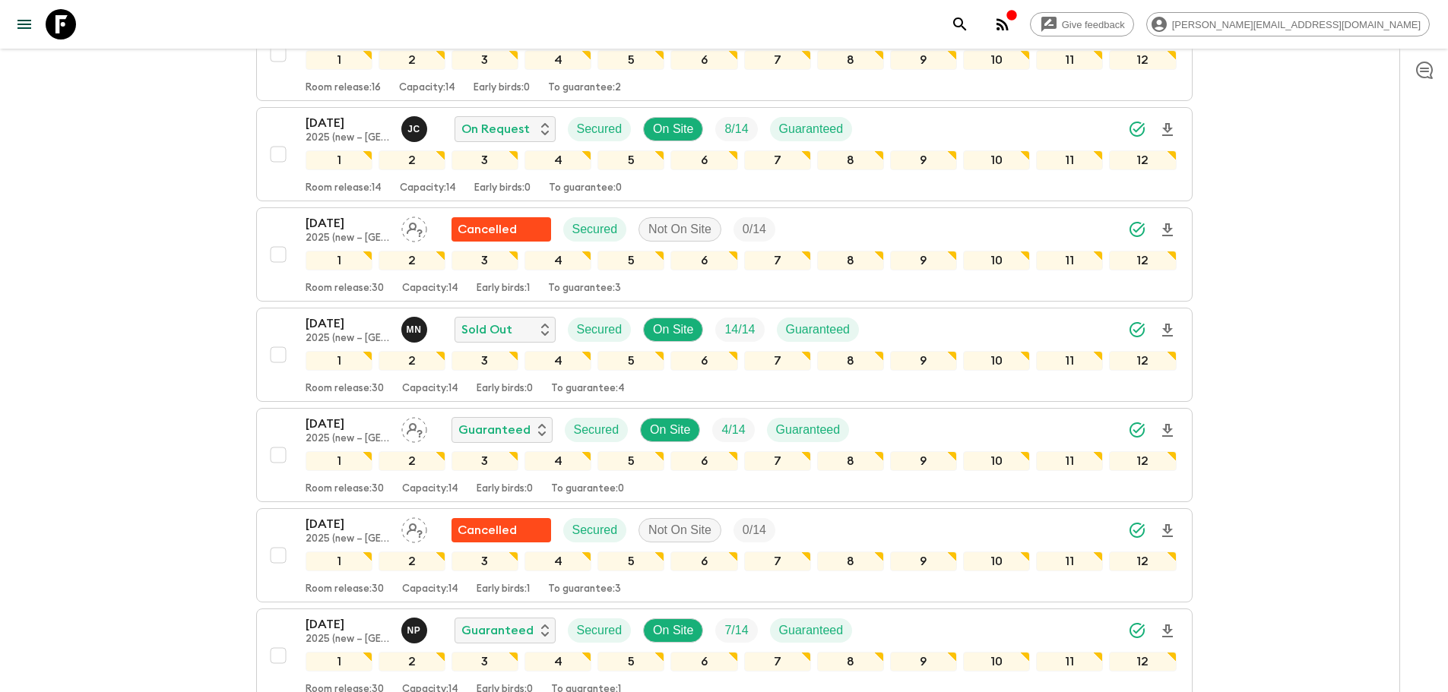
drag, startPoint x: 68, startPoint y: 30, endPoint x: 90, endPoint y: 30, distance: 22.1
click at [68, 30] on icon at bounding box center [61, 24] width 30 height 30
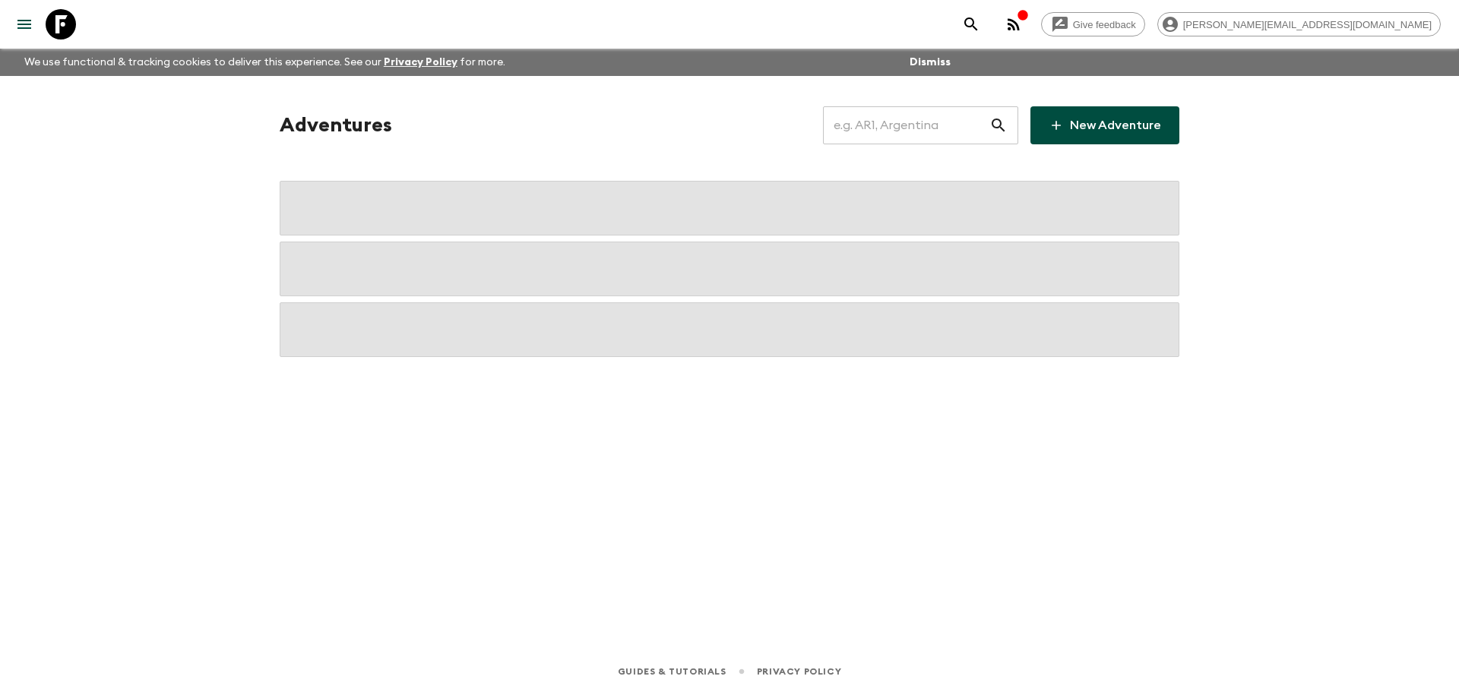
click at [904, 123] on input "text" at bounding box center [906, 125] width 166 height 43
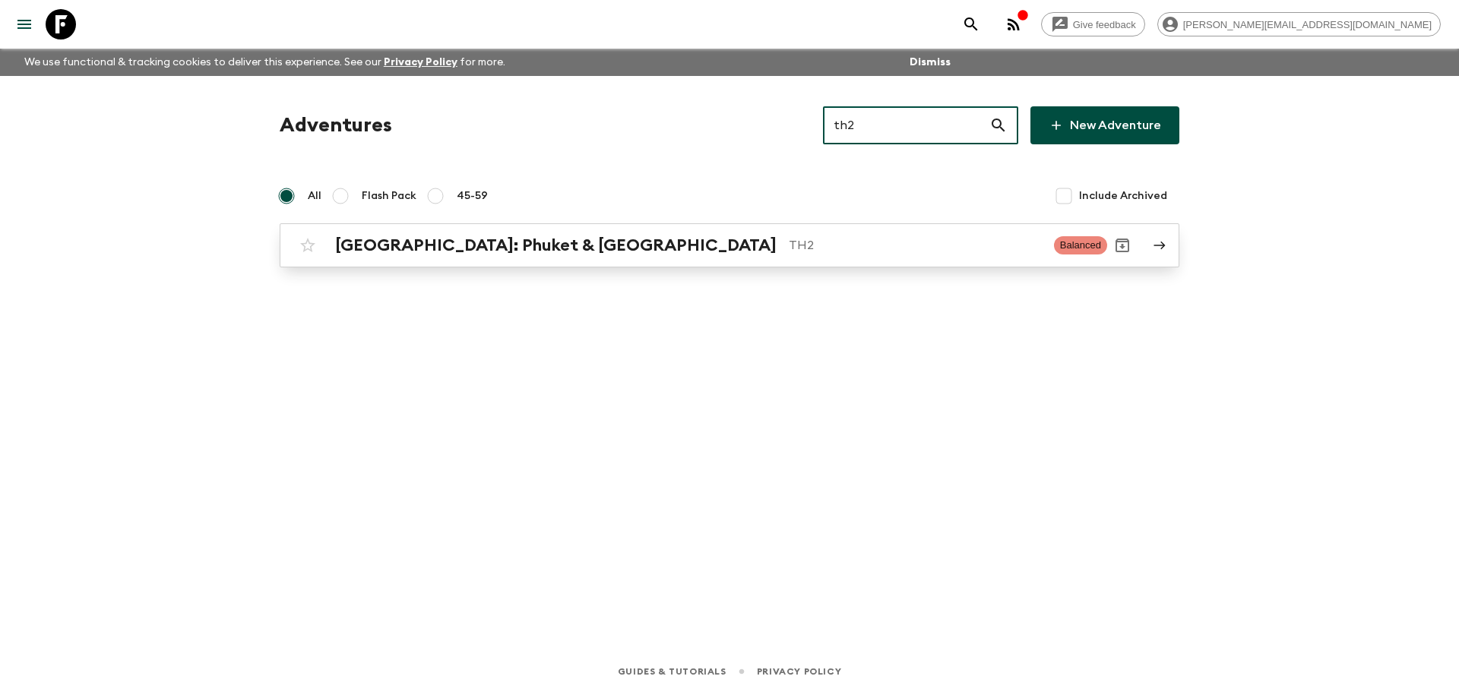
type input "th2"
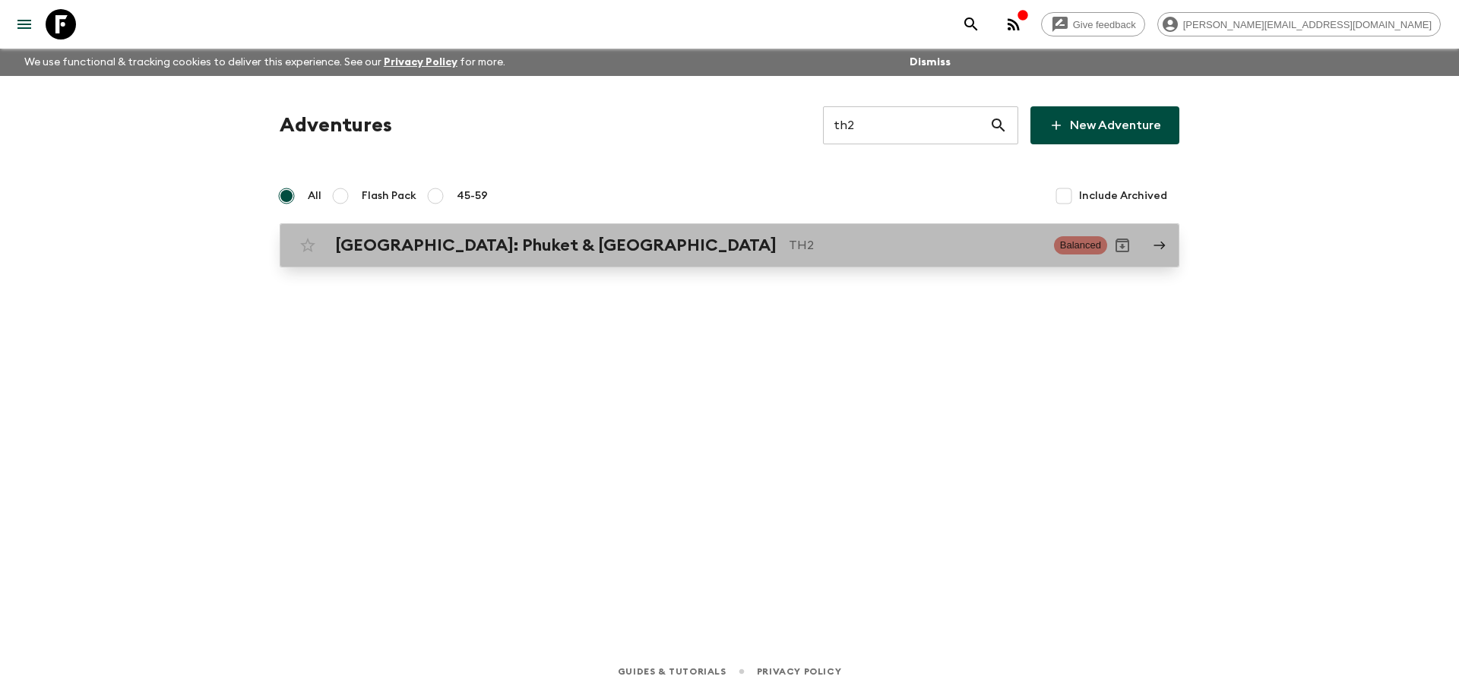
click at [878, 255] on div "[GEOGRAPHIC_DATA]: Phuket & Andaman Coast TH2" at bounding box center [688, 246] width 707 height 20
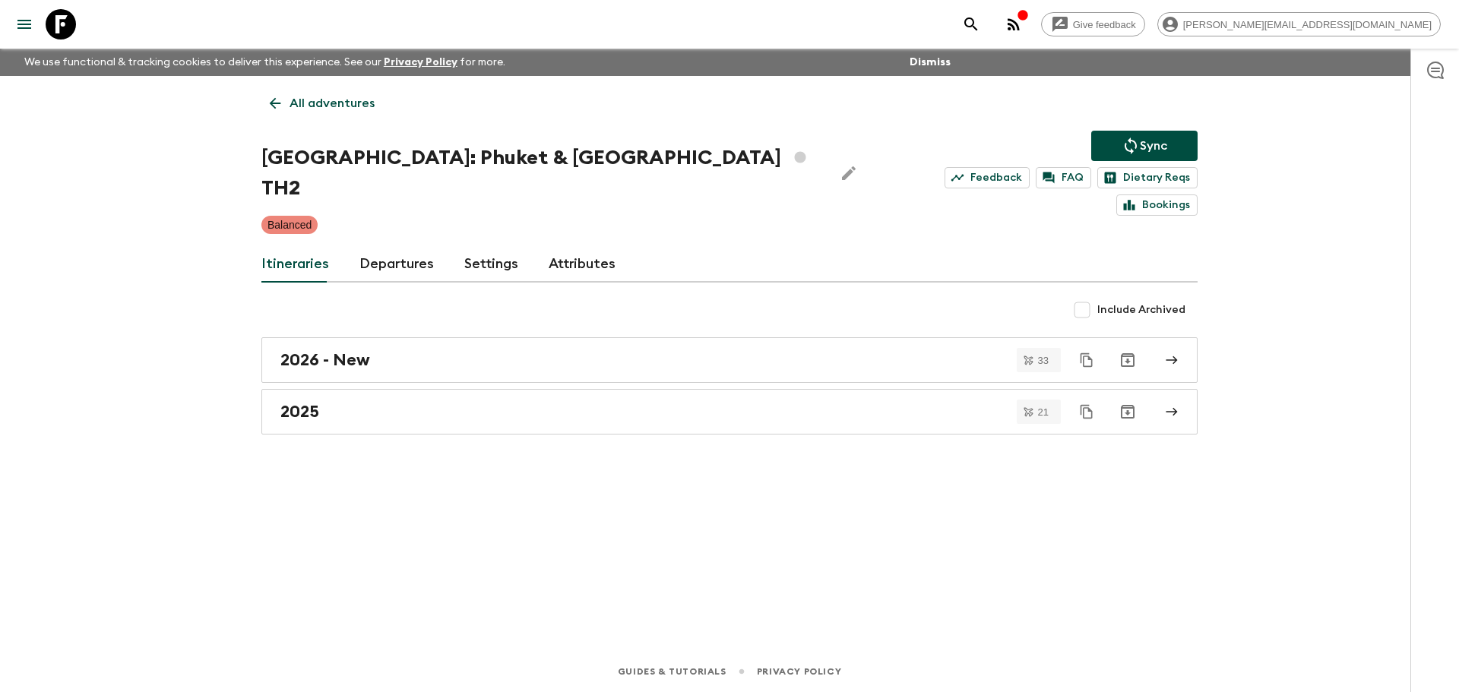
click at [410, 246] on link "Departures" at bounding box center [396, 264] width 74 height 36
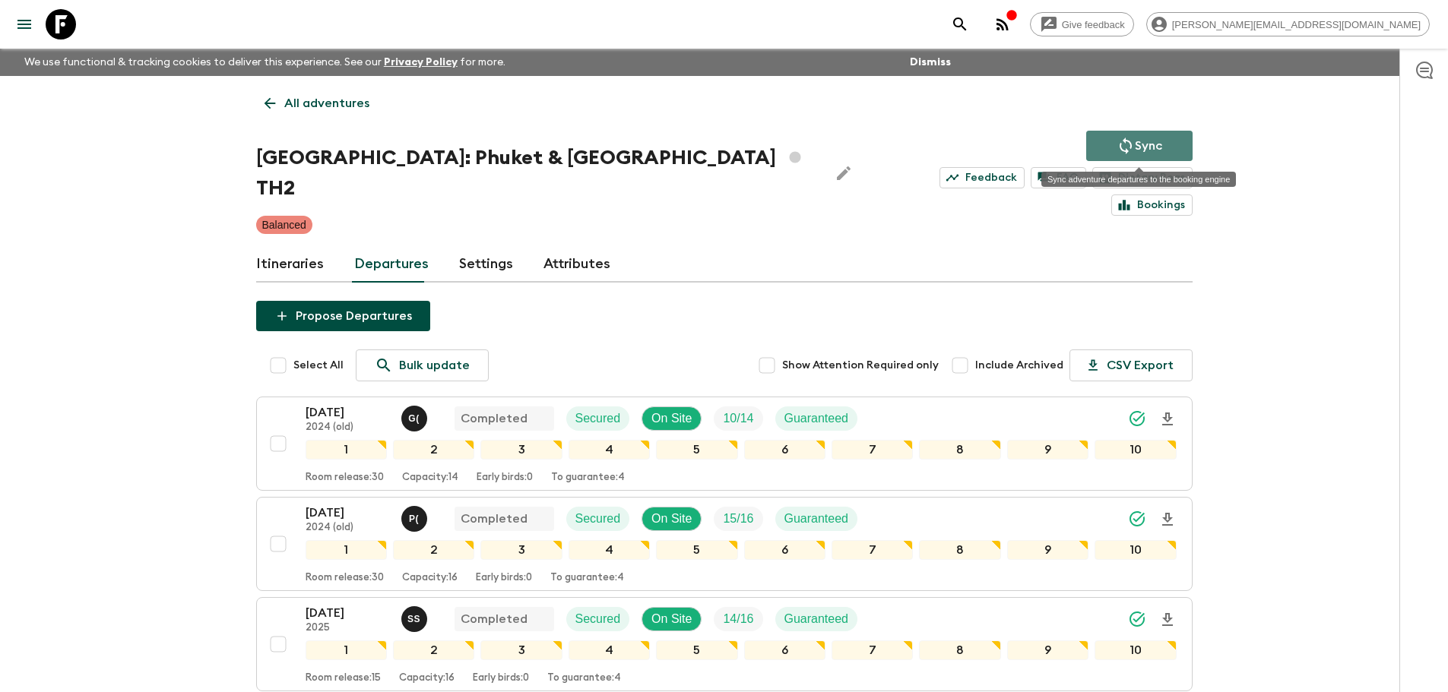
click at [1132, 147] on icon "Sync adventure departures to the booking engine" at bounding box center [1125, 146] width 18 height 18
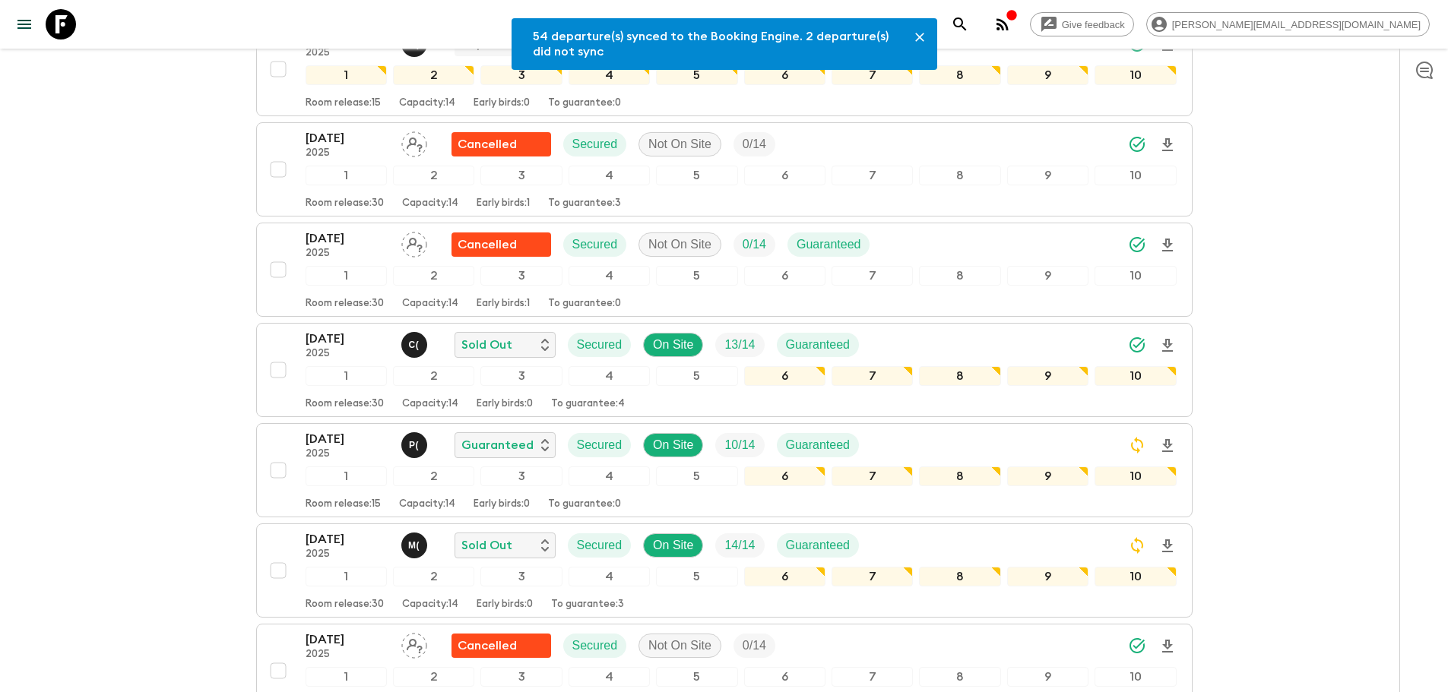
scroll to position [853, 0]
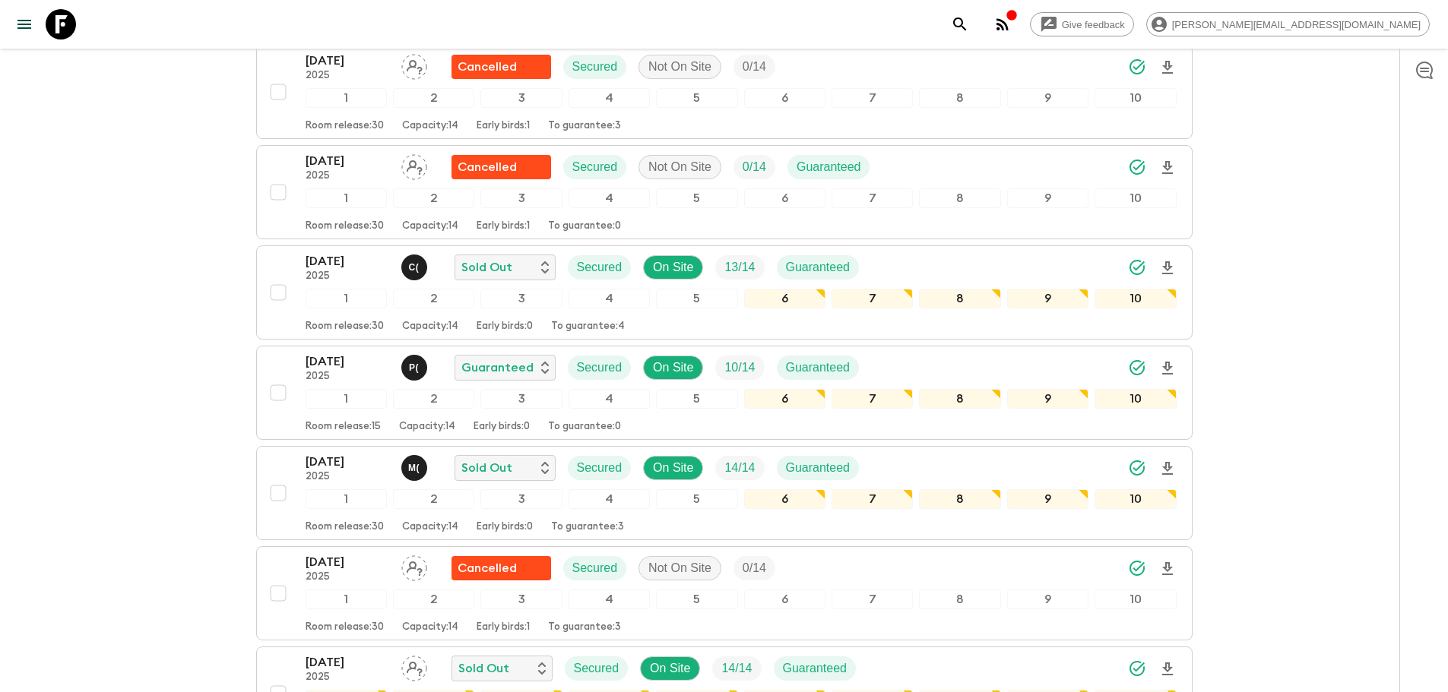
click at [48, 21] on icon at bounding box center [61, 24] width 30 height 30
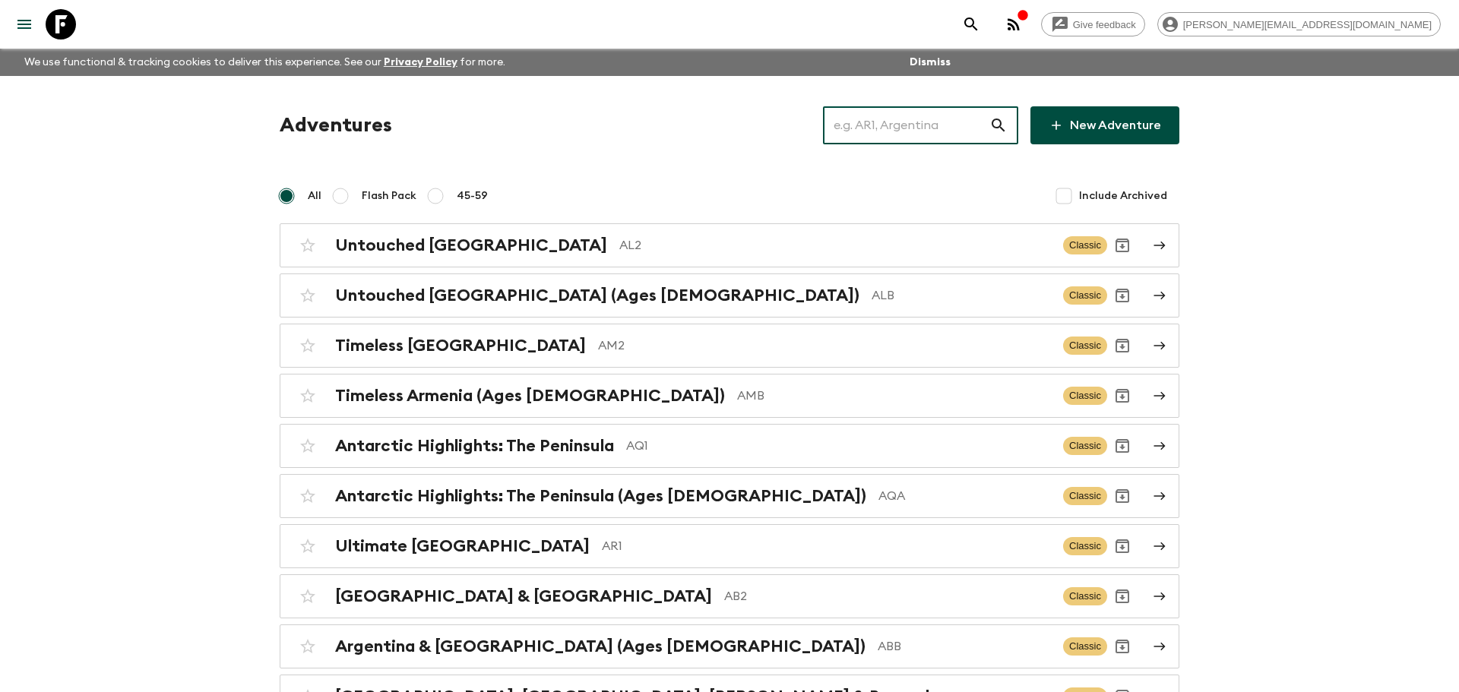
click at [942, 134] on input "text" at bounding box center [906, 125] width 166 height 43
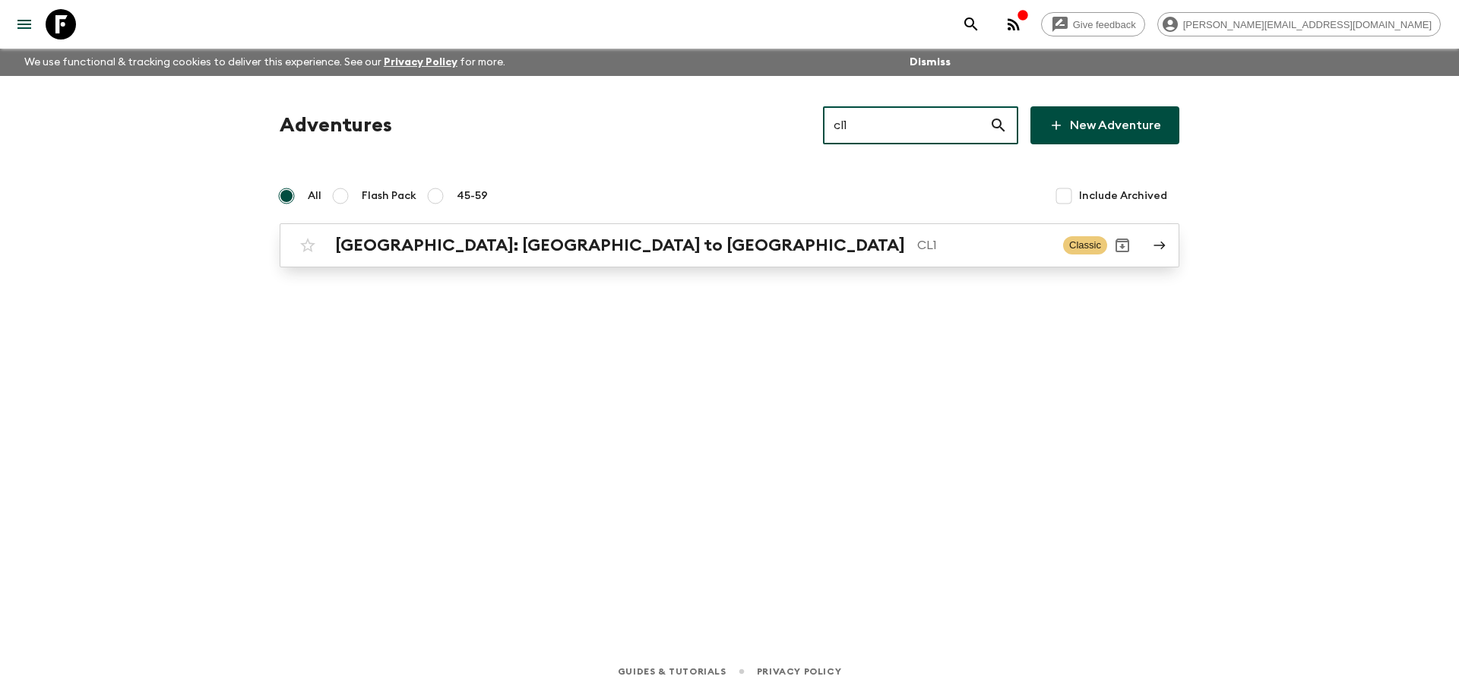
type input "cl1"
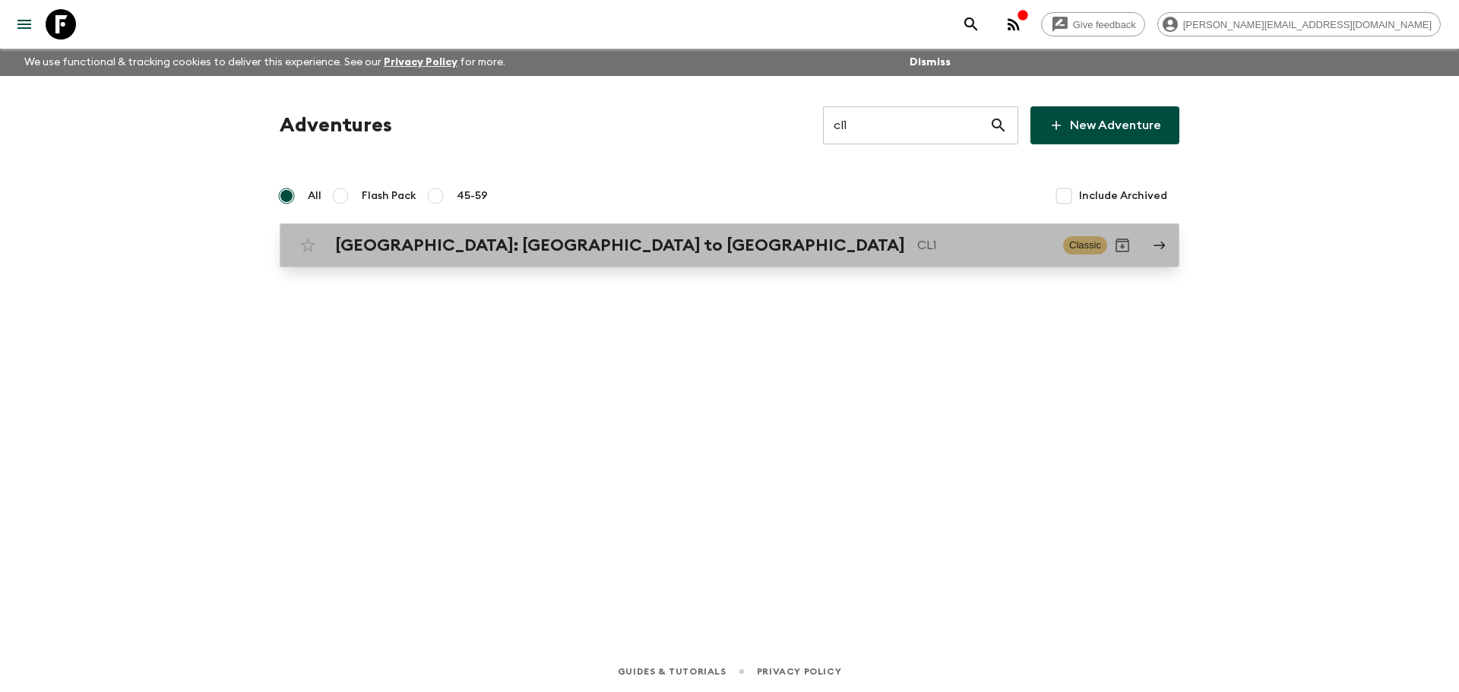
click at [917, 245] on p "CL1" at bounding box center [984, 245] width 134 height 18
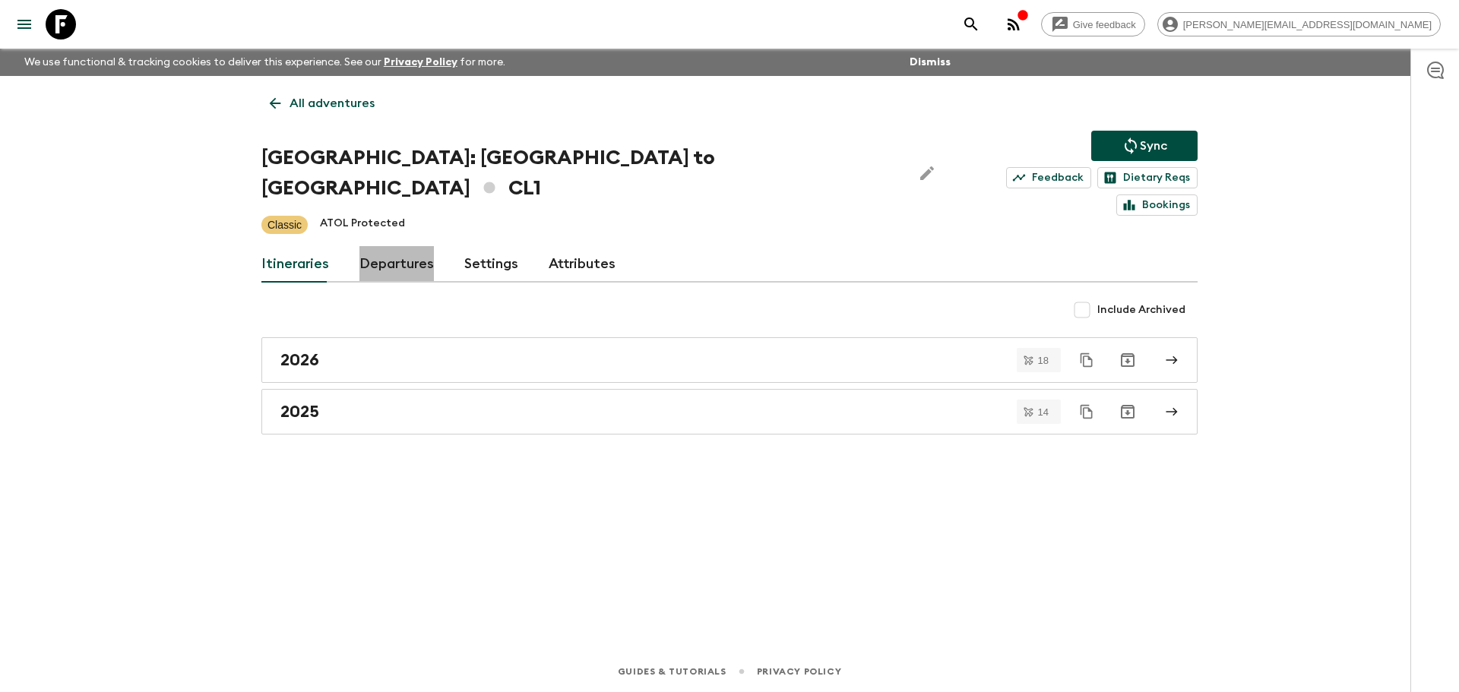
click at [397, 246] on link "Departures" at bounding box center [396, 264] width 74 height 36
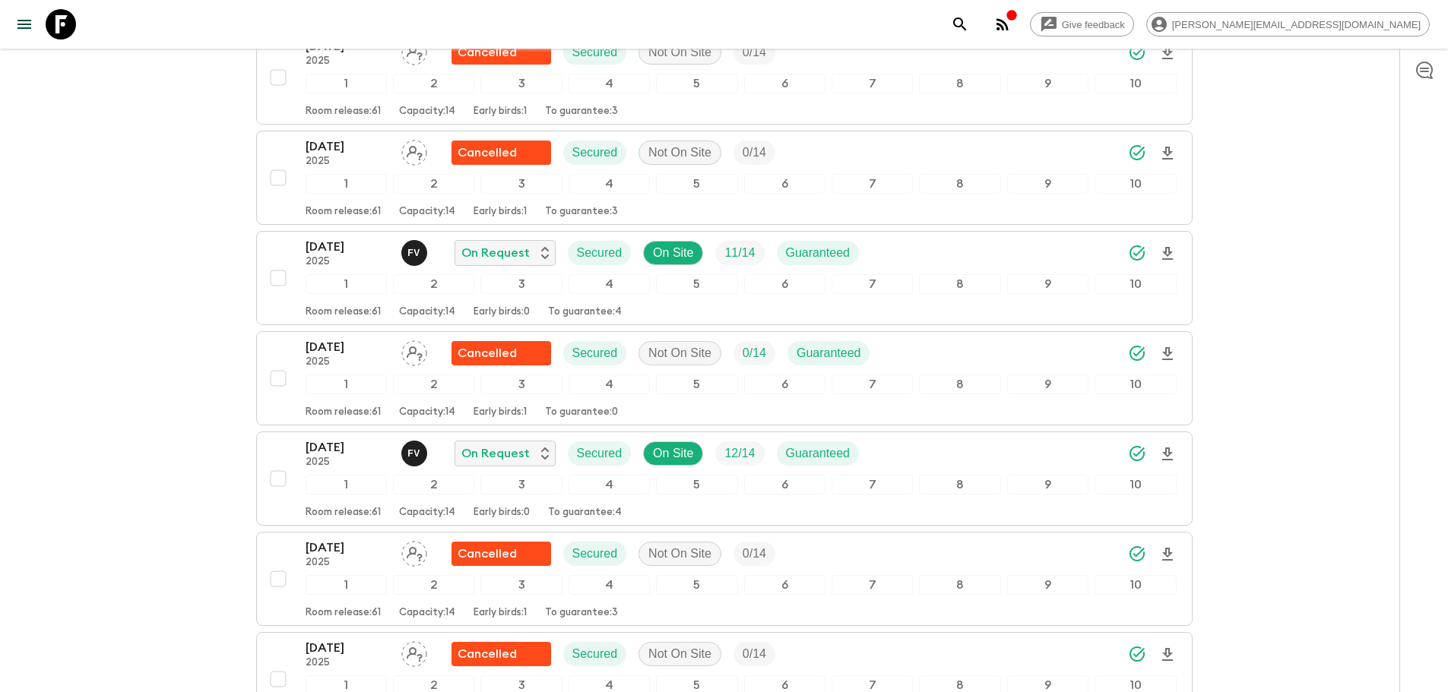
scroll to position [3297, 0]
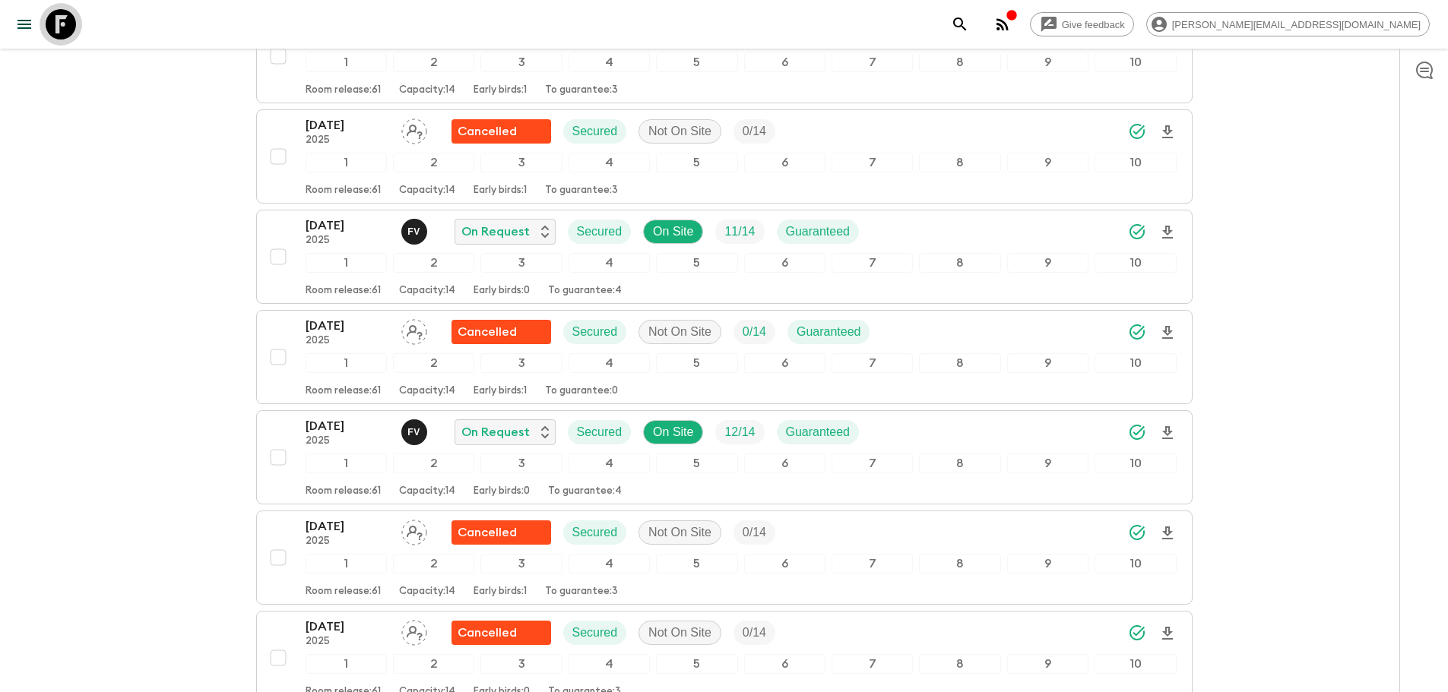
click at [68, 18] on icon at bounding box center [61, 24] width 30 height 30
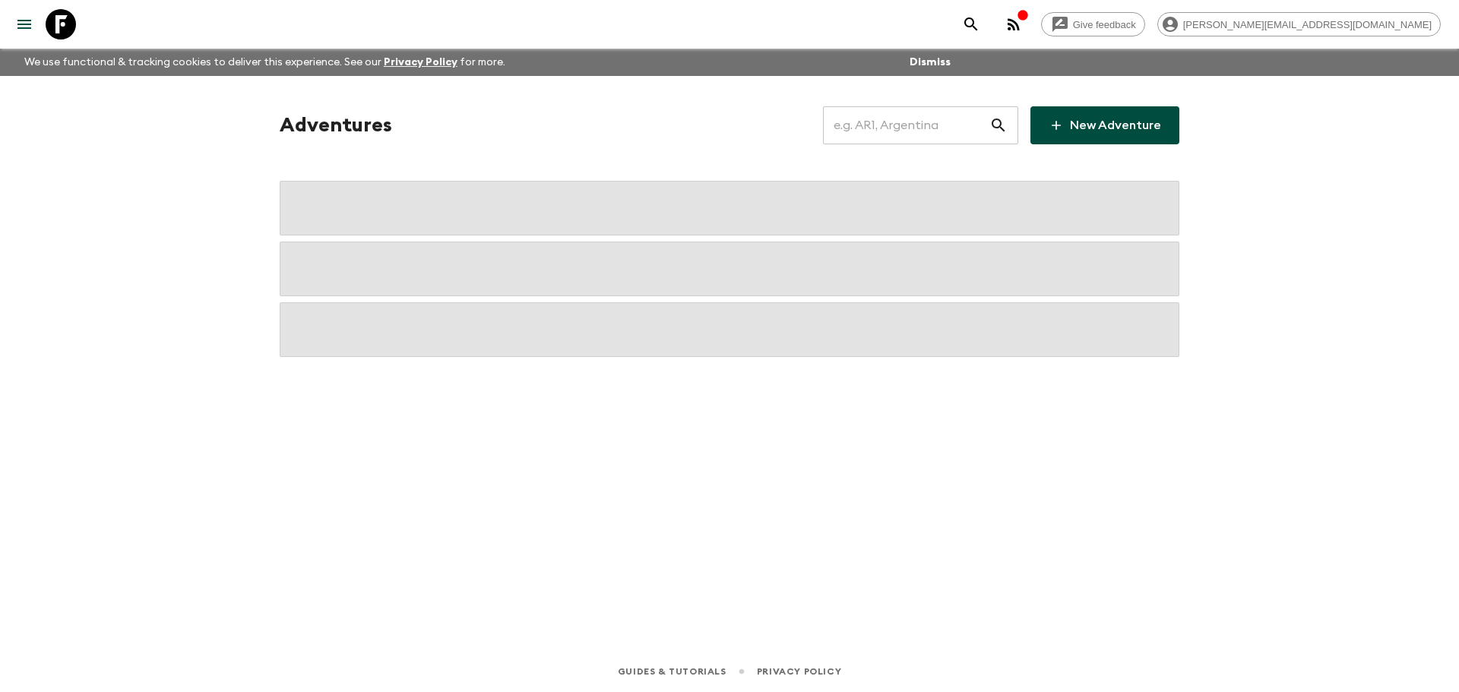
click at [950, 118] on input "text" at bounding box center [906, 125] width 166 height 43
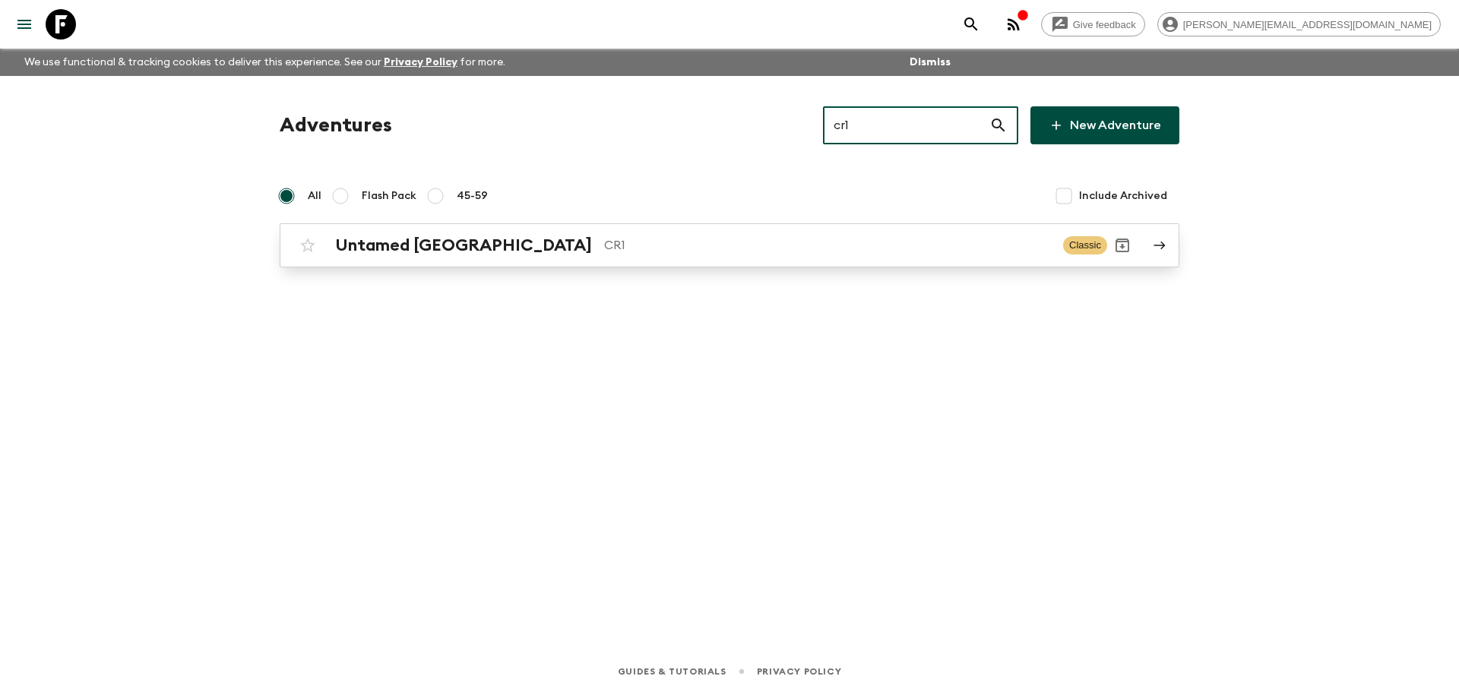
type input "cr1"
click at [604, 246] on p "CR1" at bounding box center [827, 245] width 447 height 18
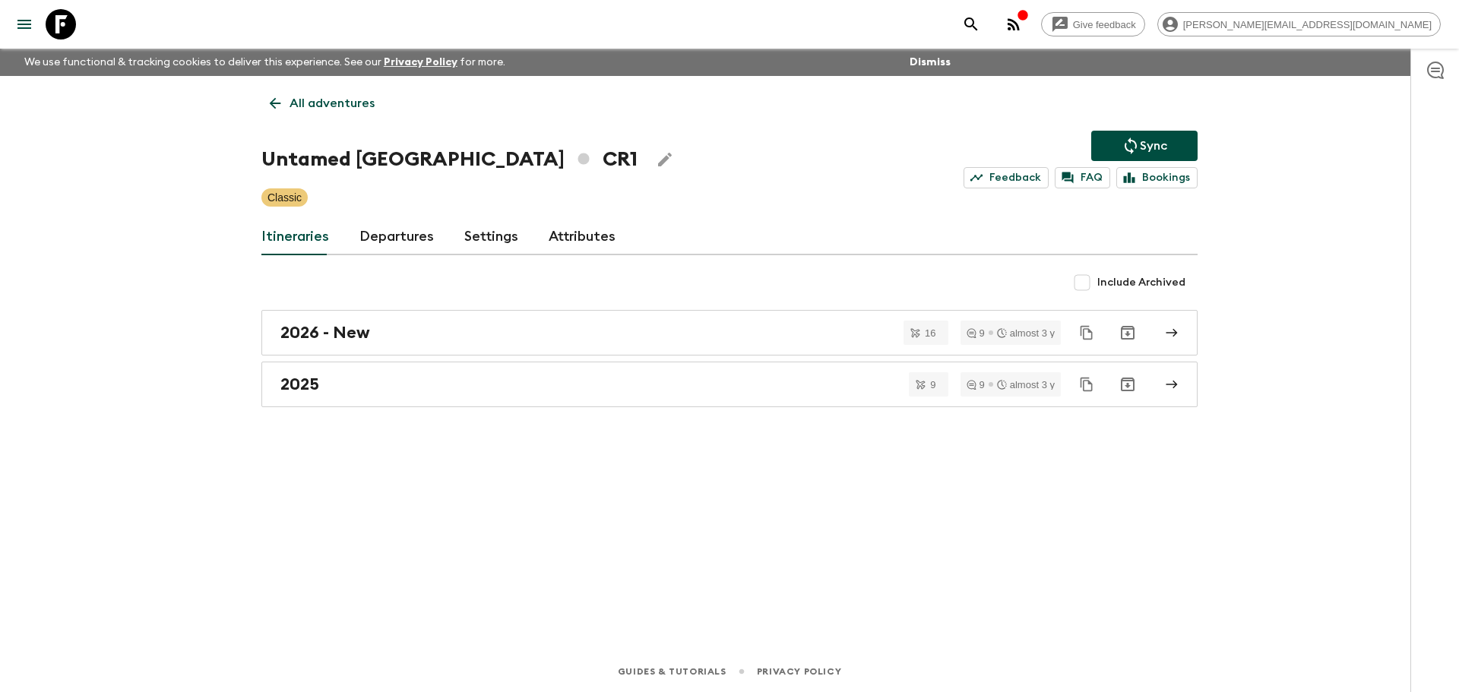
click at [416, 236] on link "Departures" at bounding box center [396, 237] width 74 height 36
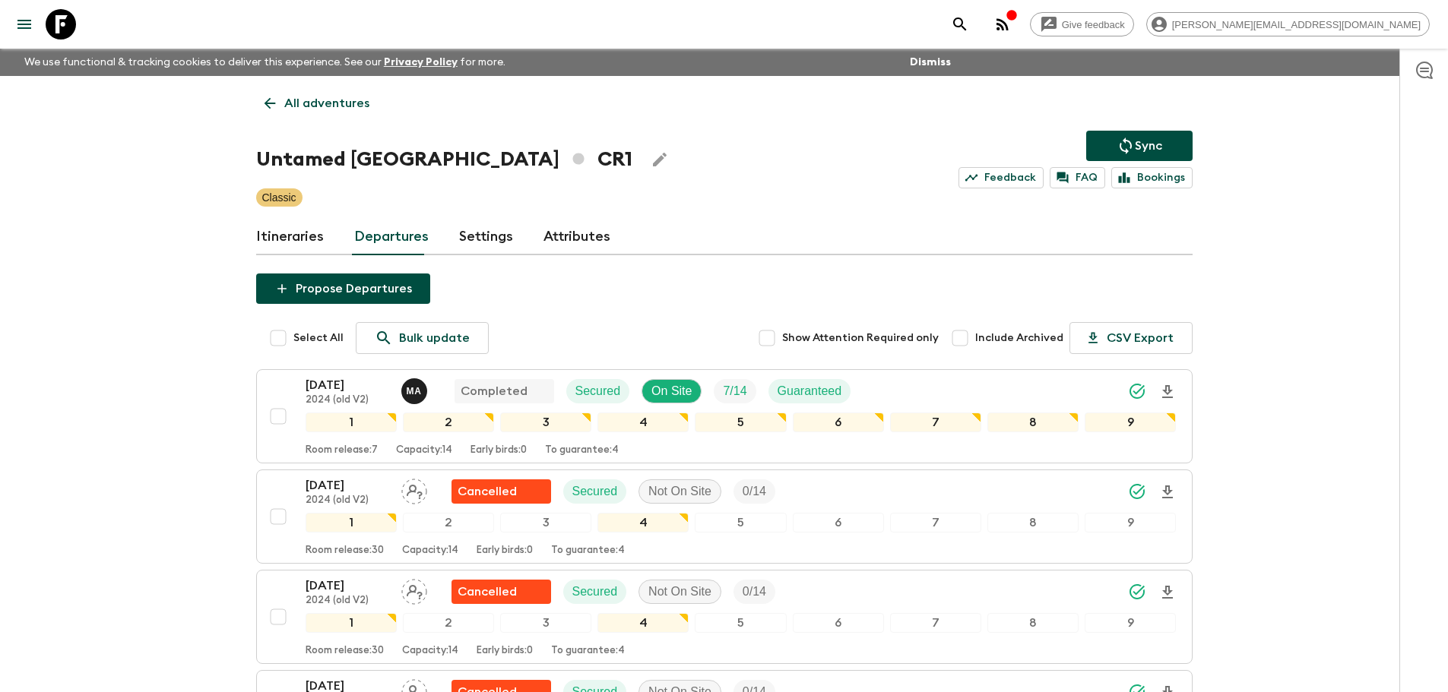
click at [1163, 140] on button "Sync" at bounding box center [1139, 146] width 106 height 30
drag, startPoint x: 50, startPoint y: 17, endPoint x: 463, endPoint y: 37, distance: 413.1
click at [51, 17] on icon at bounding box center [61, 24] width 30 height 30
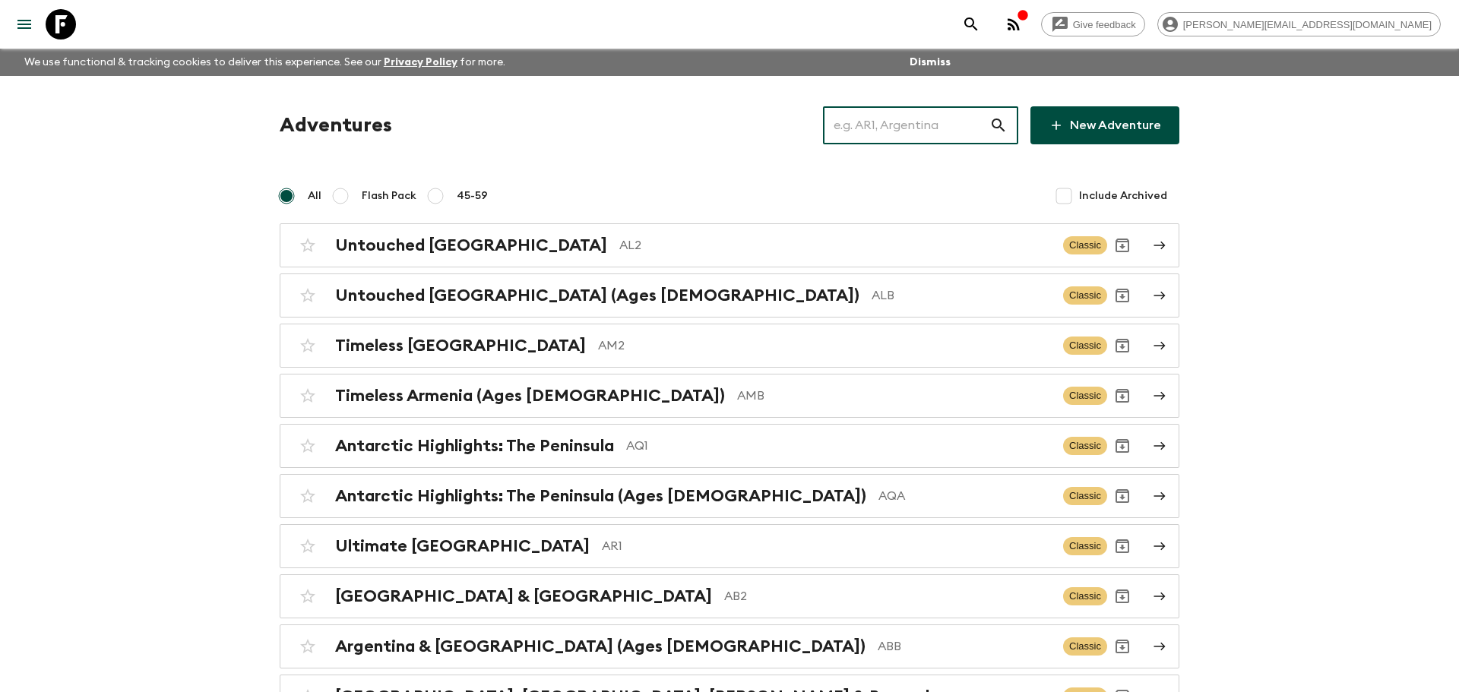
click at [958, 134] on input "text" at bounding box center [906, 125] width 166 height 43
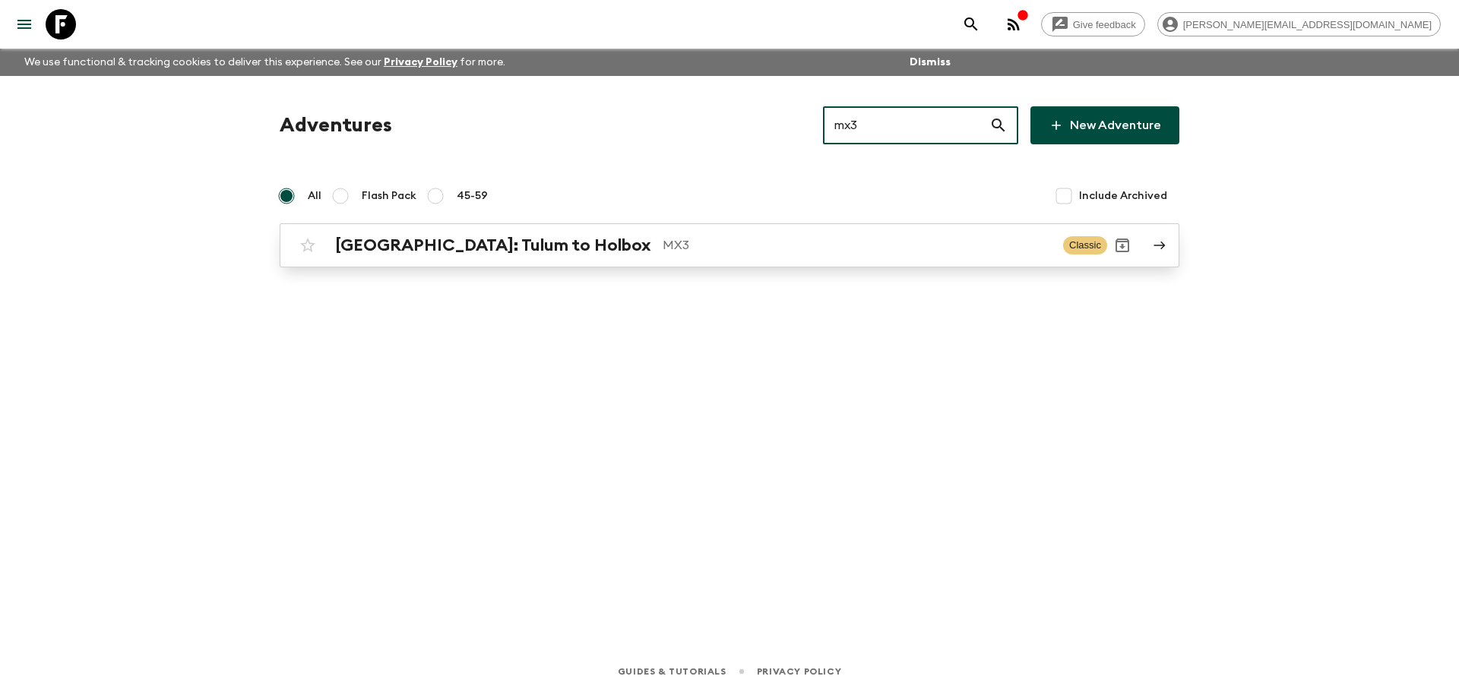
type input "mx3"
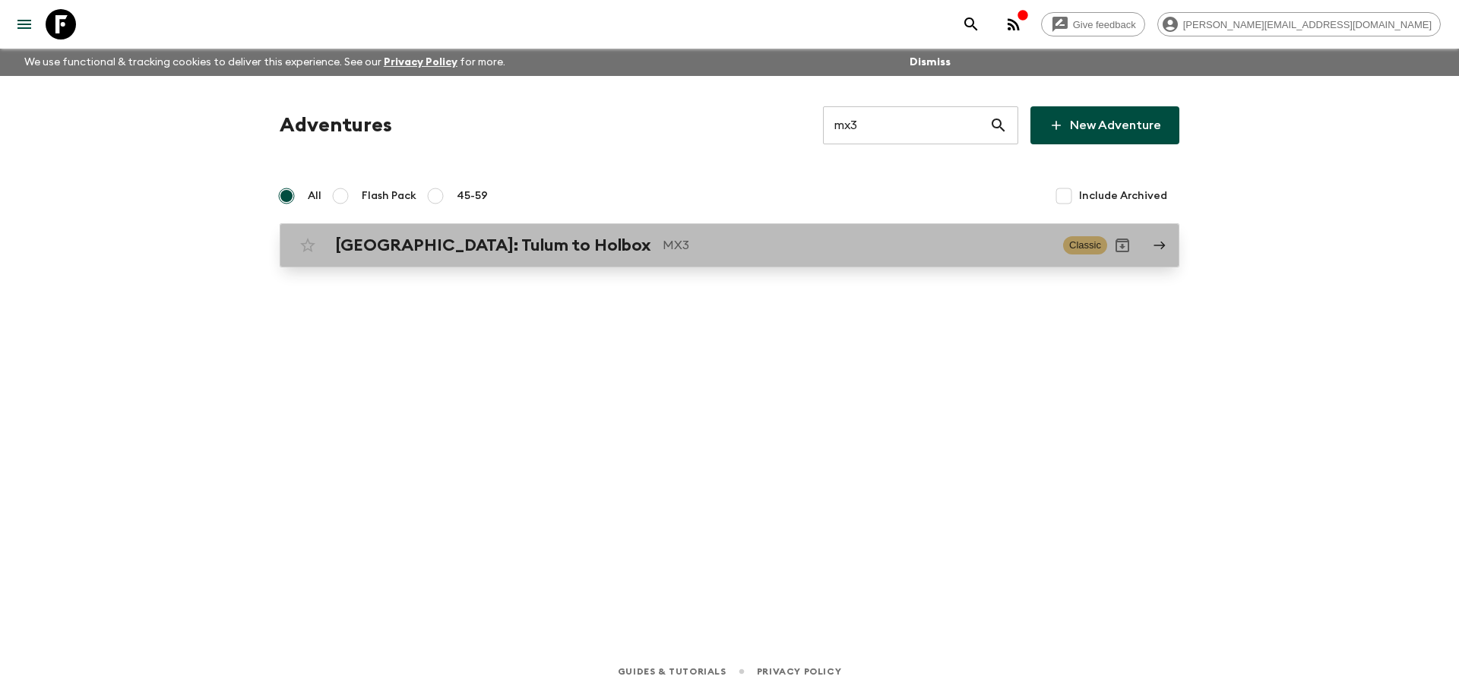
click at [831, 237] on p "MX3" at bounding box center [857, 245] width 388 height 18
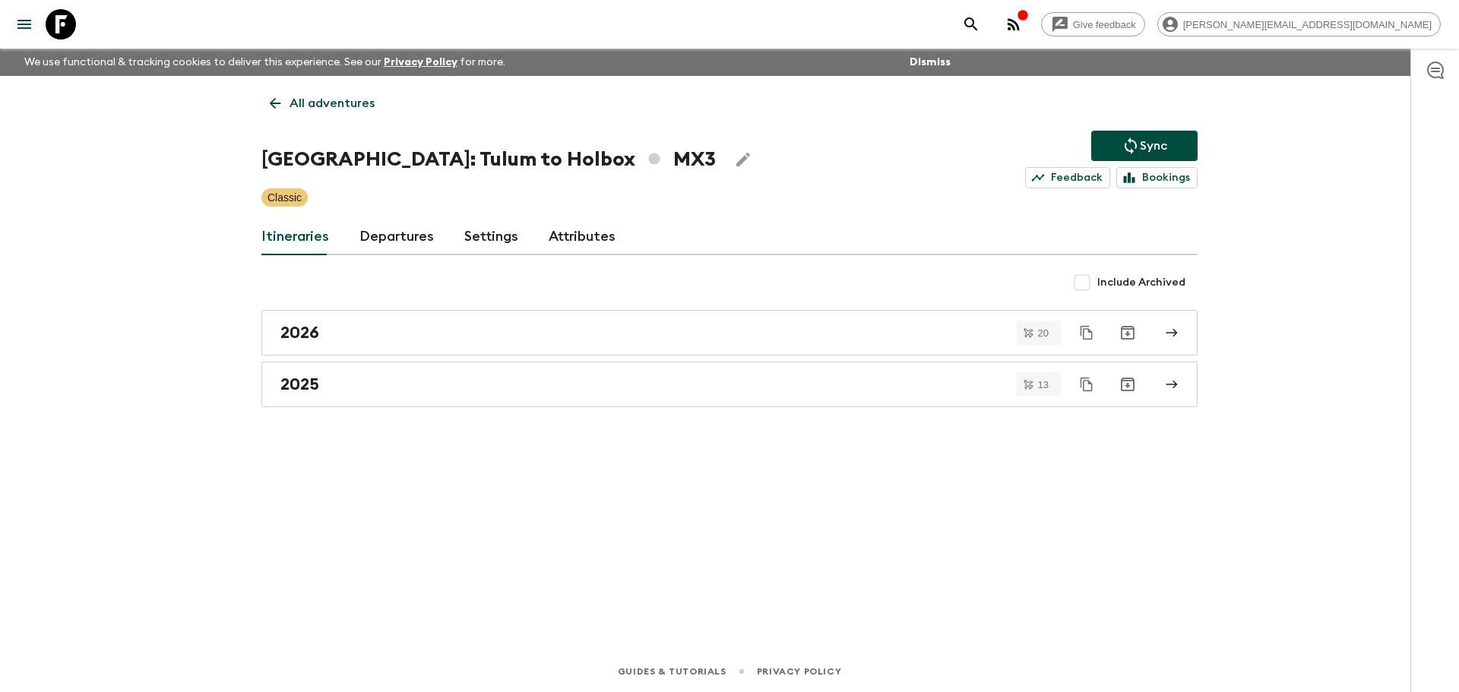
click at [395, 144] on div "[GEOGRAPHIC_DATA]: Tulum to Holbox MX3 Sync Feedback Bookings" at bounding box center [729, 160] width 936 height 58
click at [387, 235] on link "Departures" at bounding box center [396, 237] width 74 height 36
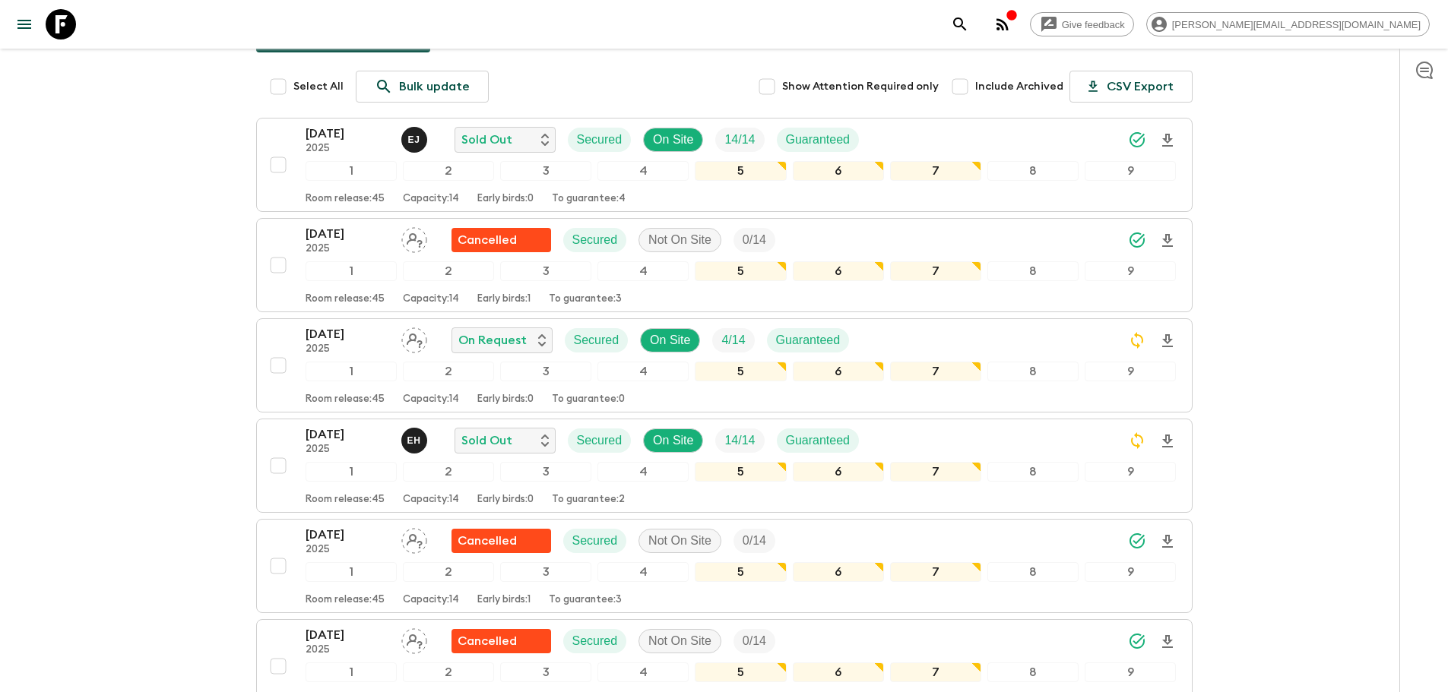
scroll to position [103, 0]
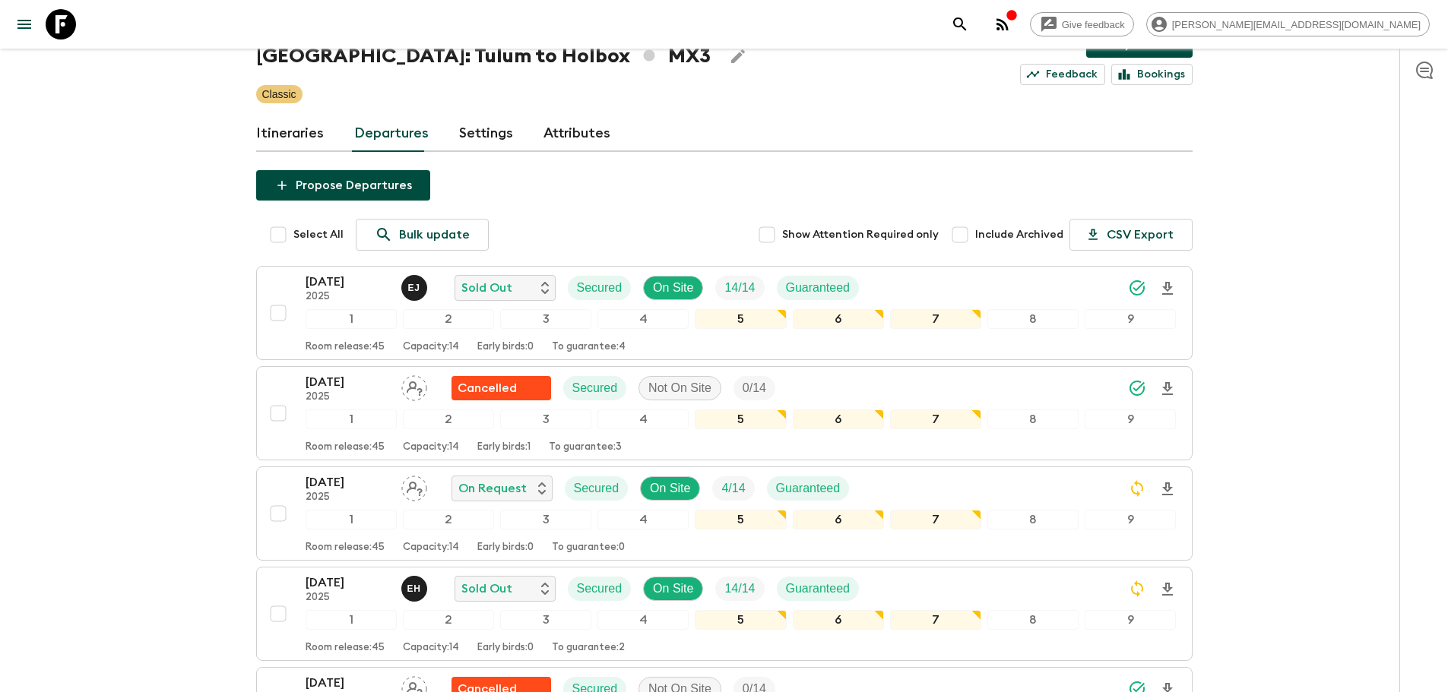
drag, startPoint x: 54, startPoint y: 28, endPoint x: 995, endPoint y: 101, distance: 943.6
click at [54, 28] on icon at bounding box center [61, 24] width 30 height 30
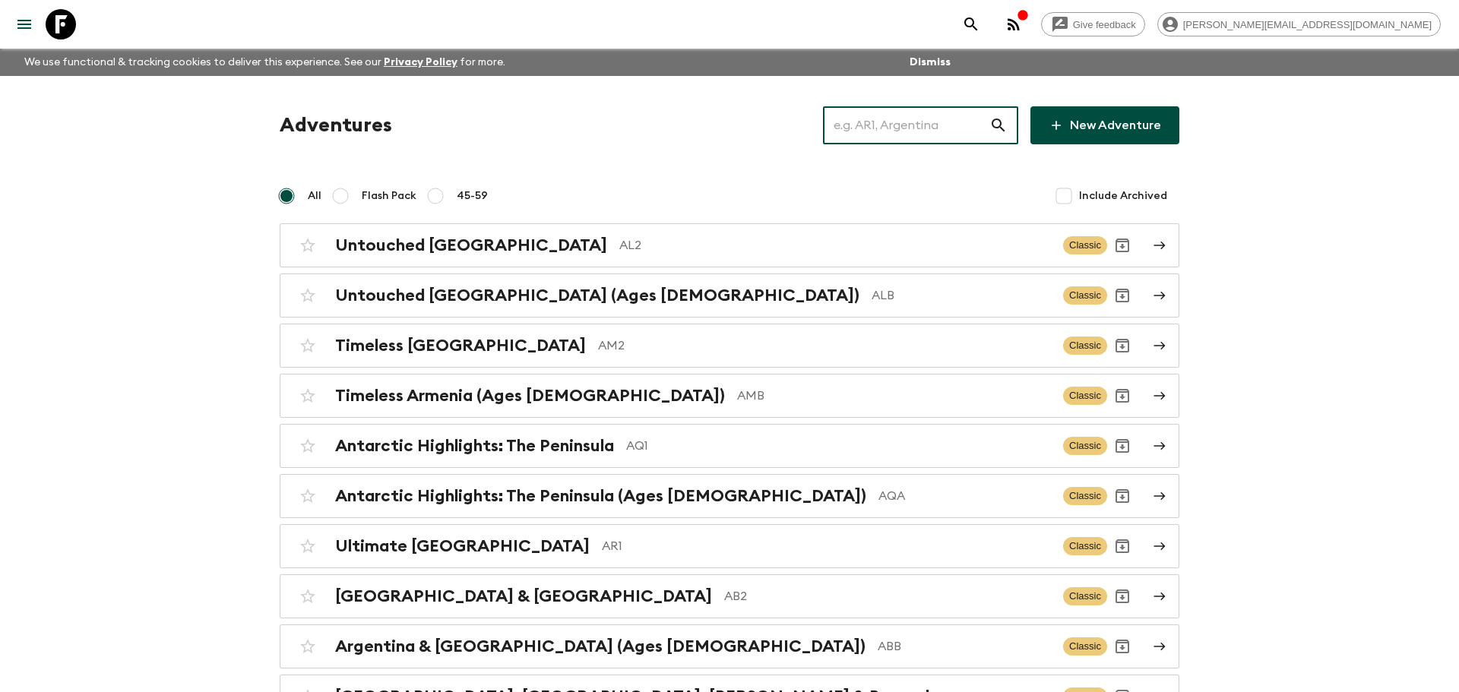
click at [952, 142] on input "text" at bounding box center [906, 125] width 166 height 43
click at [952, 133] on input "text" at bounding box center [906, 125] width 166 height 43
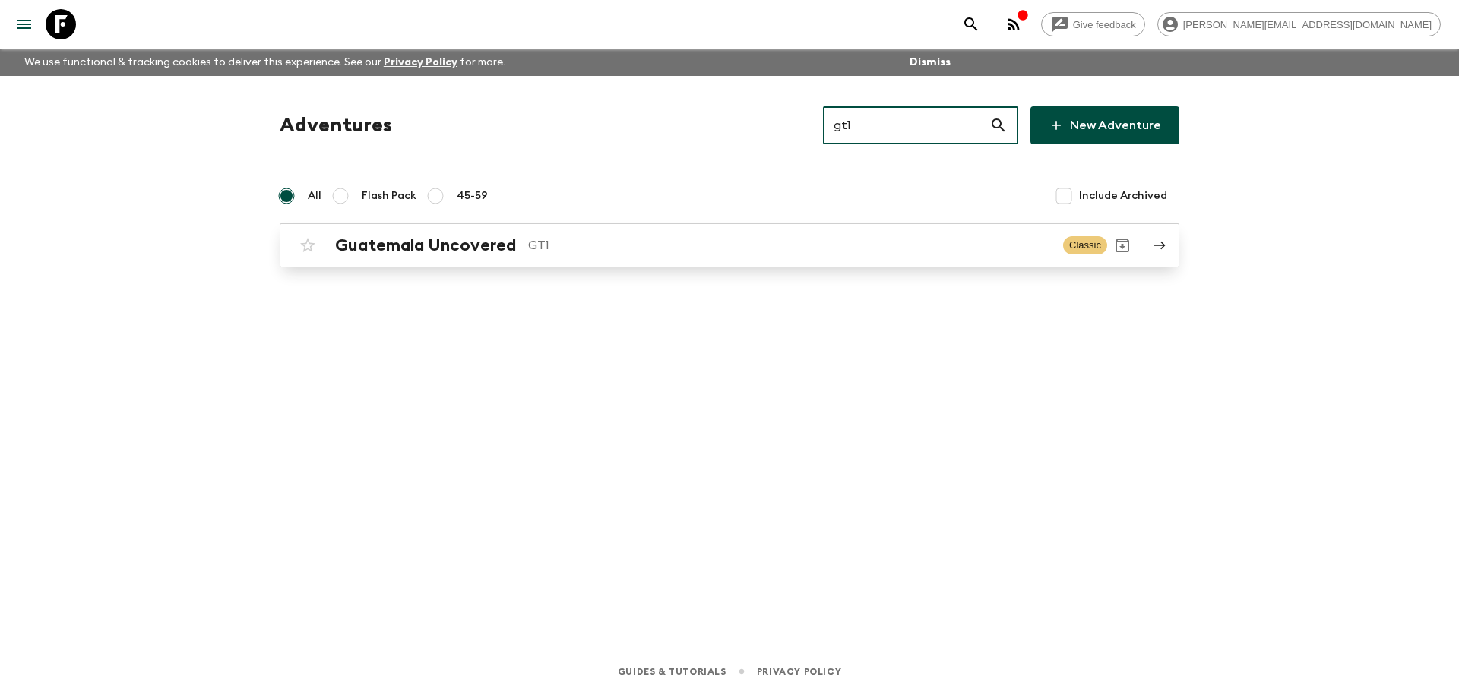
type input "gt1"
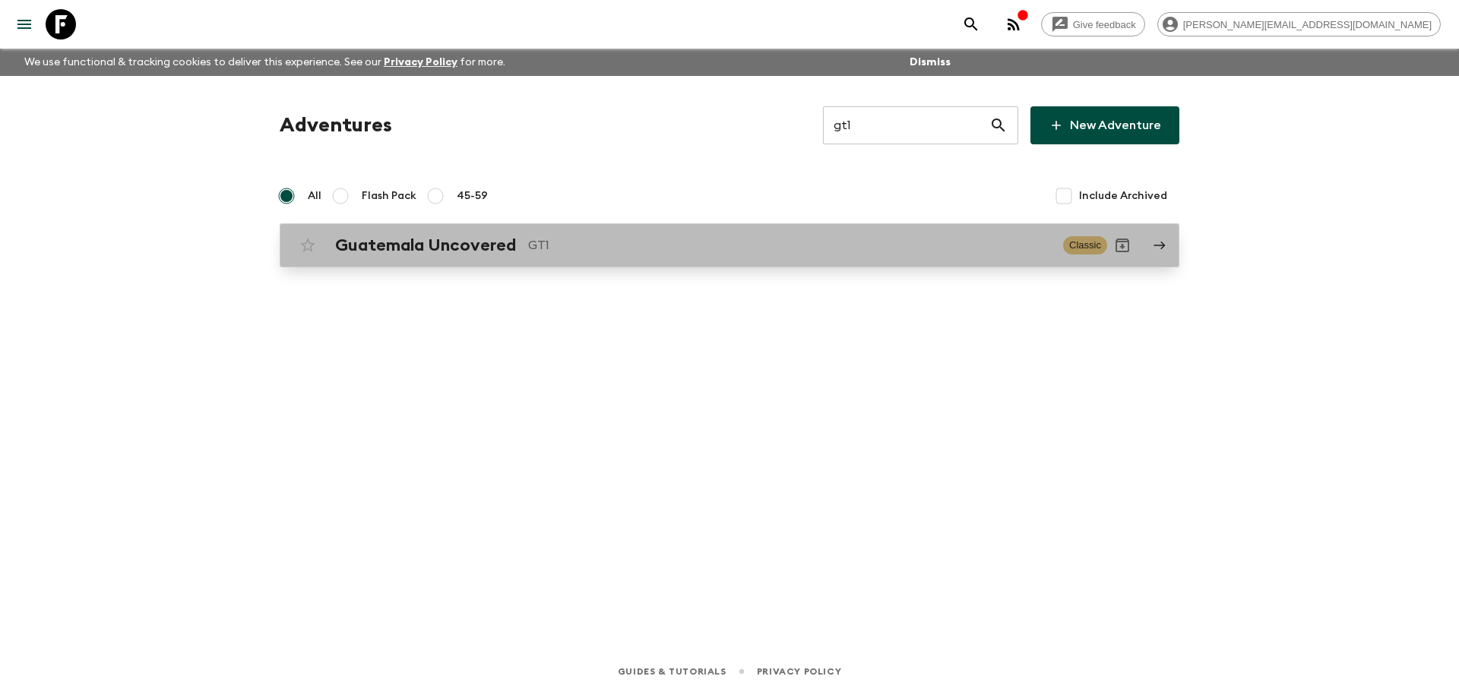
click at [616, 258] on div "Guatemala Uncovered GT1 Classic" at bounding box center [700, 245] width 815 height 30
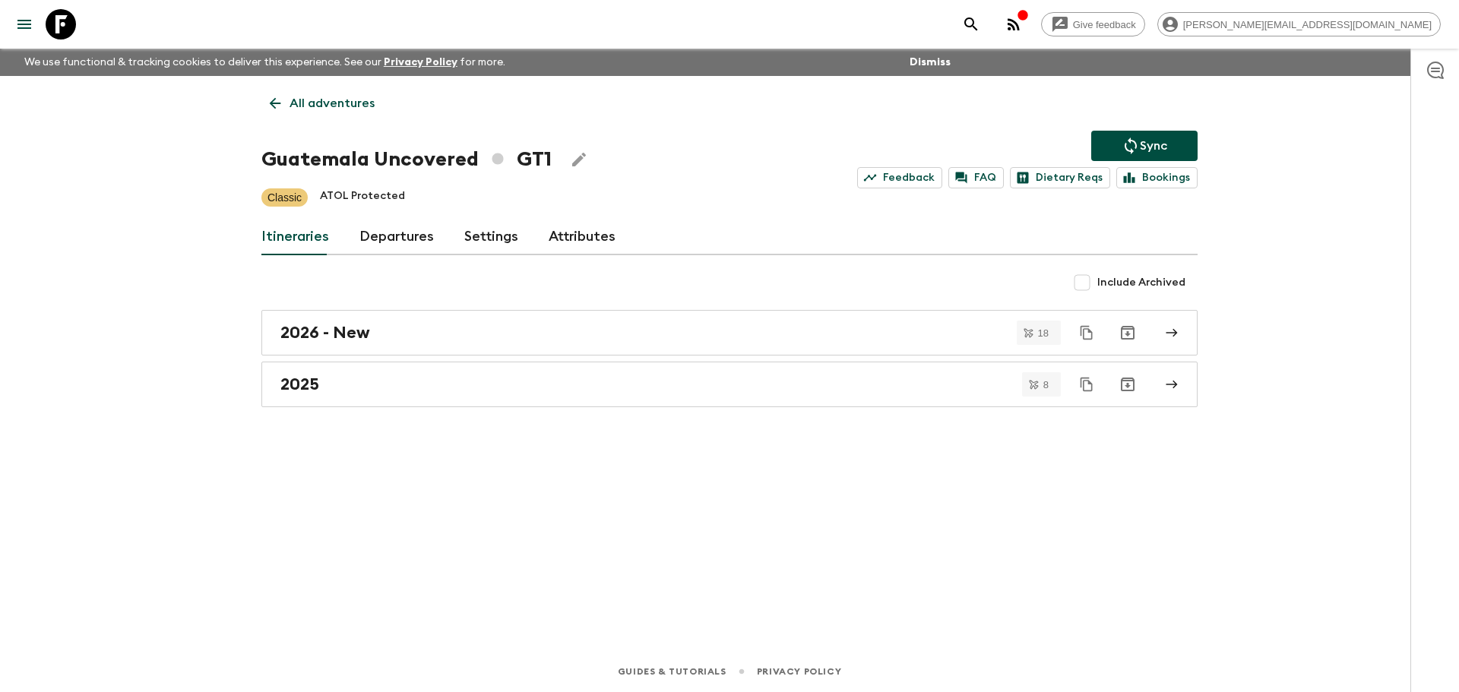
click at [407, 217] on div "All adventures Guatemala Uncovered GT1 Sync Feedback FAQ Dietary Reqs Bookings …" at bounding box center [729, 342] width 973 height 533
click at [403, 233] on link "Departures" at bounding box center [396, 237] width 74 height 36
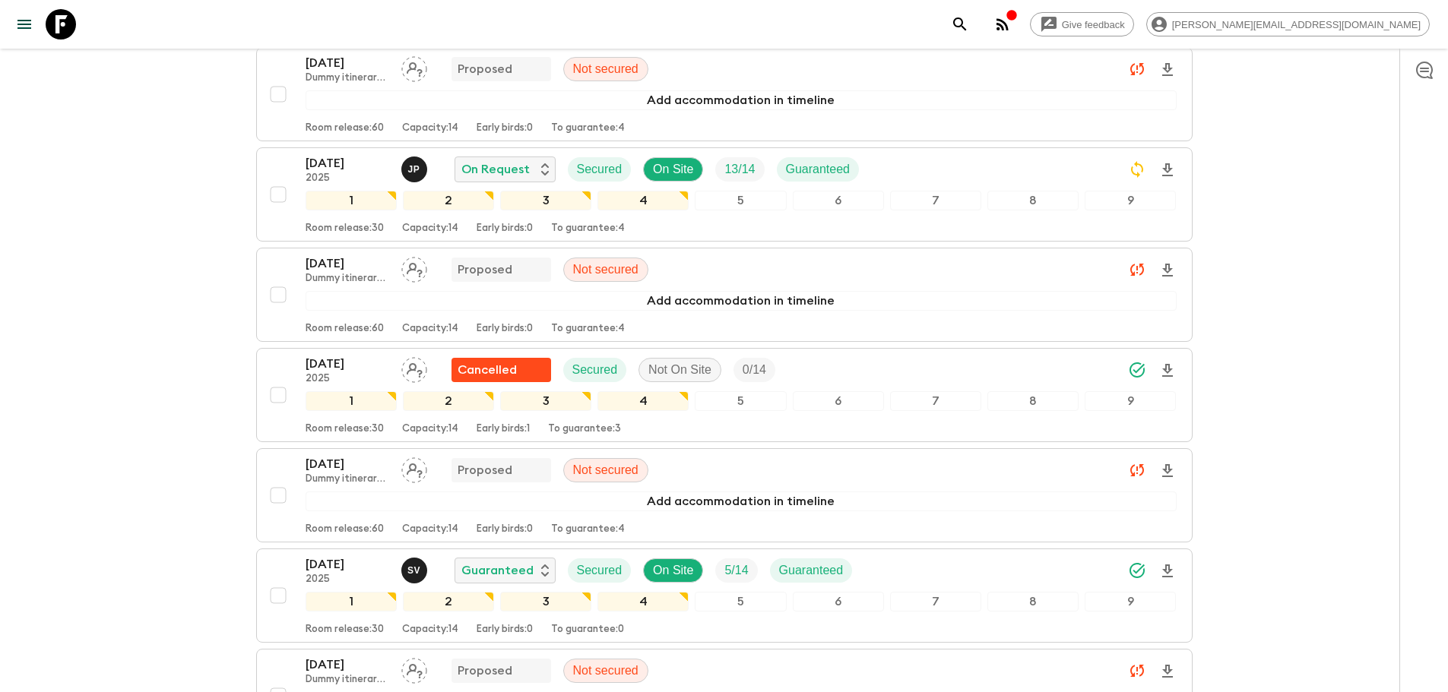
scroll to position [3246, 0]
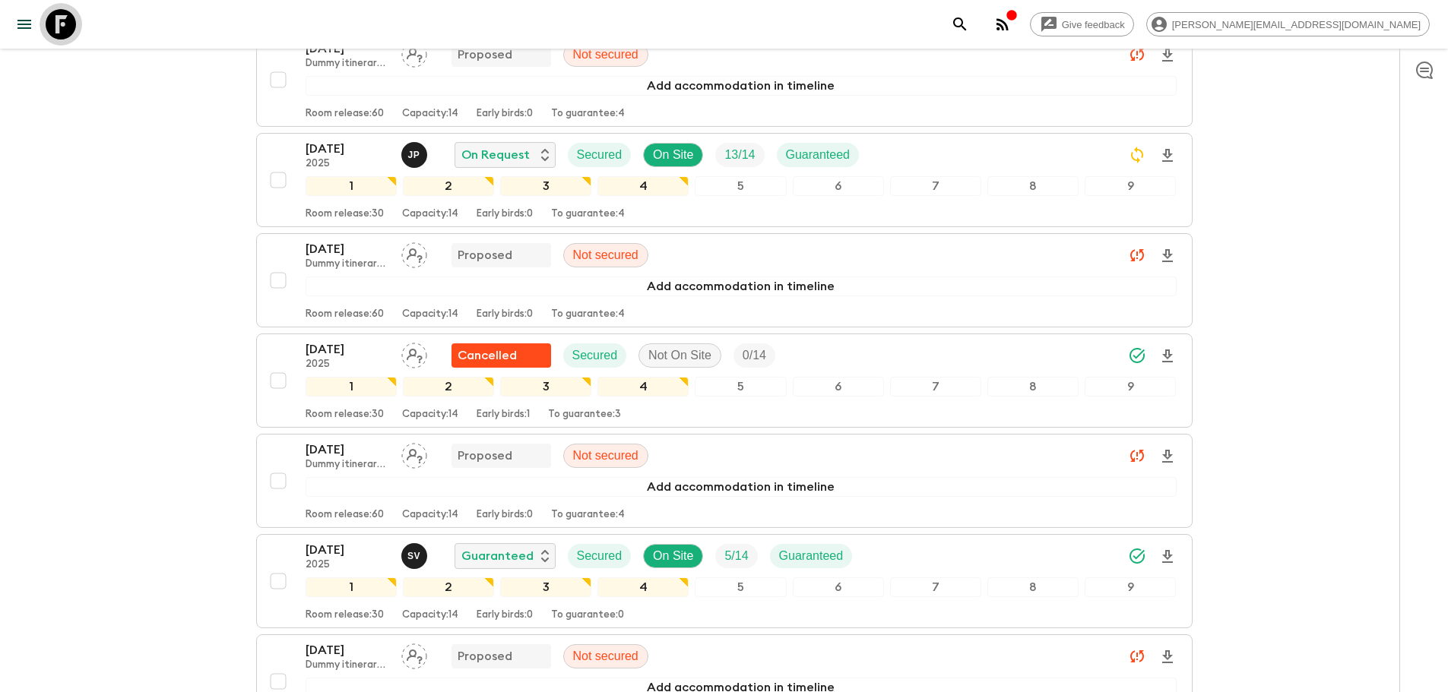
click at [72, 20] on icon at bounding box center [61, 24] width 30 height 30
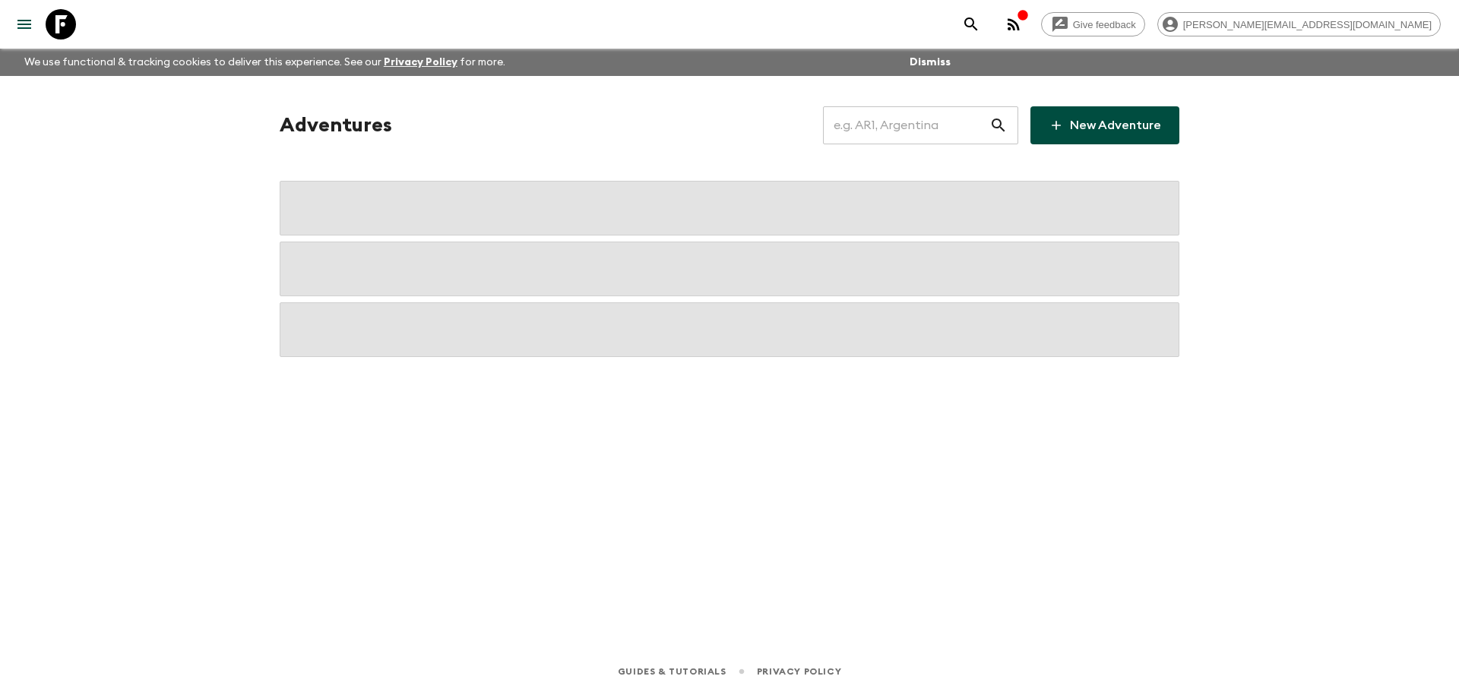
click at [893, 133] on input "text" at bounding box center [906, 125] width 166 height 43
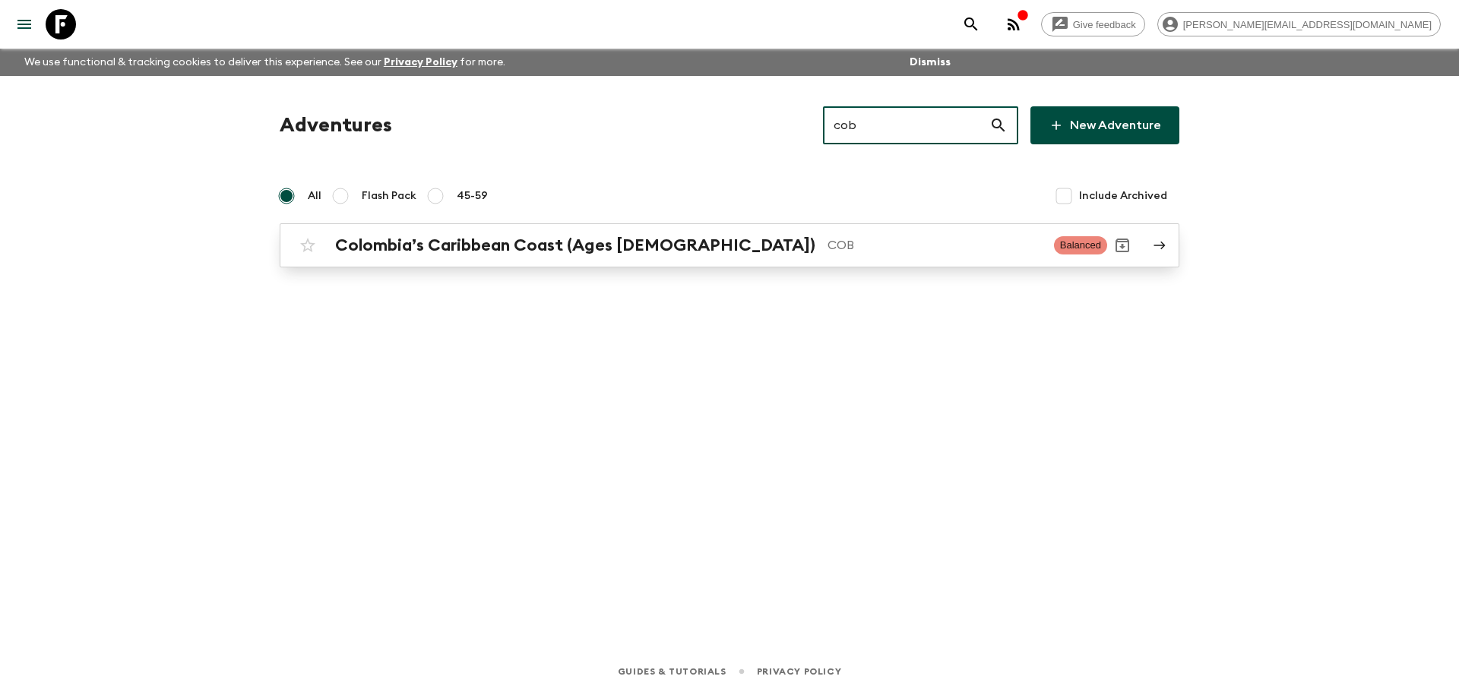
type input "cob"
click at [499, 233] on div "Colombia’s Caribbean Coast (Ages [DEMOGRAPHIC_DATA]) COB Balanced" at bounding box center [700, 245] width 815 height 30
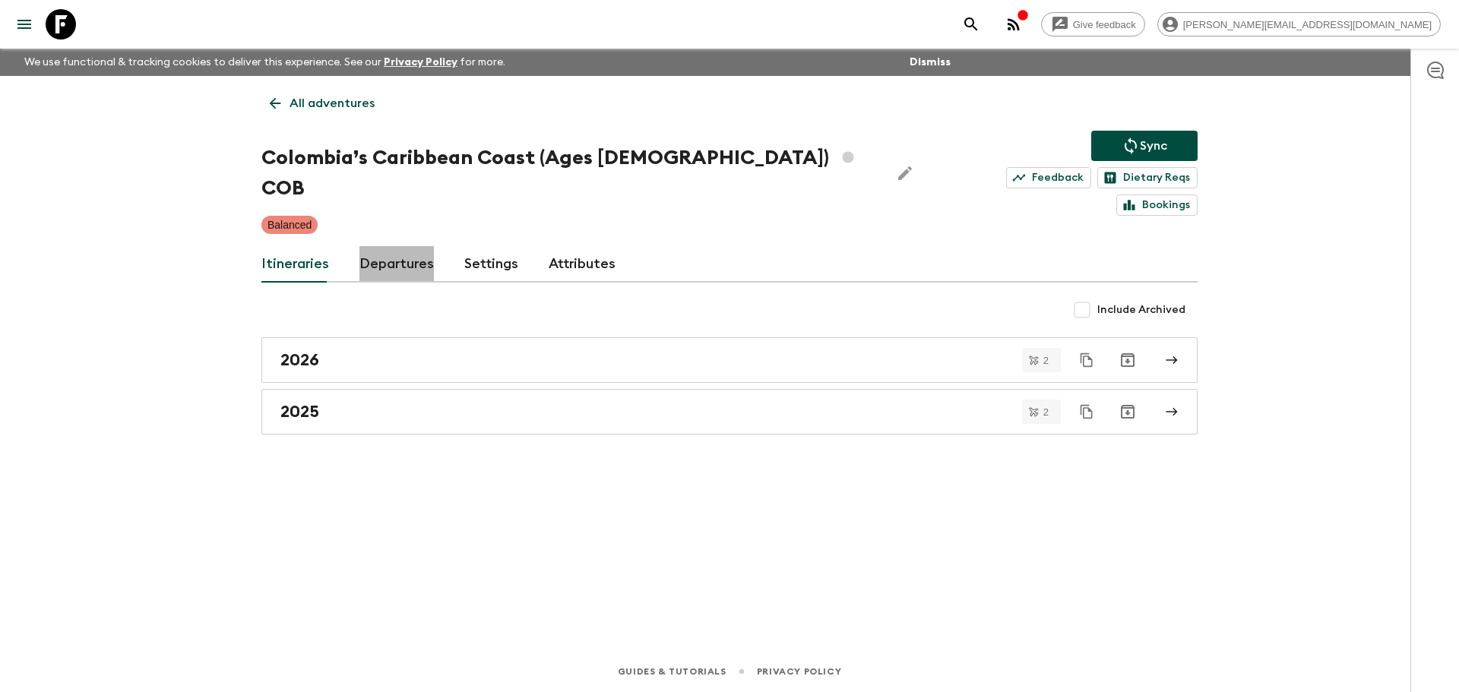
click at [410, 246] on link "Departures" at bounding box center [396, 264] width 74 height 36
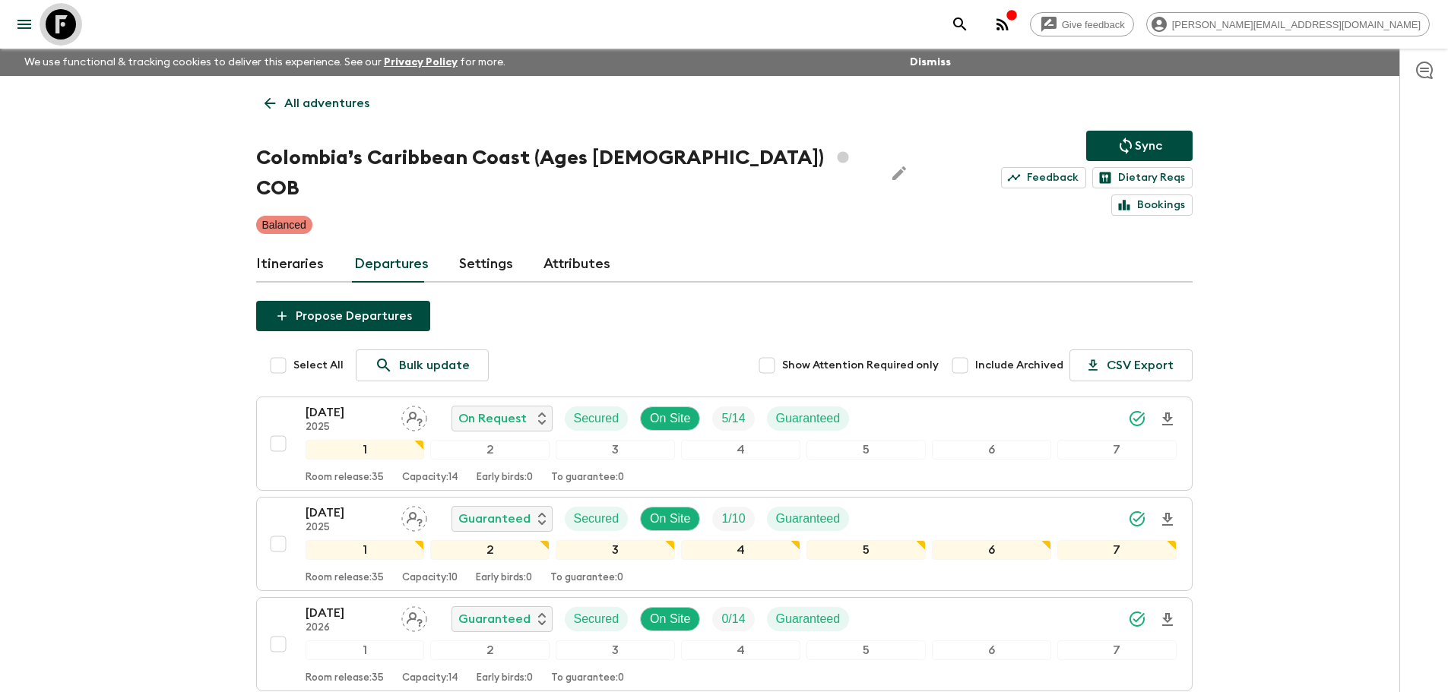
click at [60, 6] on link at bounding box center [61, 24] width 43 height 43
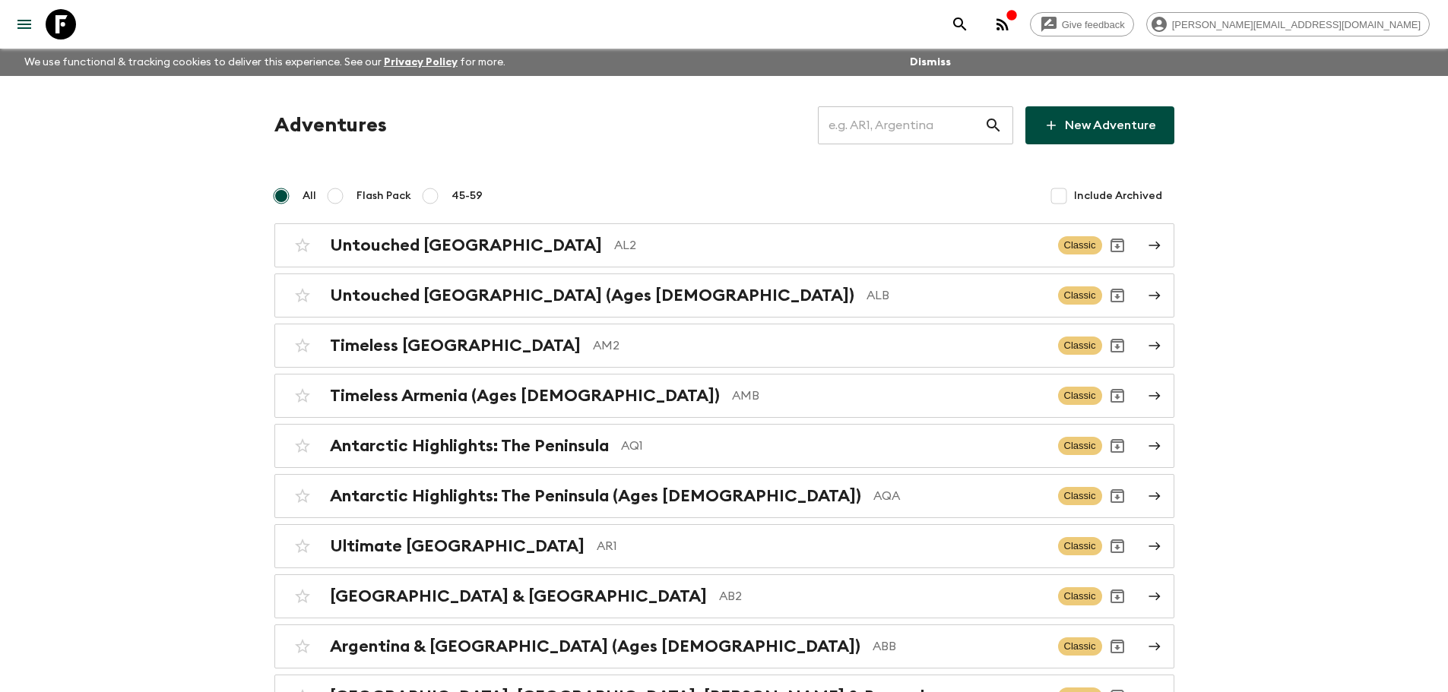
click at [954, 133] on input "text" at bounding box center [901, 125] width 166 height 43
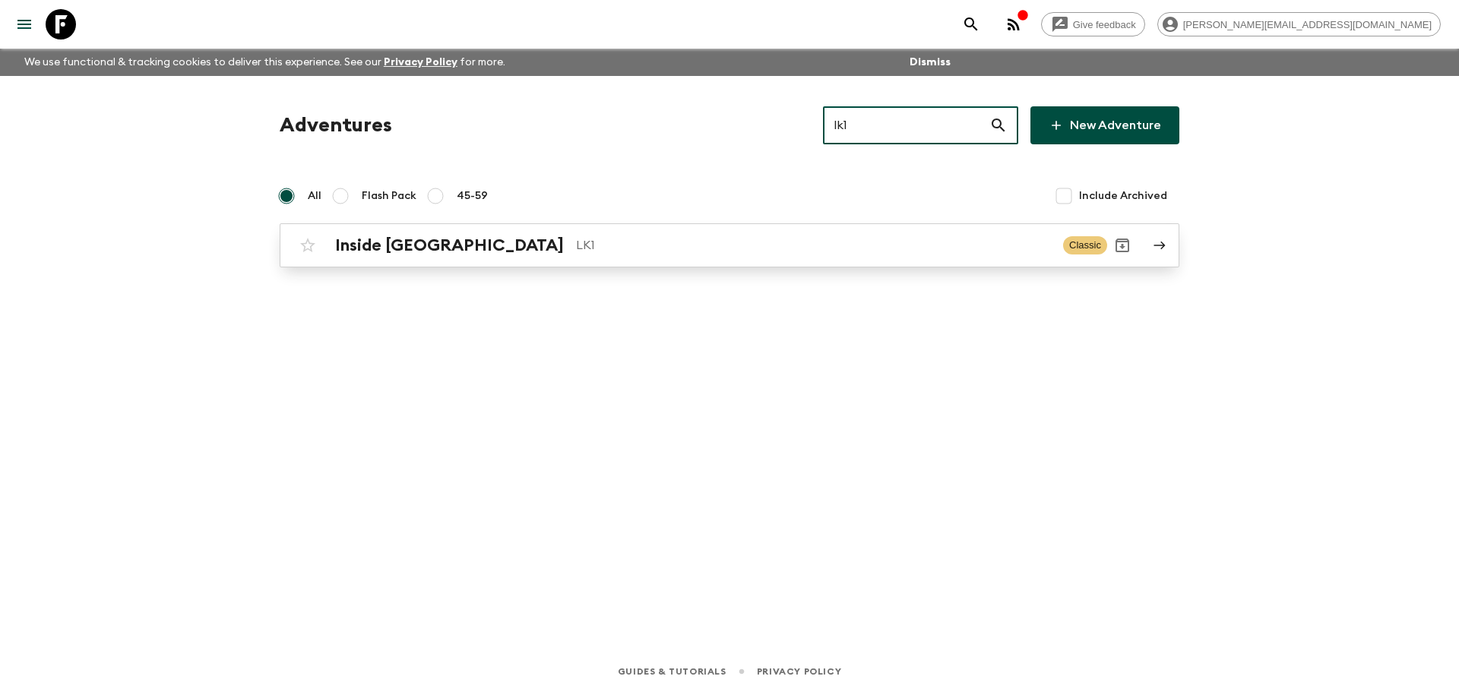
type input "lk1"
click at [936, 257] on div "Inside [GEOGRAPHIC_DATA] LK1 Classic" at bounding box center [700, 245] width 815 height 30
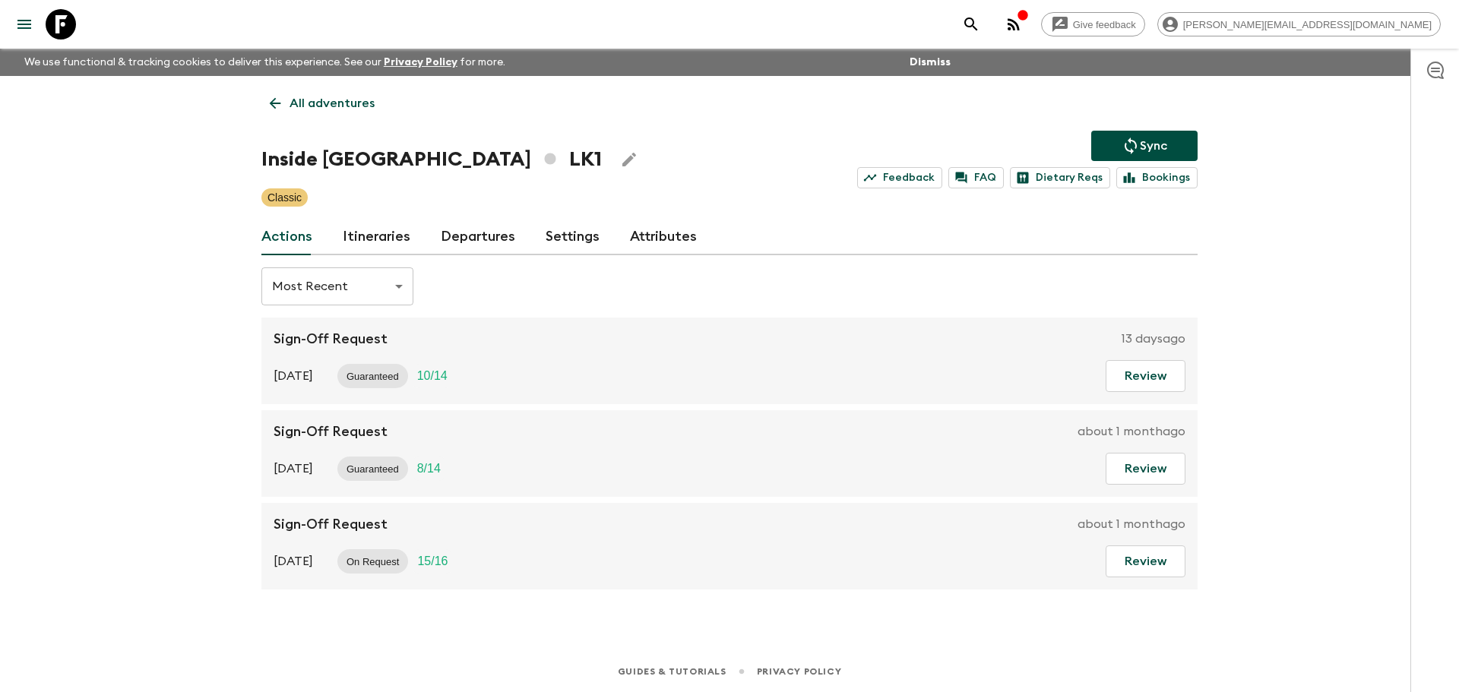
click at [449, 231] on link "Departures" at bounding box center [478, 237] width 74 height 36
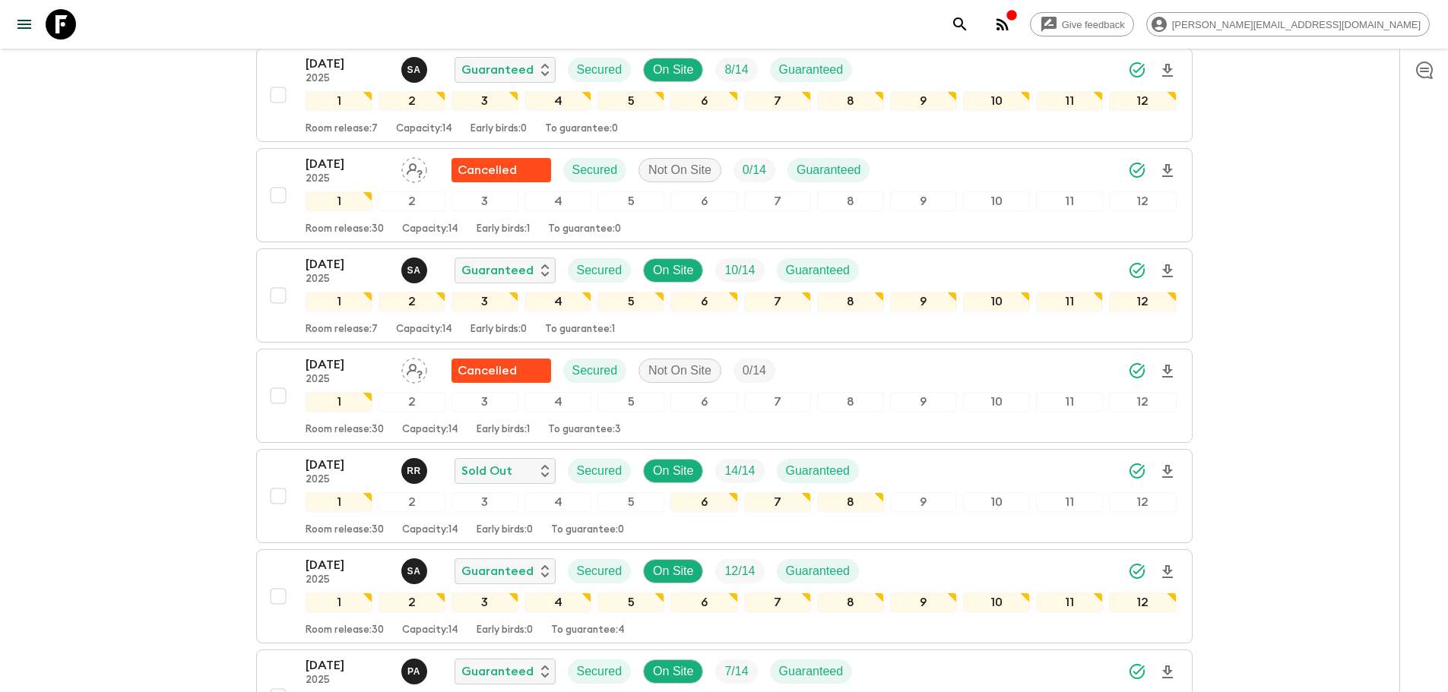
scroll to position [1442, 0]
